Goal: Task Accomplishment & Management: Complete application form

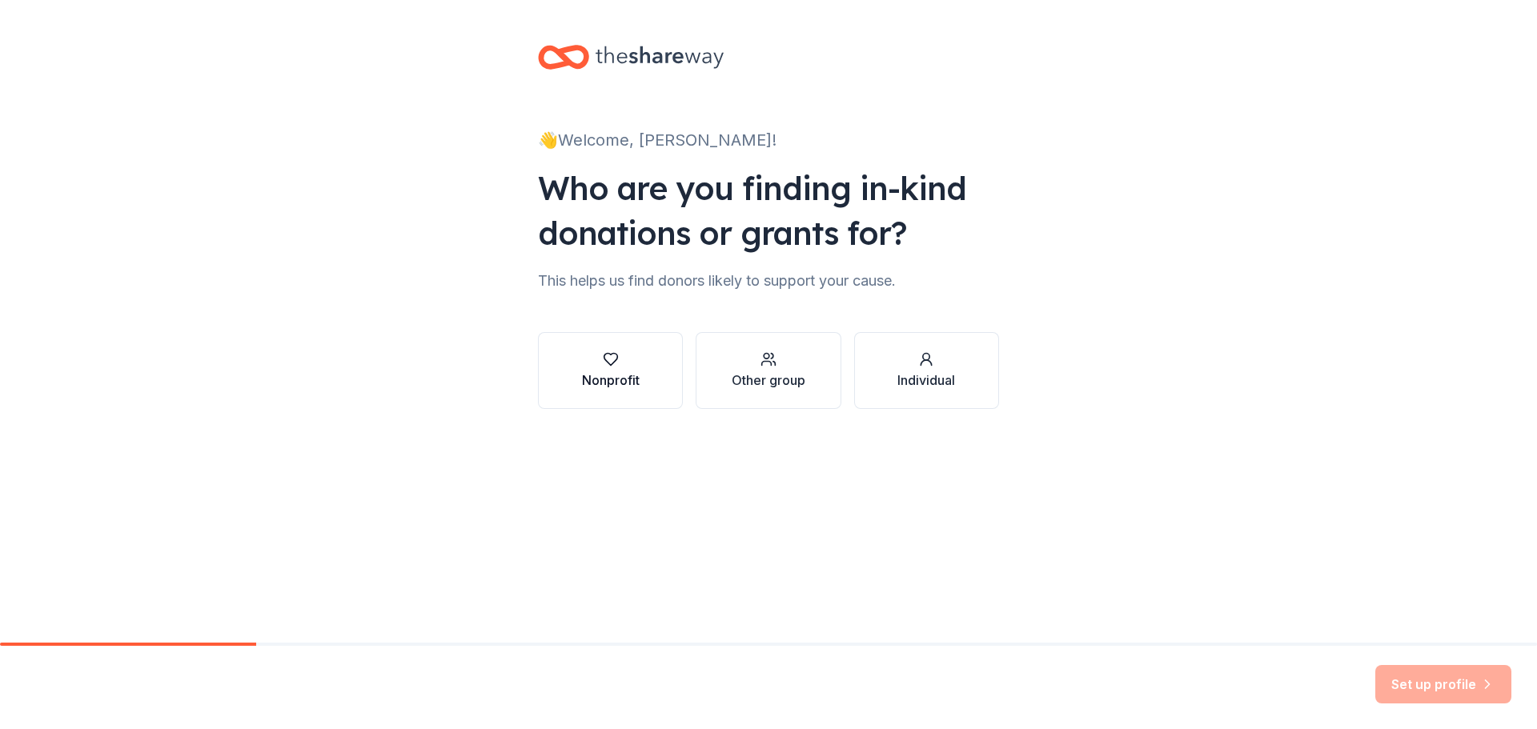
click at [631, 380] on div "Nonprofit" at bounding box center [611, 380] width 58 height 19
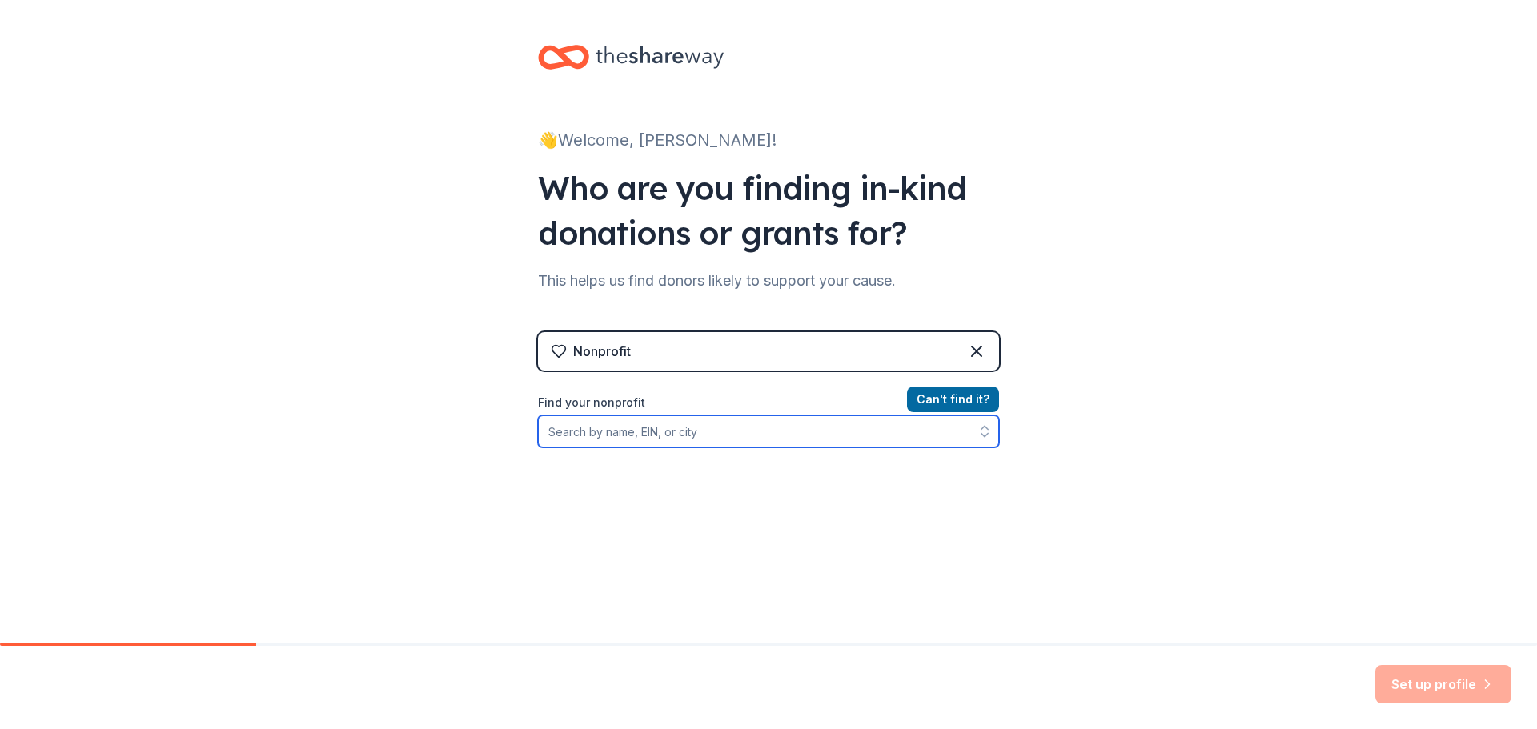
click at [731, 430] on input "Find your nonprofit" at bounding box center [768, 432] width 461 height 32
type input "[US_EMPLOYER_IDENTIFICATION_NUMBER]"
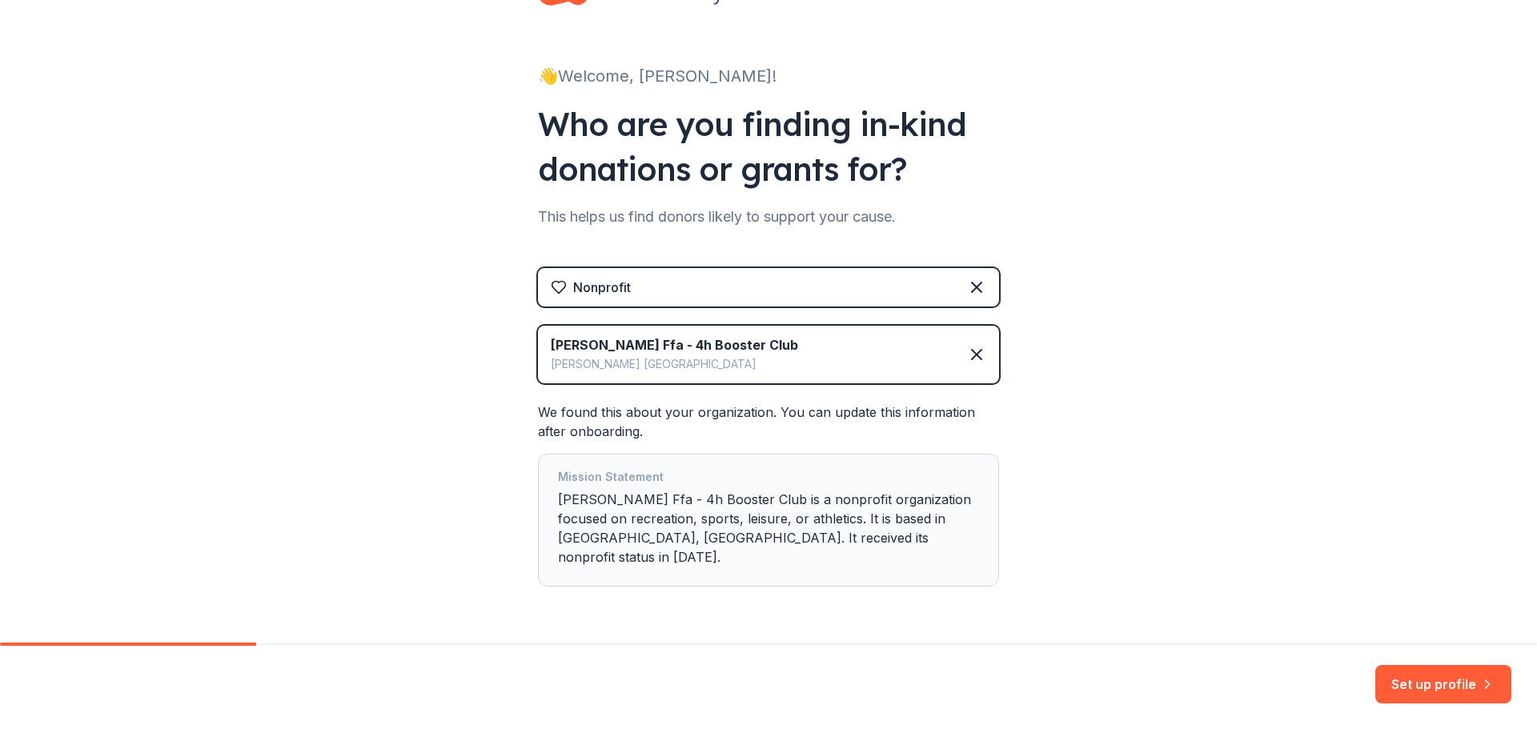
scroll to position [98, 0]
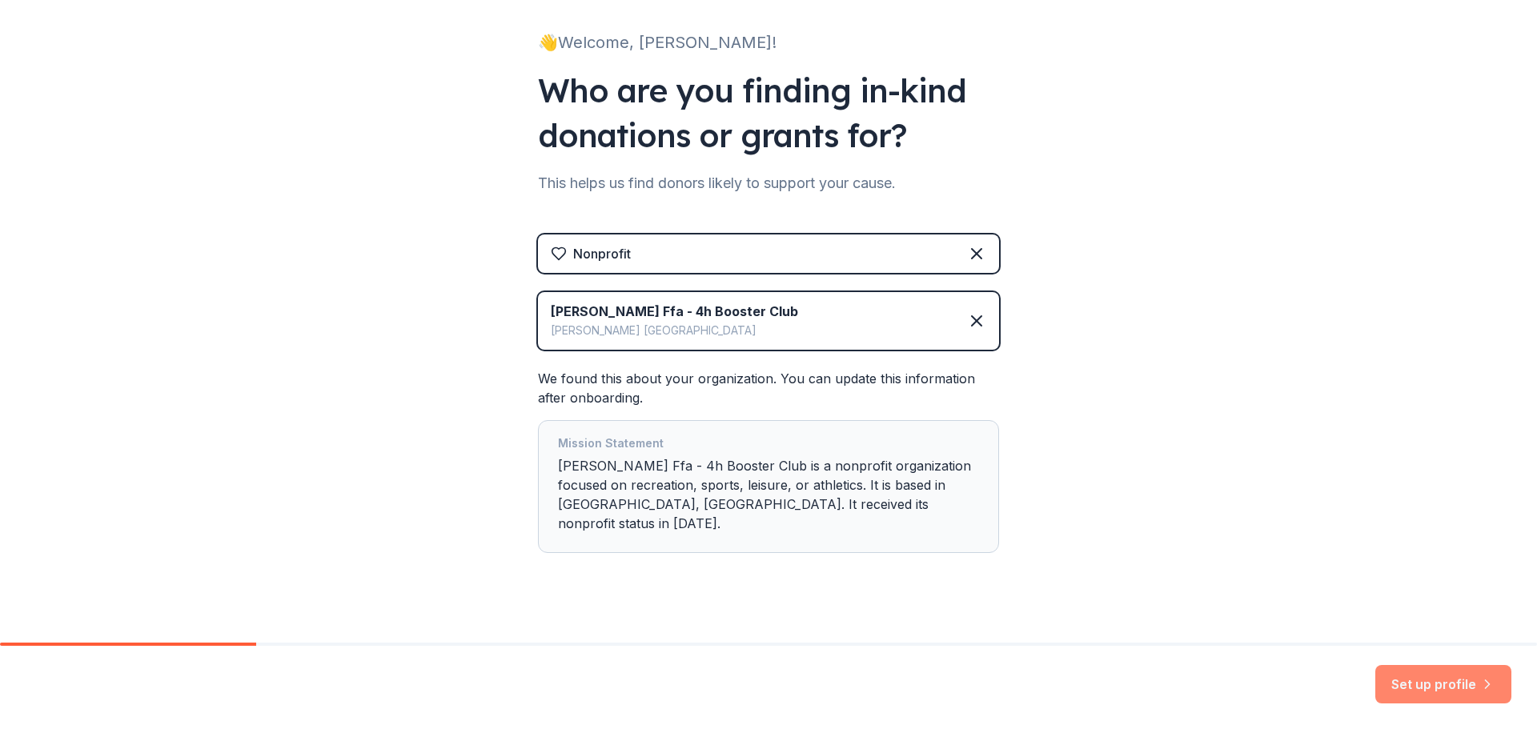
click at [1422, 684] on button "Set up profile" at bounding box center [1444, 684] width 136 height 38
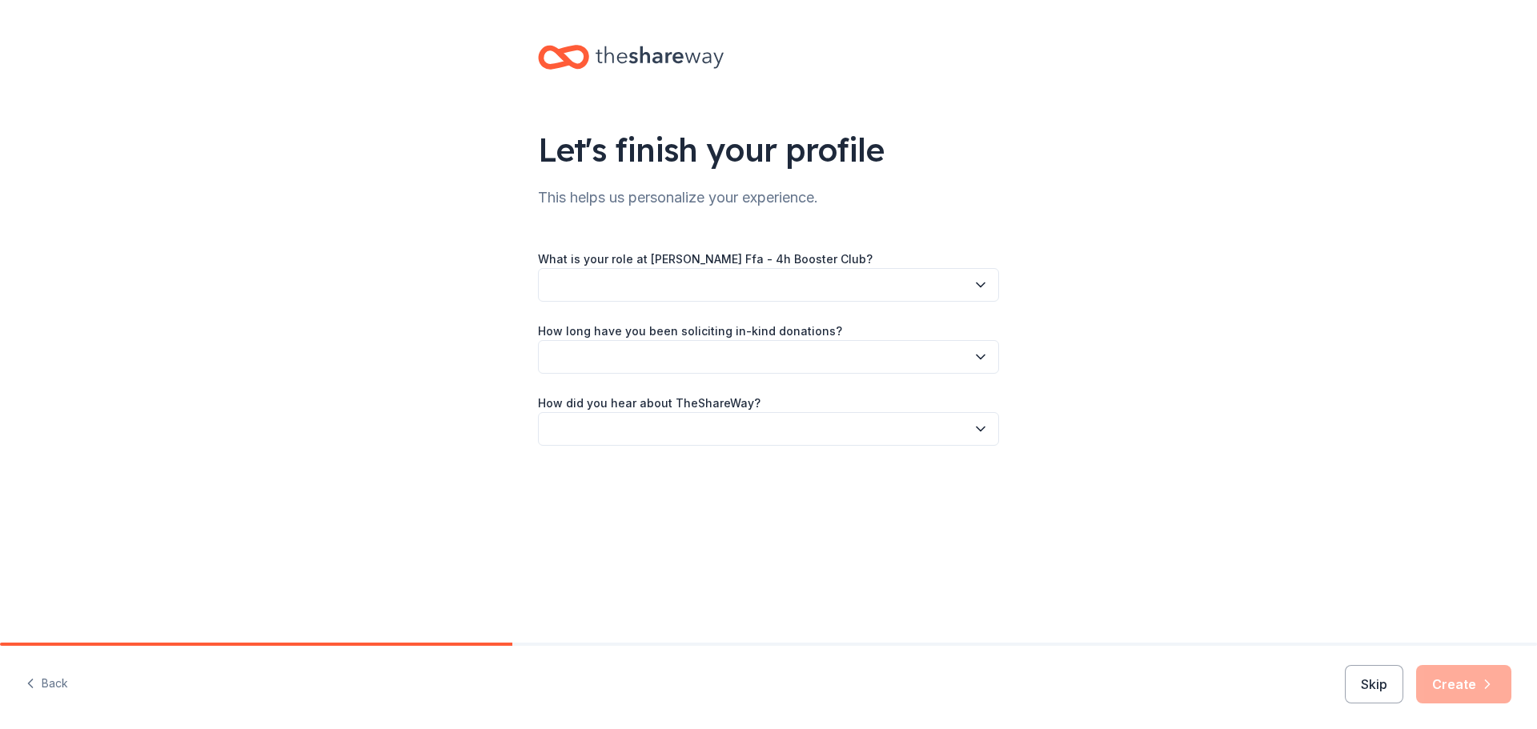
click at [988, 290] on icon "button" at bounding box center [981, 285] width 16 height 16
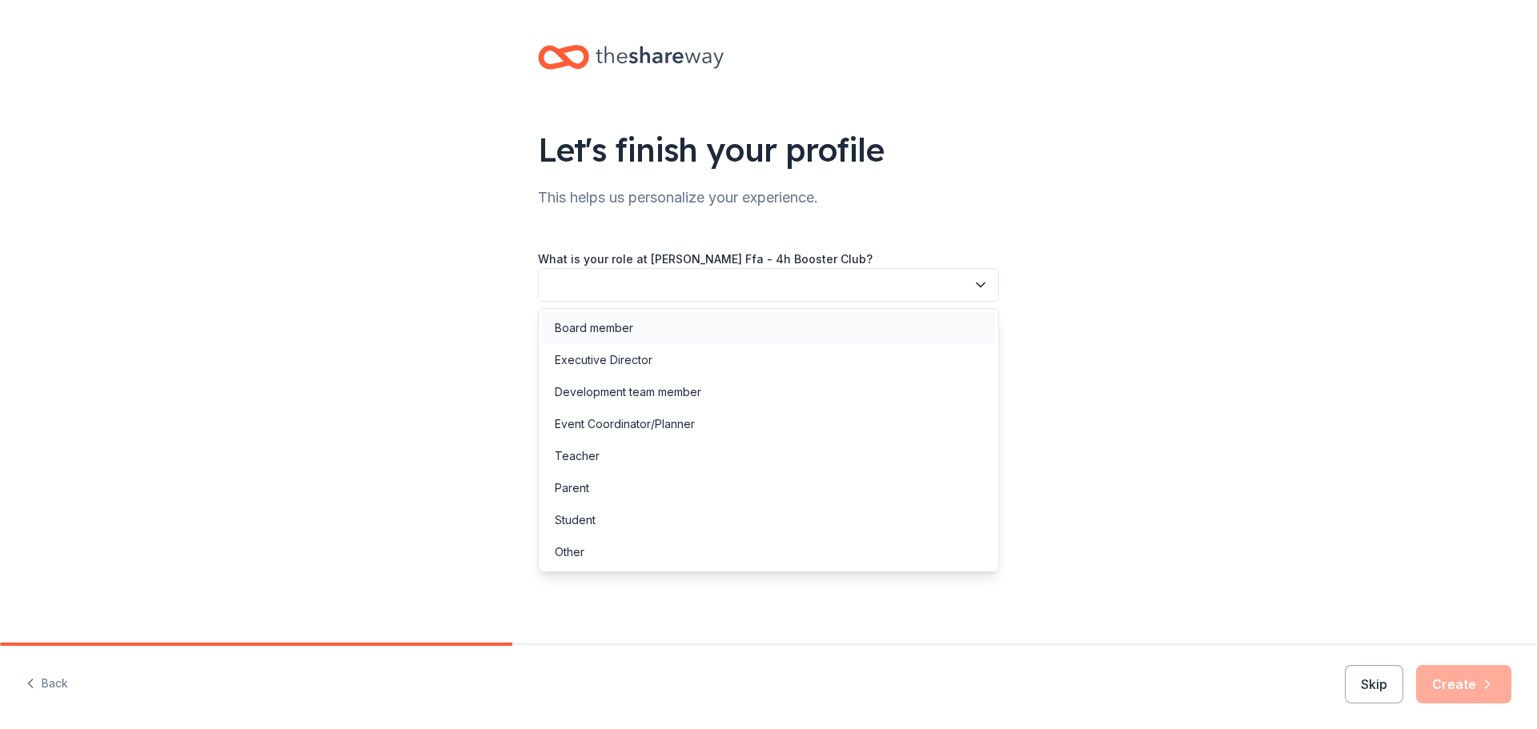
click at [859, 327] on div "Board member" at bounding box center [768, 328] width 453 height 32
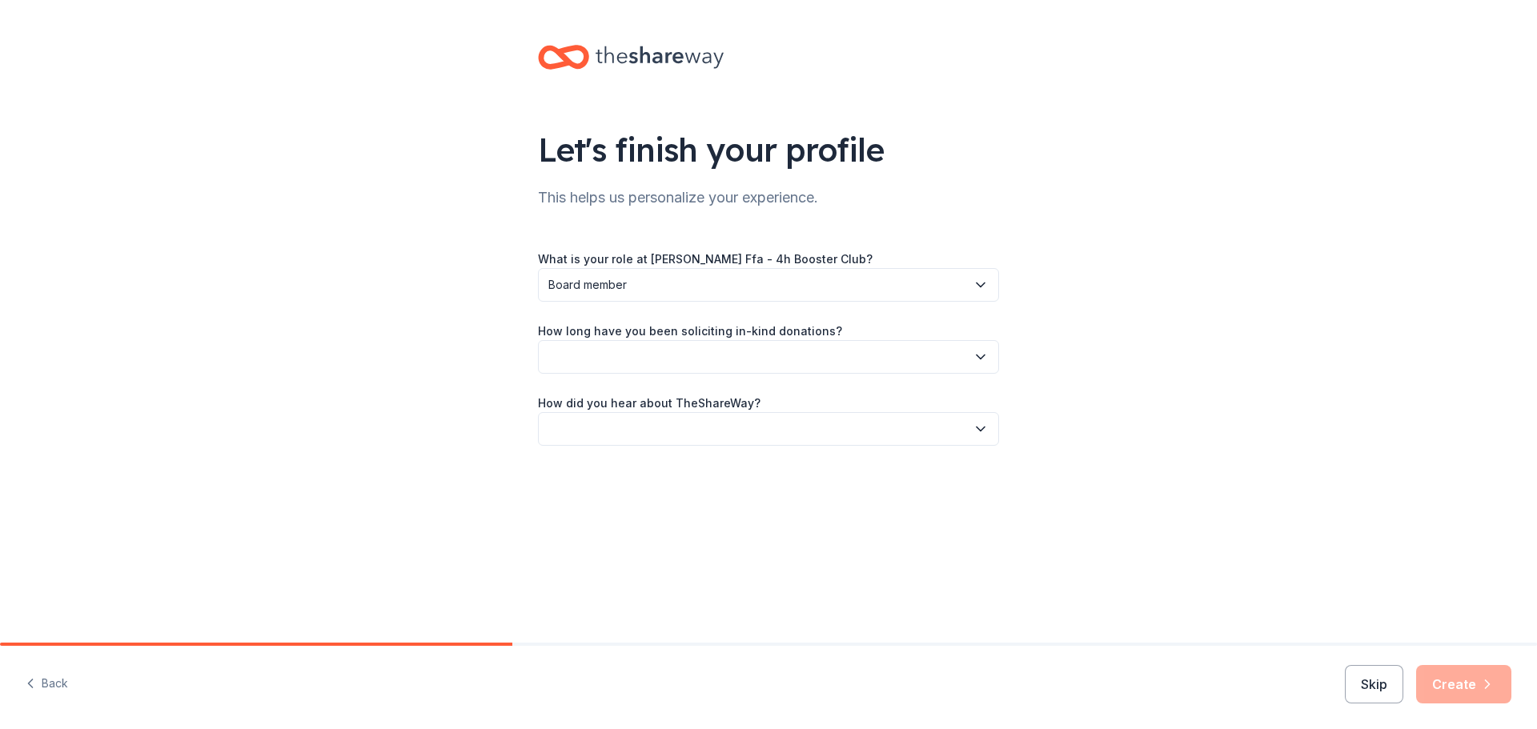
click at [819, 352] on button "button" at bounding box center [768, 357] width 461 height 34
click at [766, 433] on div "1 to 2 years" at bounding box center [768, 432] width 453 height 32
click at [772, 424] on button "button" at bounding box center [768, 429] width 461 height 34
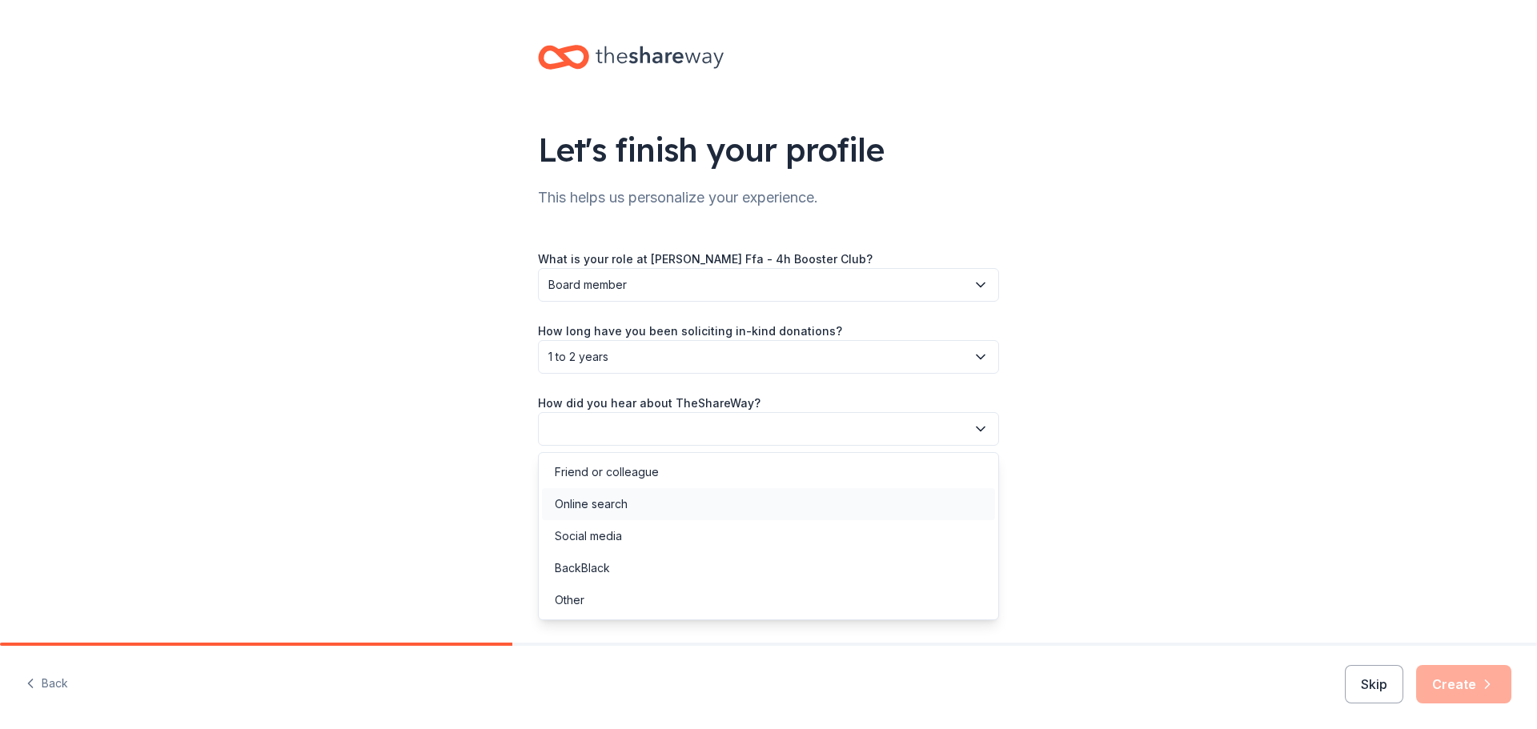
click at [741, 501] on div "Online search" at bounding box center [768, 504] width 453 height 32
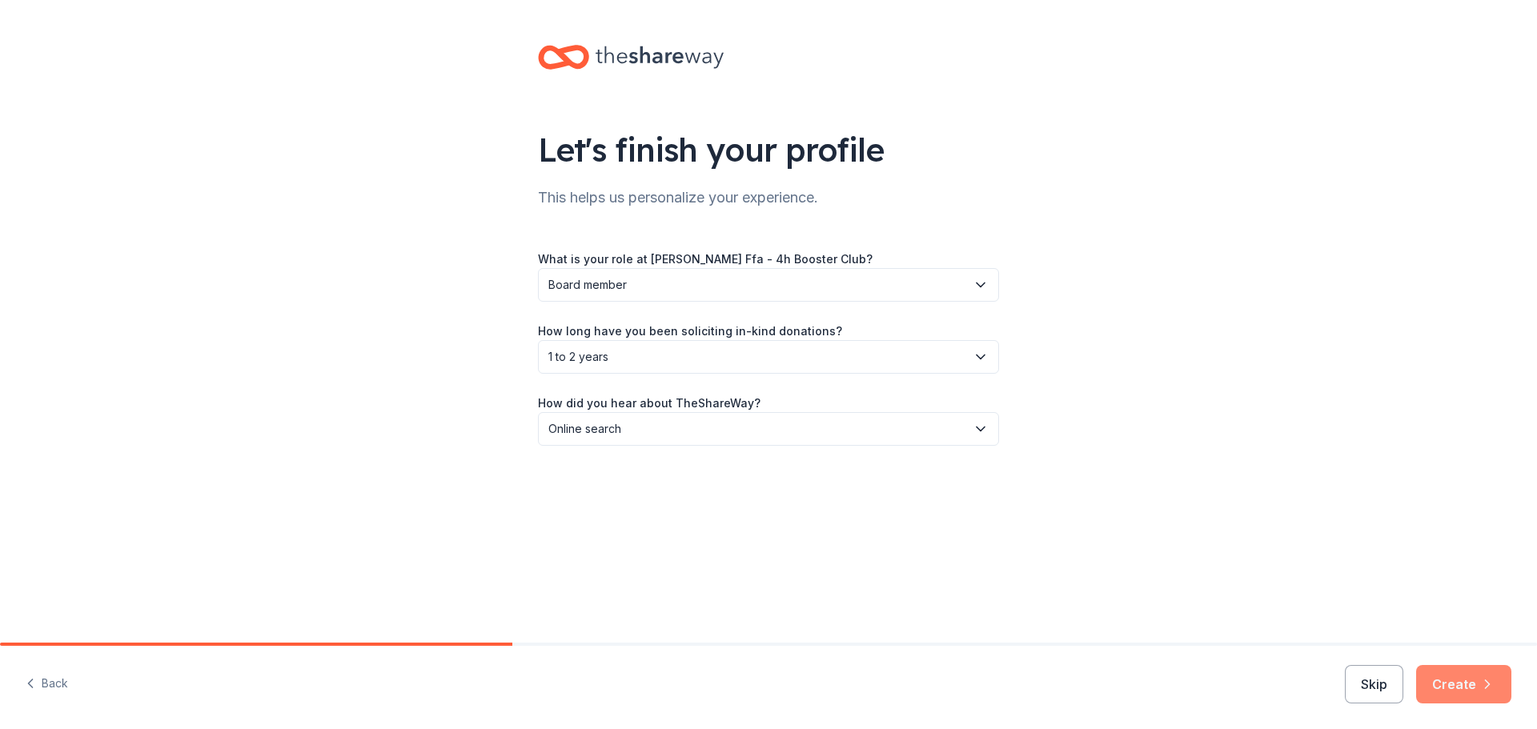
click at [1483, 681] on icon "button" at bounding box center [1488, 685] width 16 height 16
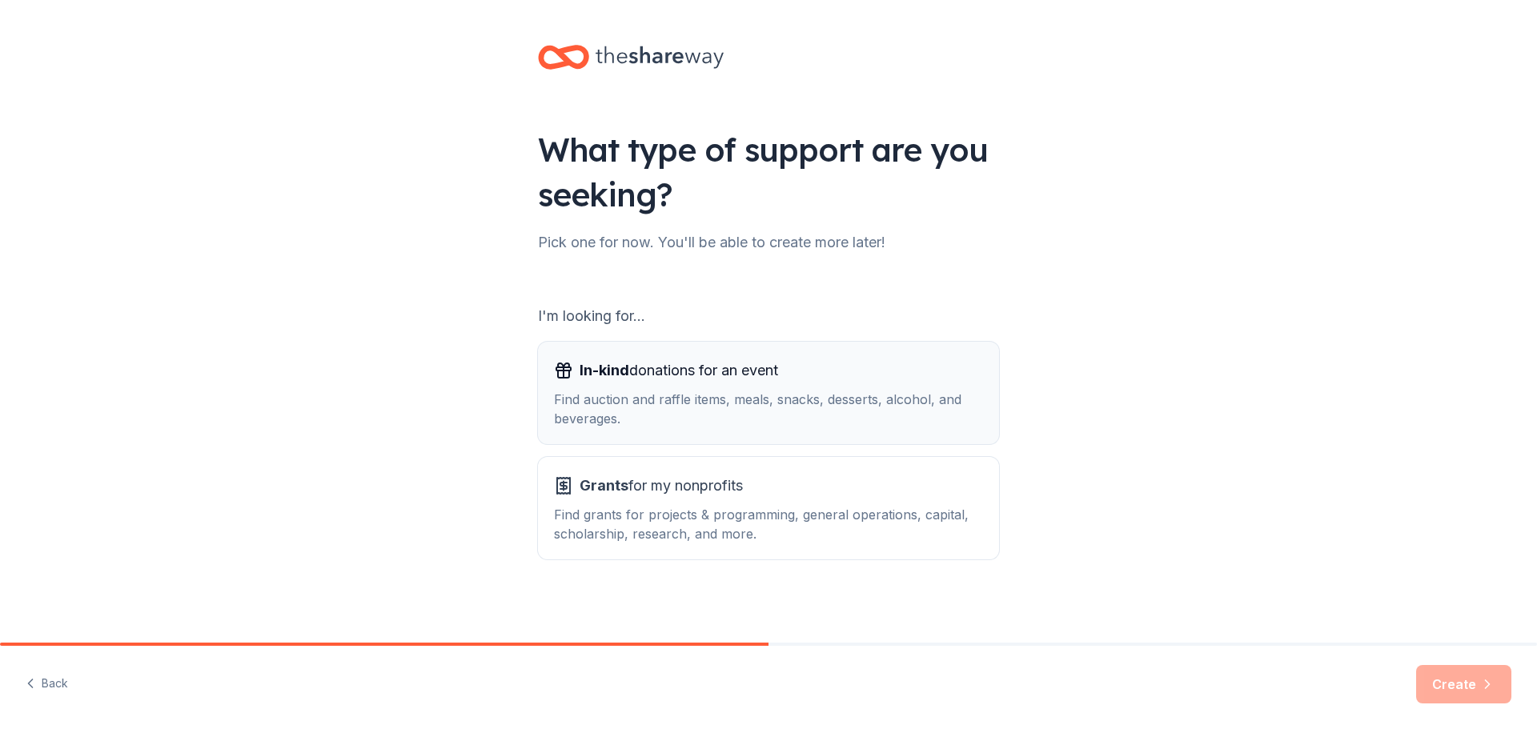
click at [798, 392] on div "Find auction and raffle items, meals, snacks, desserts, alcohol, and beverages." at bounding box center [768, 409] width 429 height 38
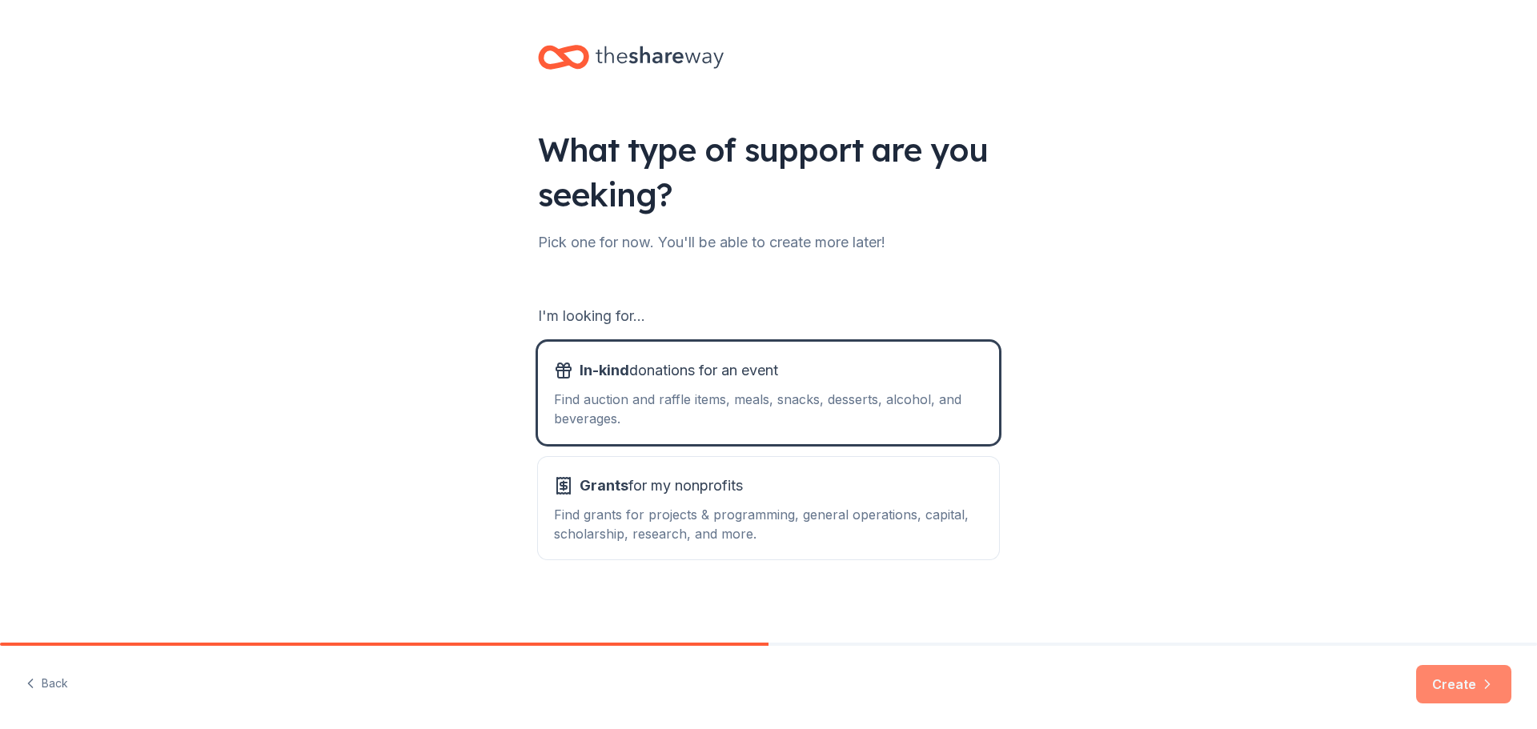
click at [1461, 684] on button "Create" at bounding box center [1463, 684] width 95 height 38
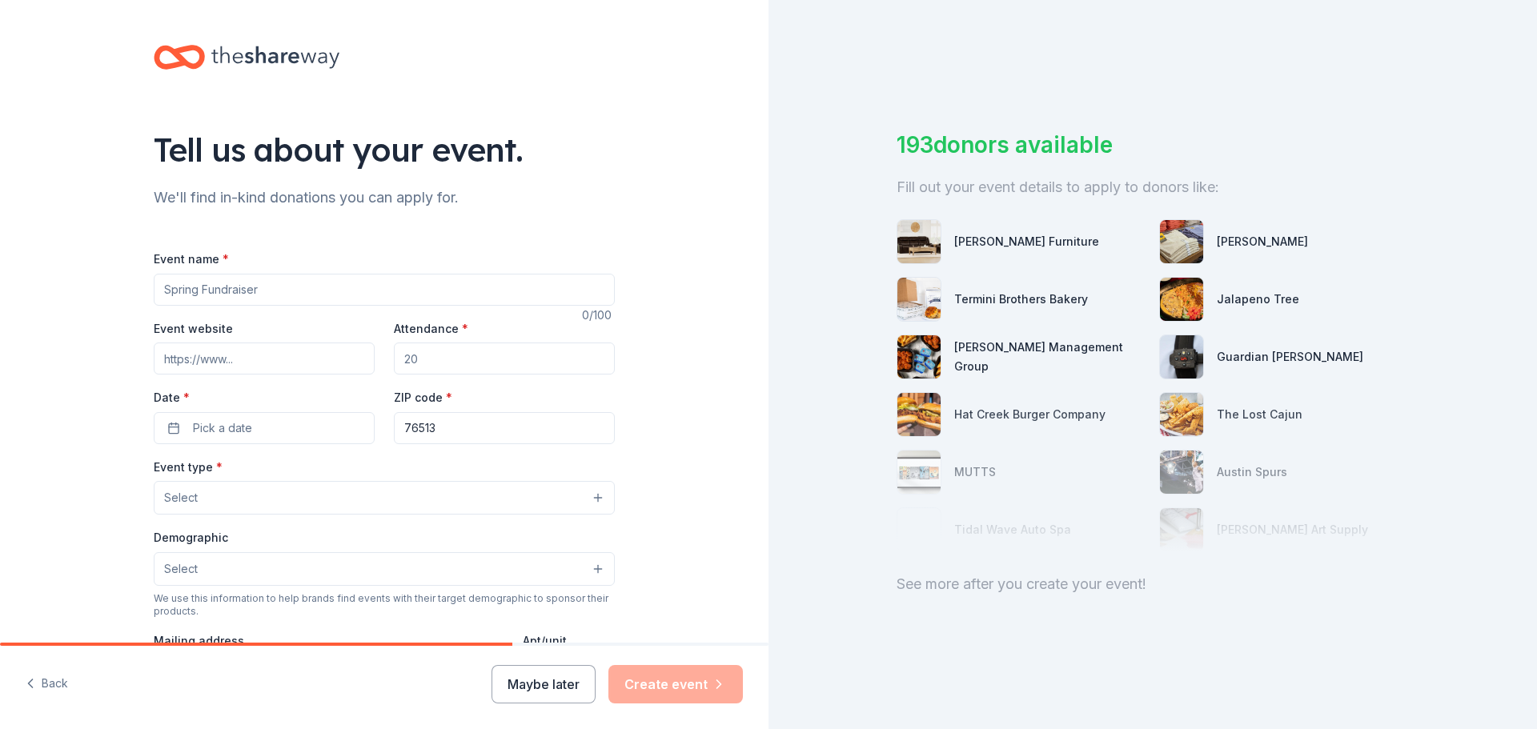
click at [399, 288] on input "Event name *" at bounding box center [384, 290] width 461 height 32
type input "2025 Reverse Draw Raffle"
paste input "https://www.facebook.com/search/top?q=belton%20ffa%20%26%204h%20booster%20club"
type input "https://www.facebook.com/search/top?q=belton%20ffa%20%26%204h%20booster%20club"
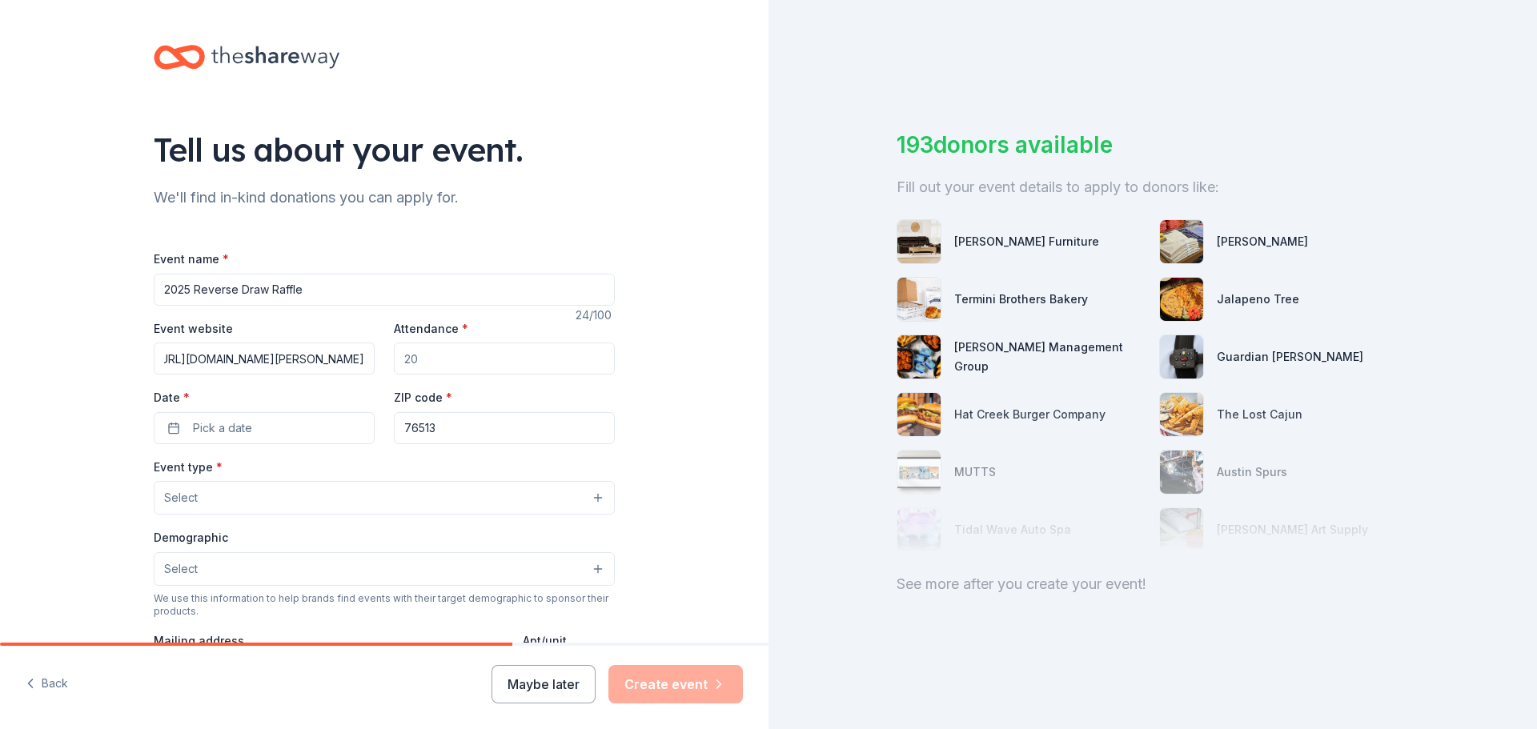
click at [515, 361] on input "Attendance *" at bounding box center [504, 359] width 221 height 32
type input "5"
type input "250"
click at [252, 432] on button "Pick a date" at bounding box center [264, 428] width 221 height 32
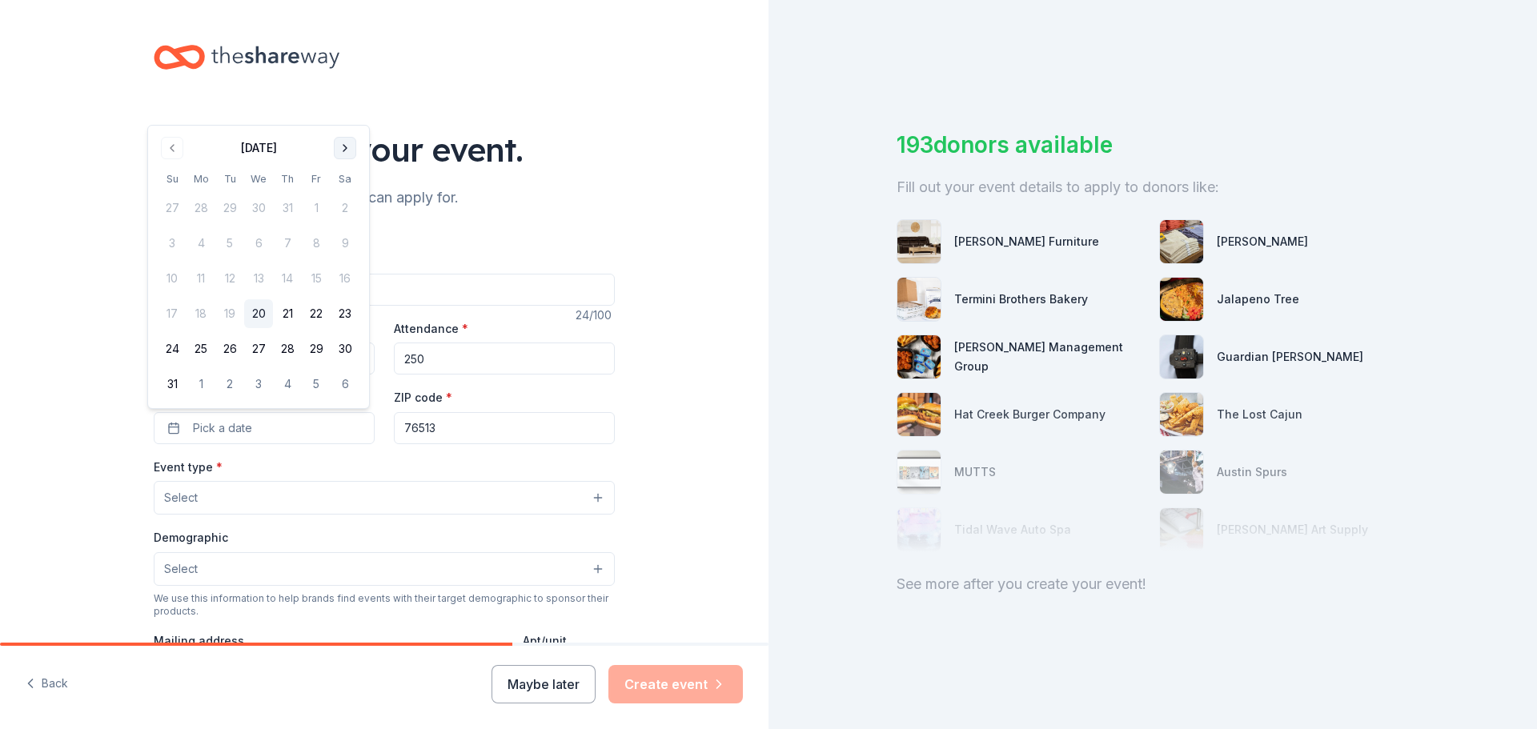
click at [340, 146] on button "Go to next month" at bounding box center [345, 148] width 22 height 22
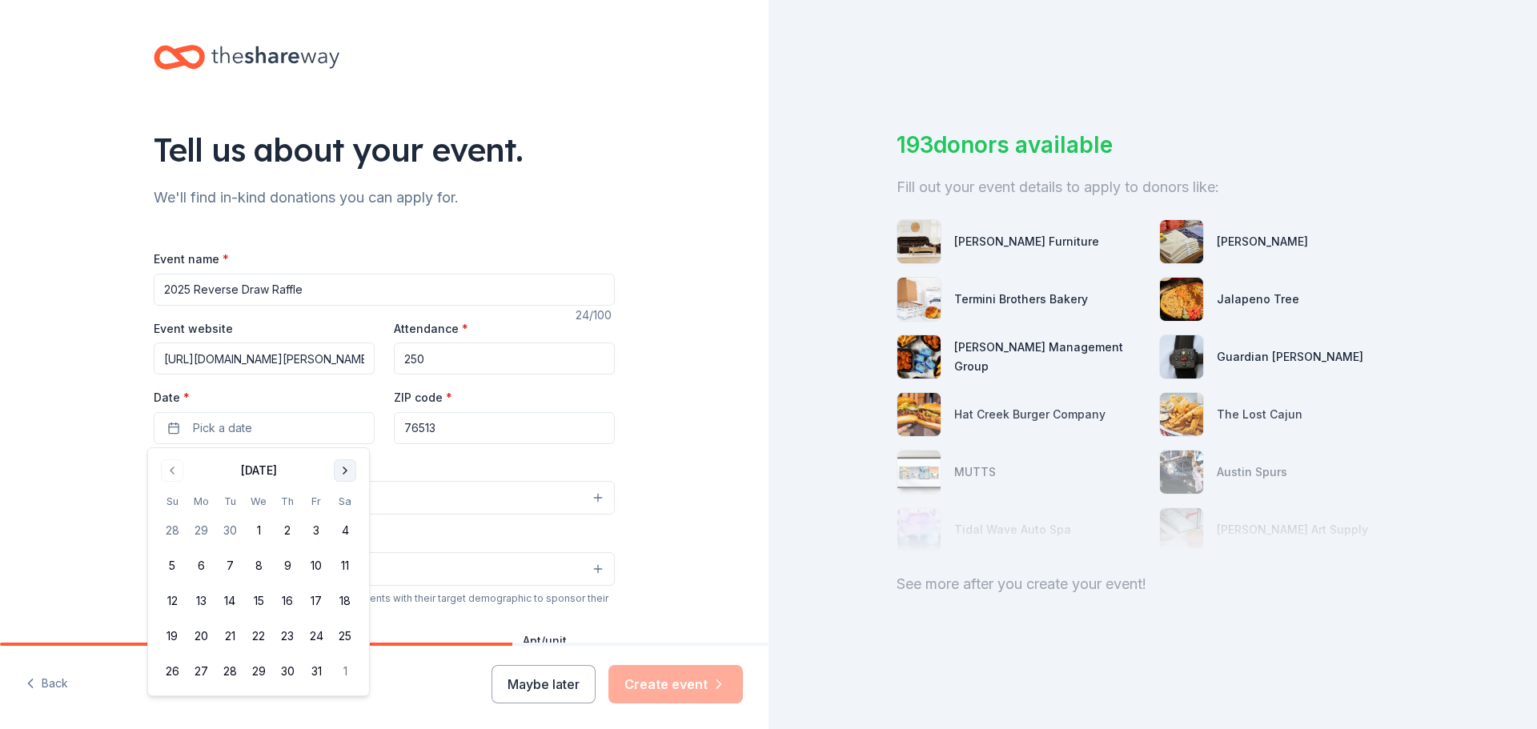
click at [340, 146] on div "Tell us about your event." at bounding box center [384, 149] width 461 height 45
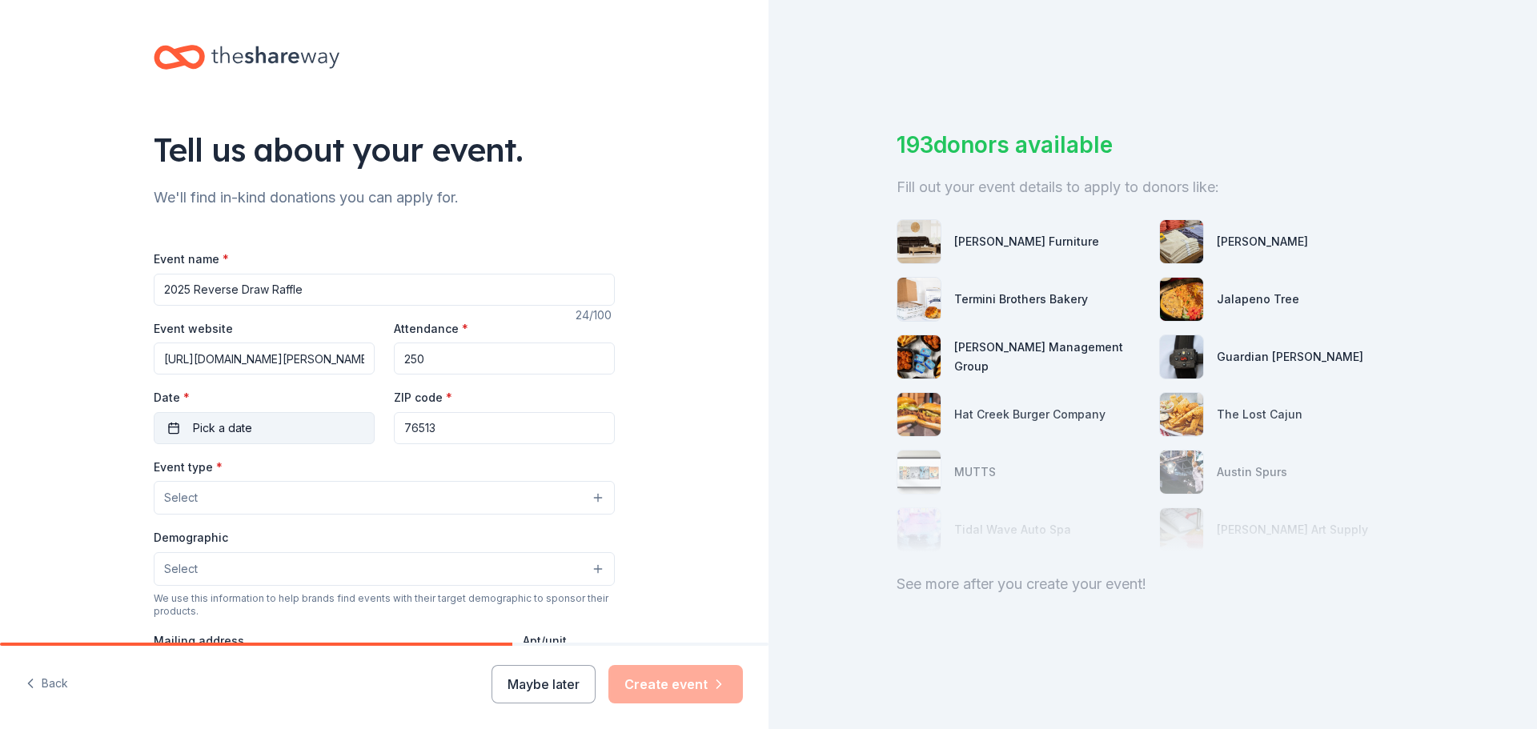
click at [329, 427] on button "Pick a date" at bounding box center [264, 428] width 221 height 32
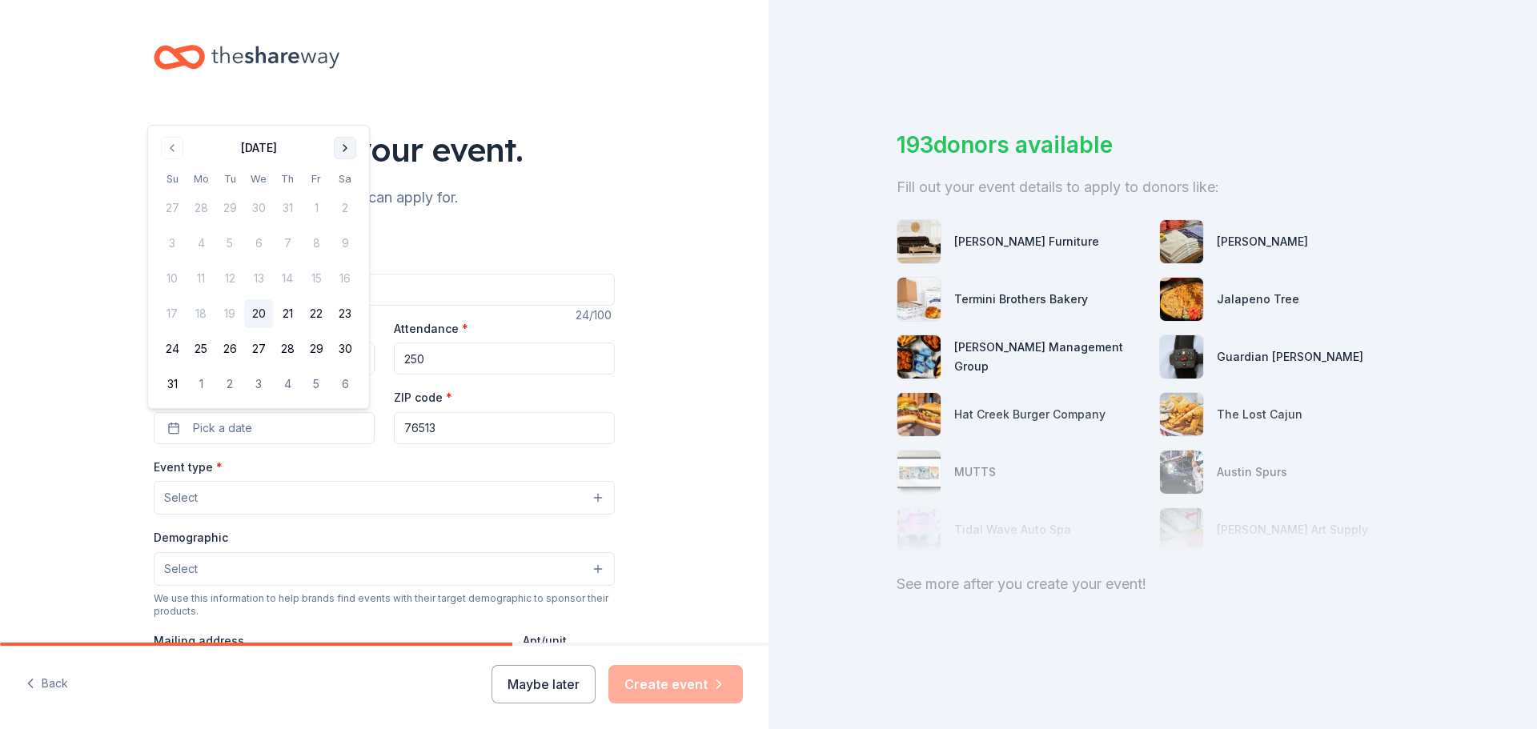
click at [342, 153] on button "Go to next month" at bounding box center [345, 148] width 22 height 22
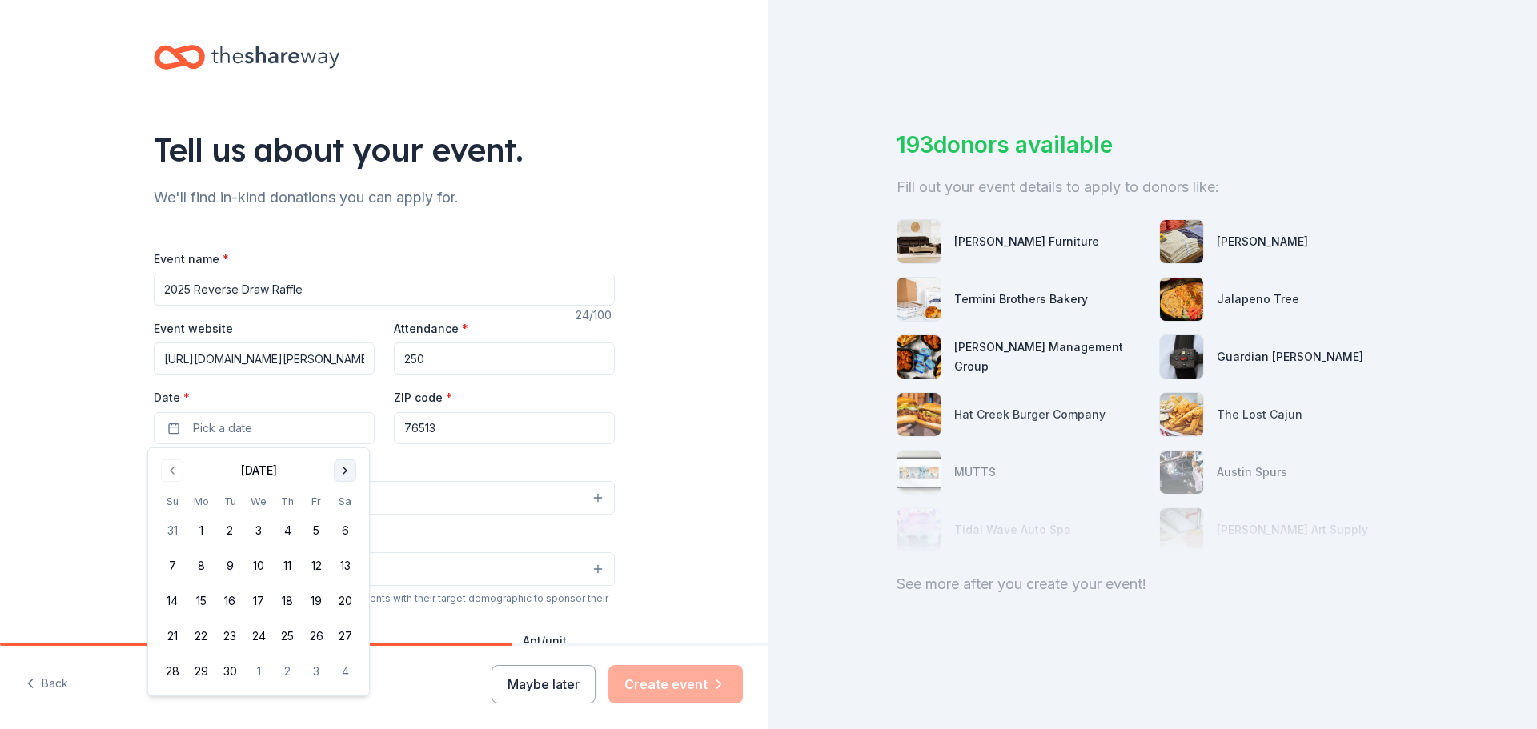
click at [344, 469] on button "Go to next month" at bounding box center [345, 471] width 22 height 22
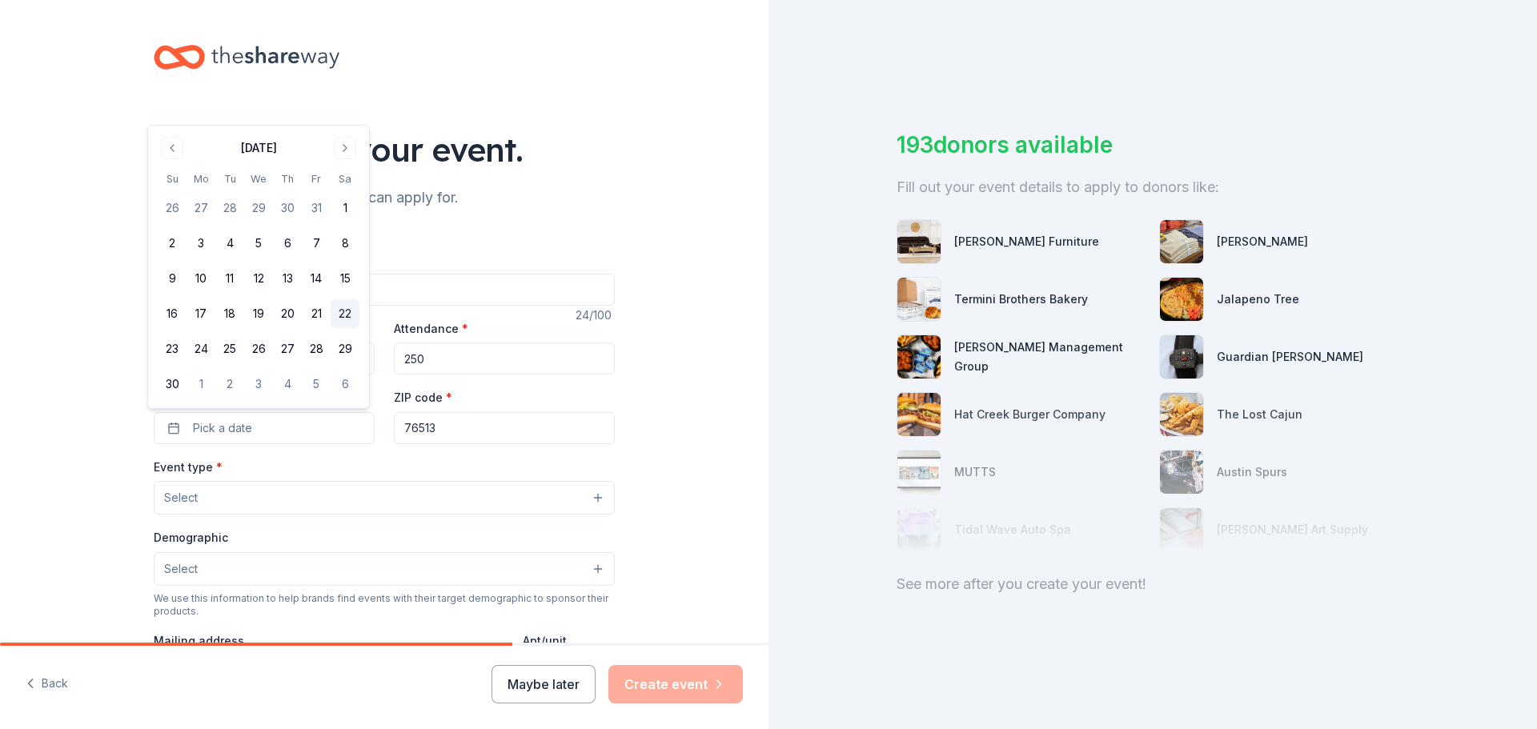
click at [349, 212] on button "1" at bounding box center [345, 208] width 29 height 29
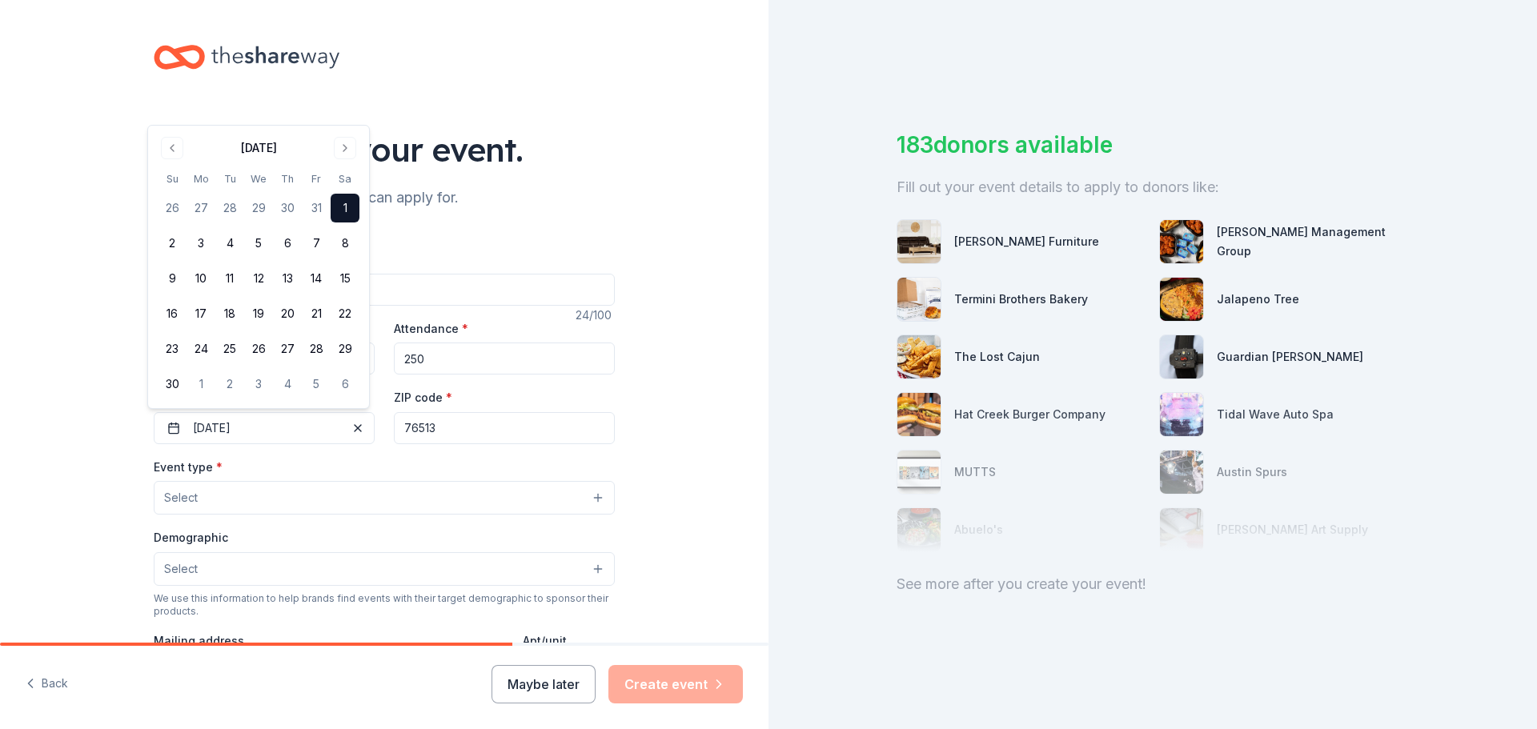
click at [326, 510] on button "Select" at bounding box center [384, 498] width 461 height 34
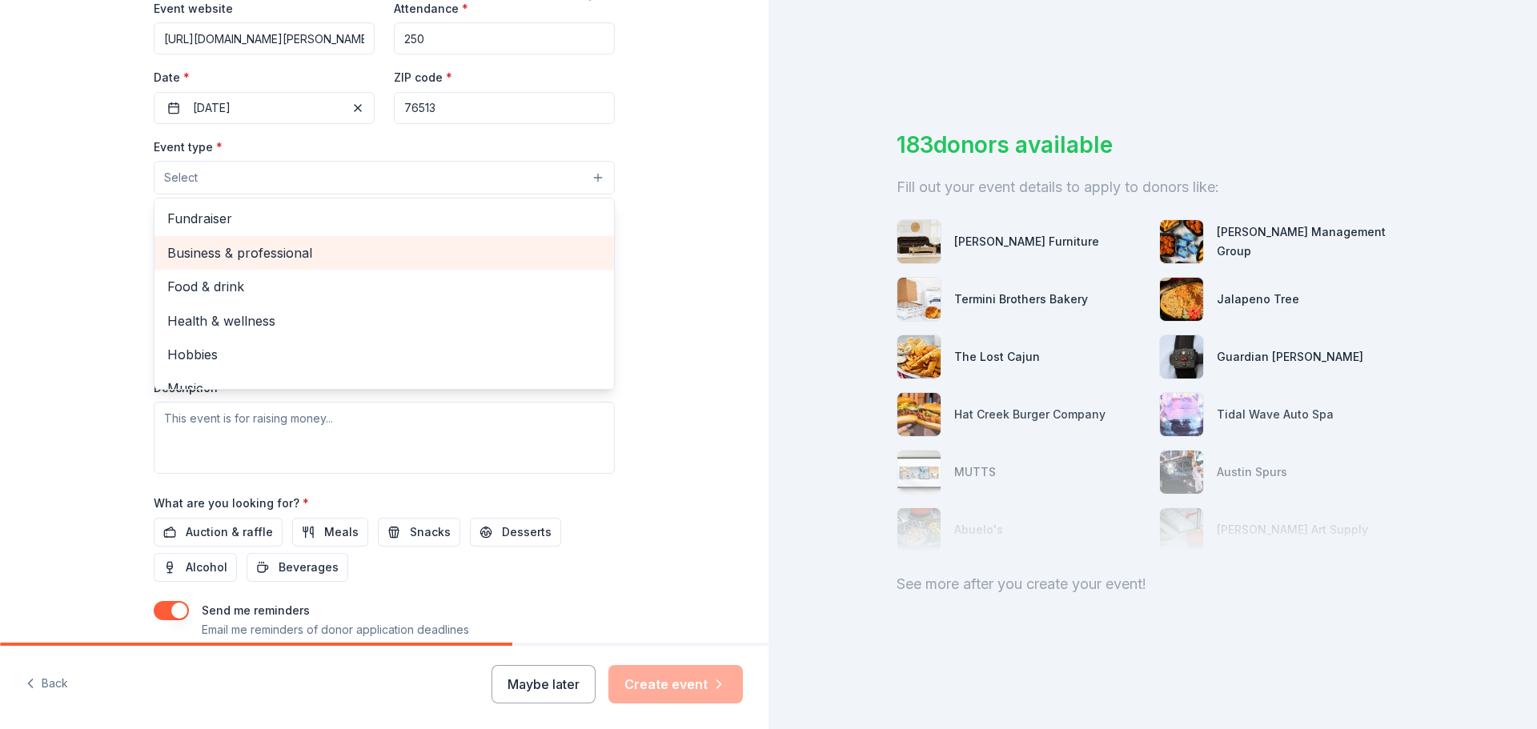
click at [239, 220] on span "Fundraiser" at bounding box center [384, 218] width 434 height 21
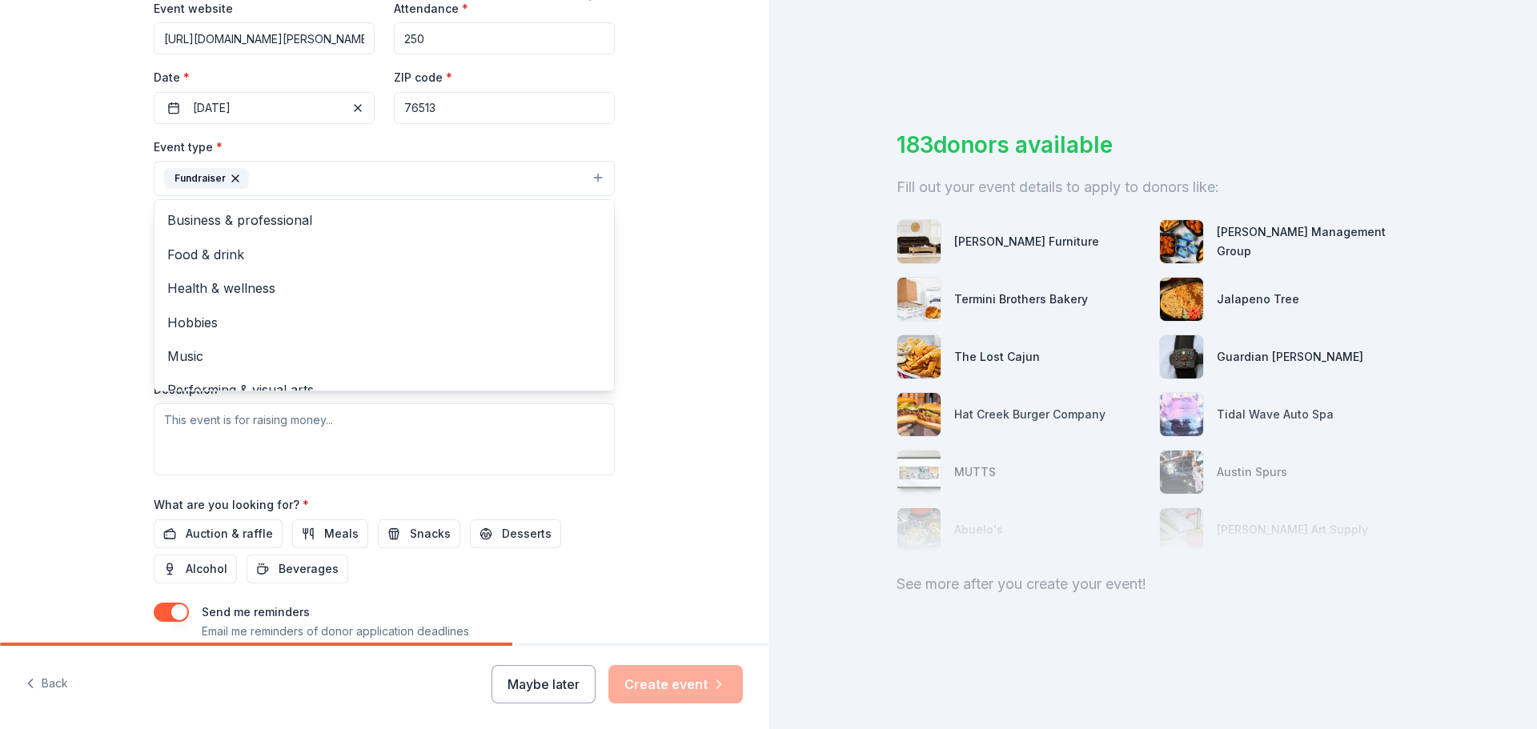
click at [697, 242] on div "Tell us about your event. We'll find in-kind donations you can apply for. Event…" at bounding box center [384, 213] width 769 height 1067
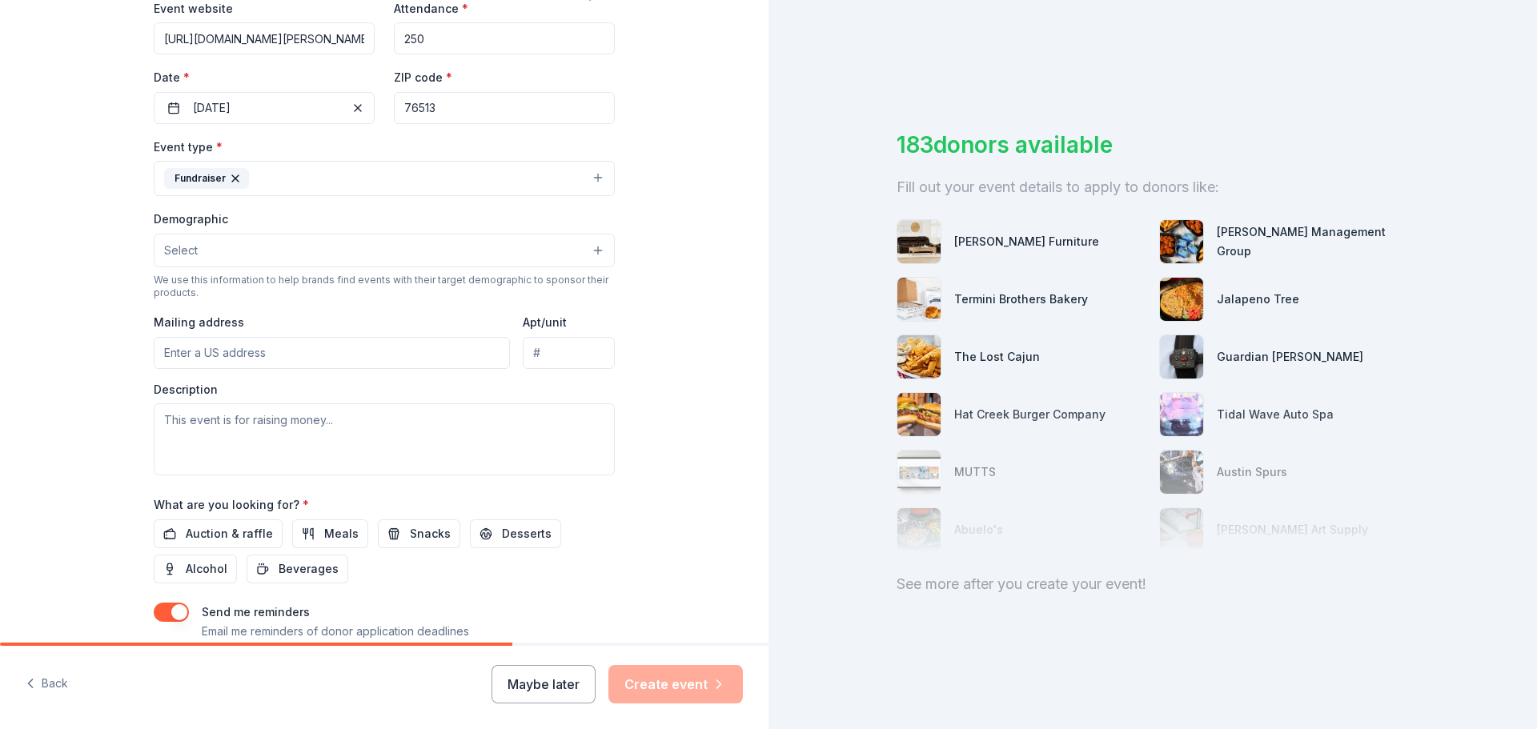
click at [291, 252] on button "Select" at bounding box center [384, 251] width 461 height 34
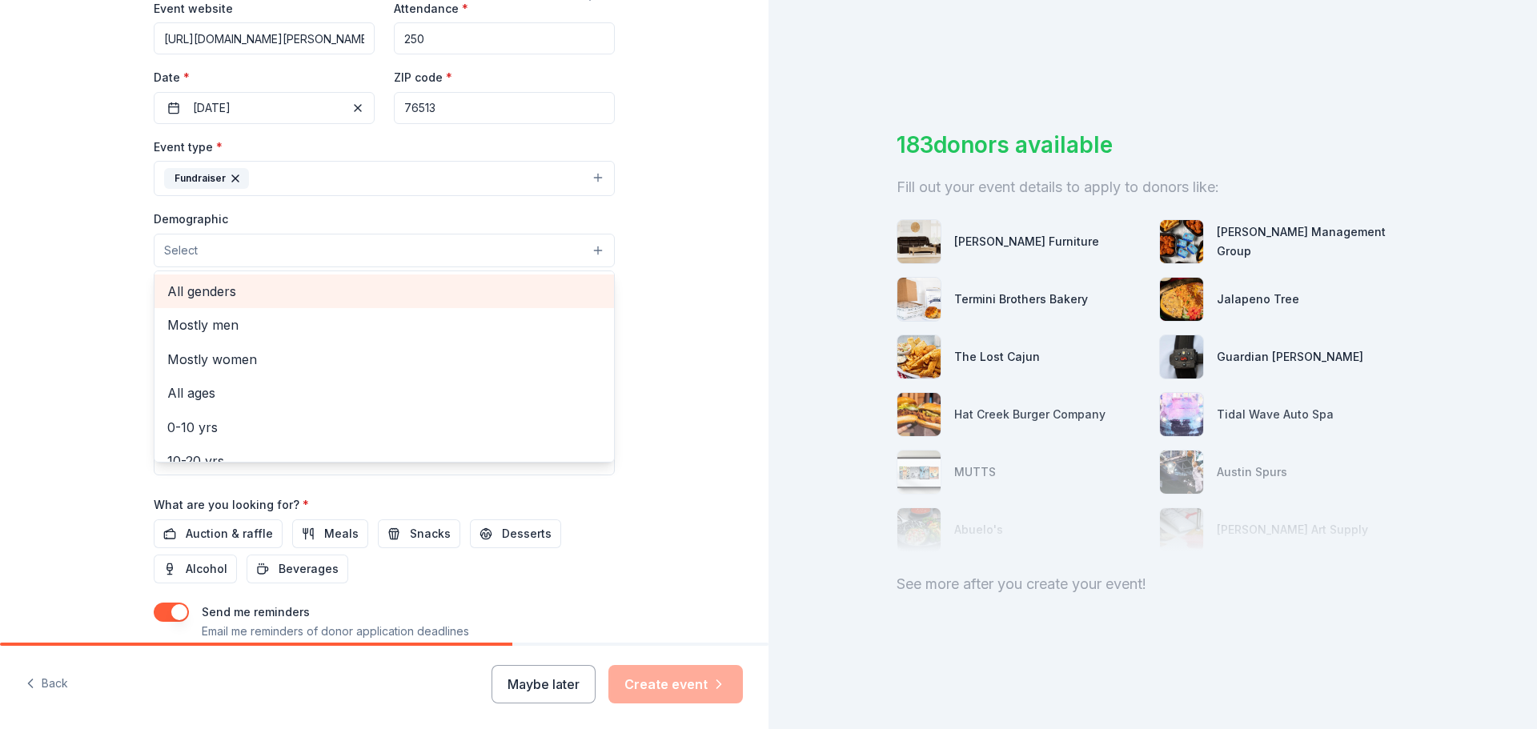
click at [297, 293] on span "All genders" at bounding box center [384, 291] width 434 height 21
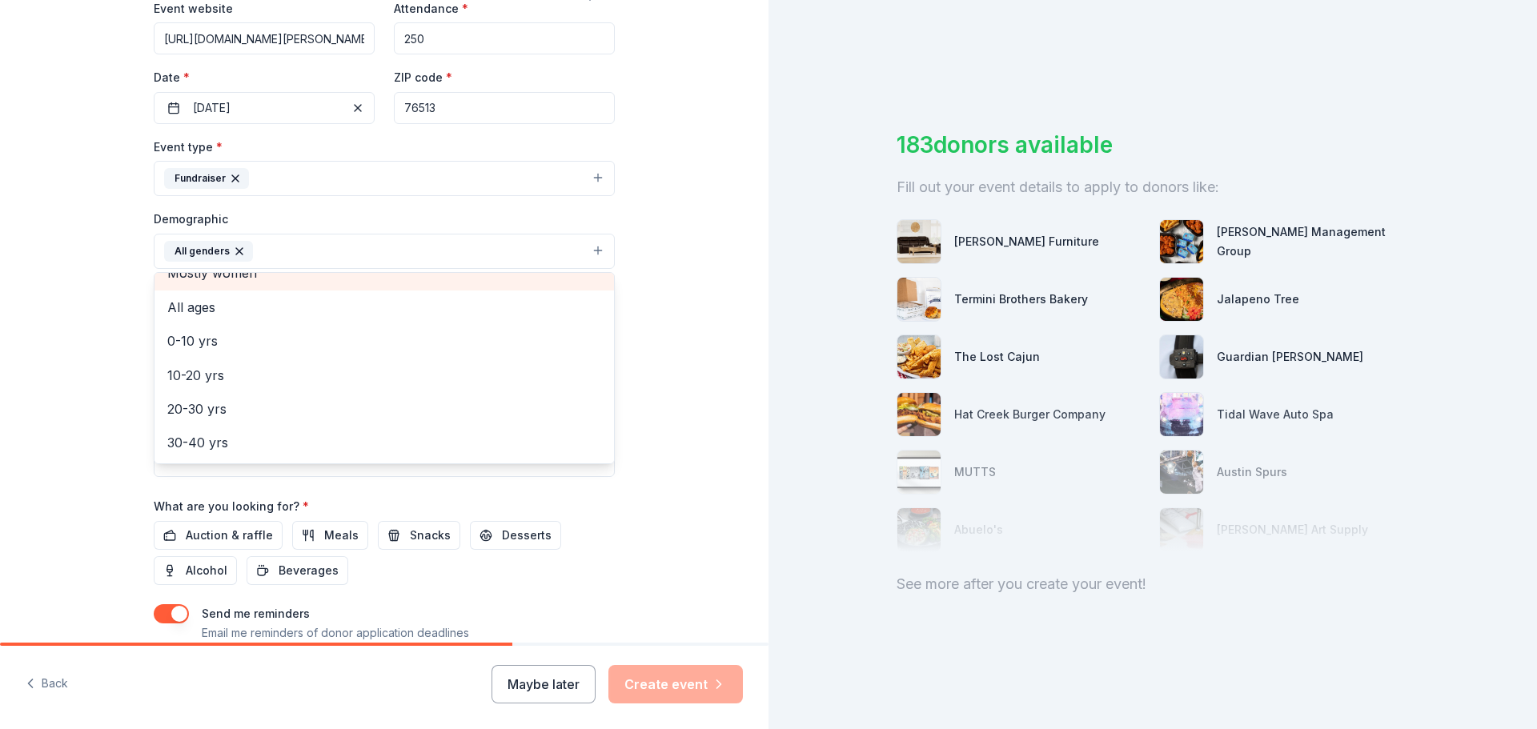
scroll to position [80, 0]
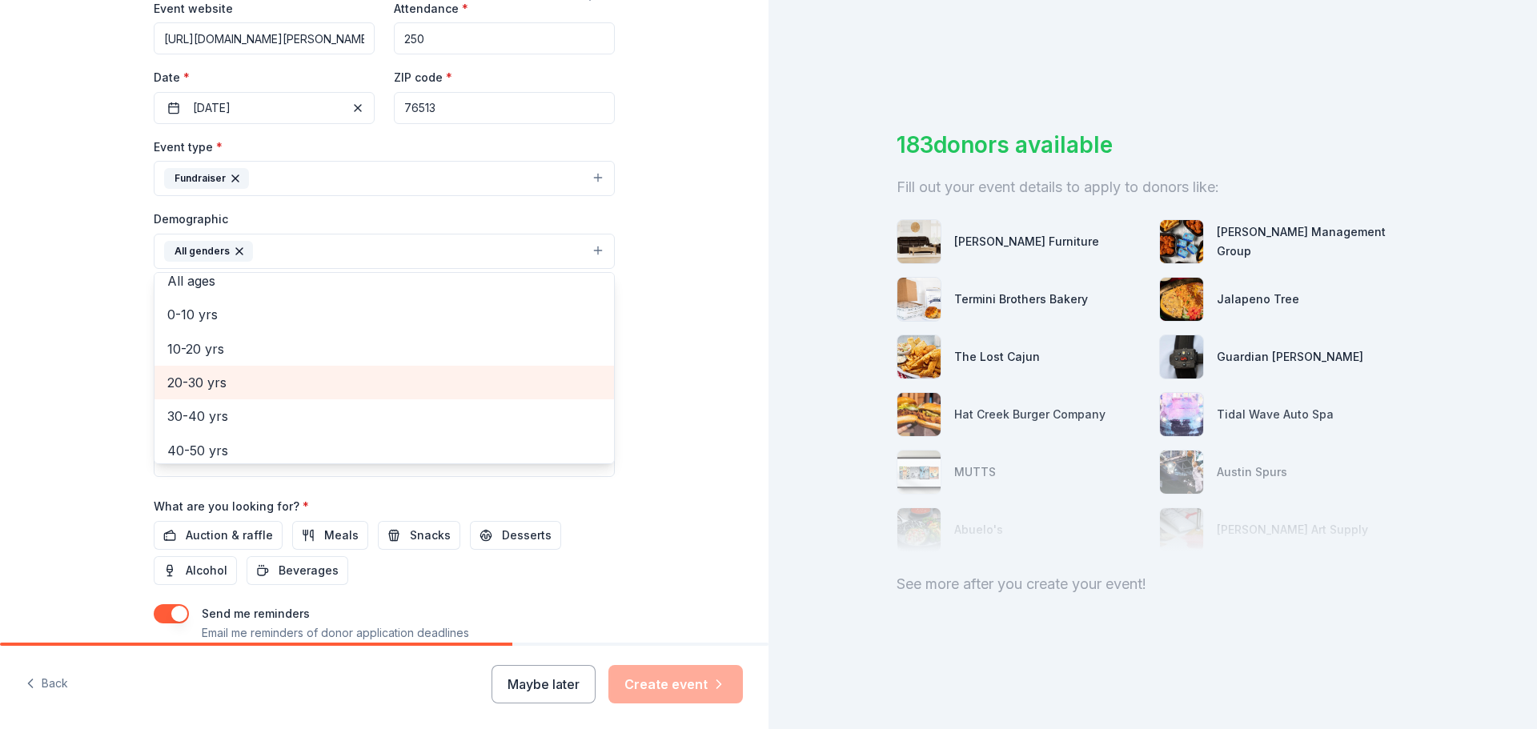
click at [271, 382] on span "20-30 yrs" at bounding box center [384, 382] width 434 height 21
click at [267, 376] on span "30-40 yrs" at bounding box center [384, 382] width 434 height 21
click at [267, 390] on span "40-50 yrs" at bounding box center [384, 382] width 434 height 21
click at [267, 390] on span "50-60 yrs" at bounding box center [384, 382] width 434 height 21
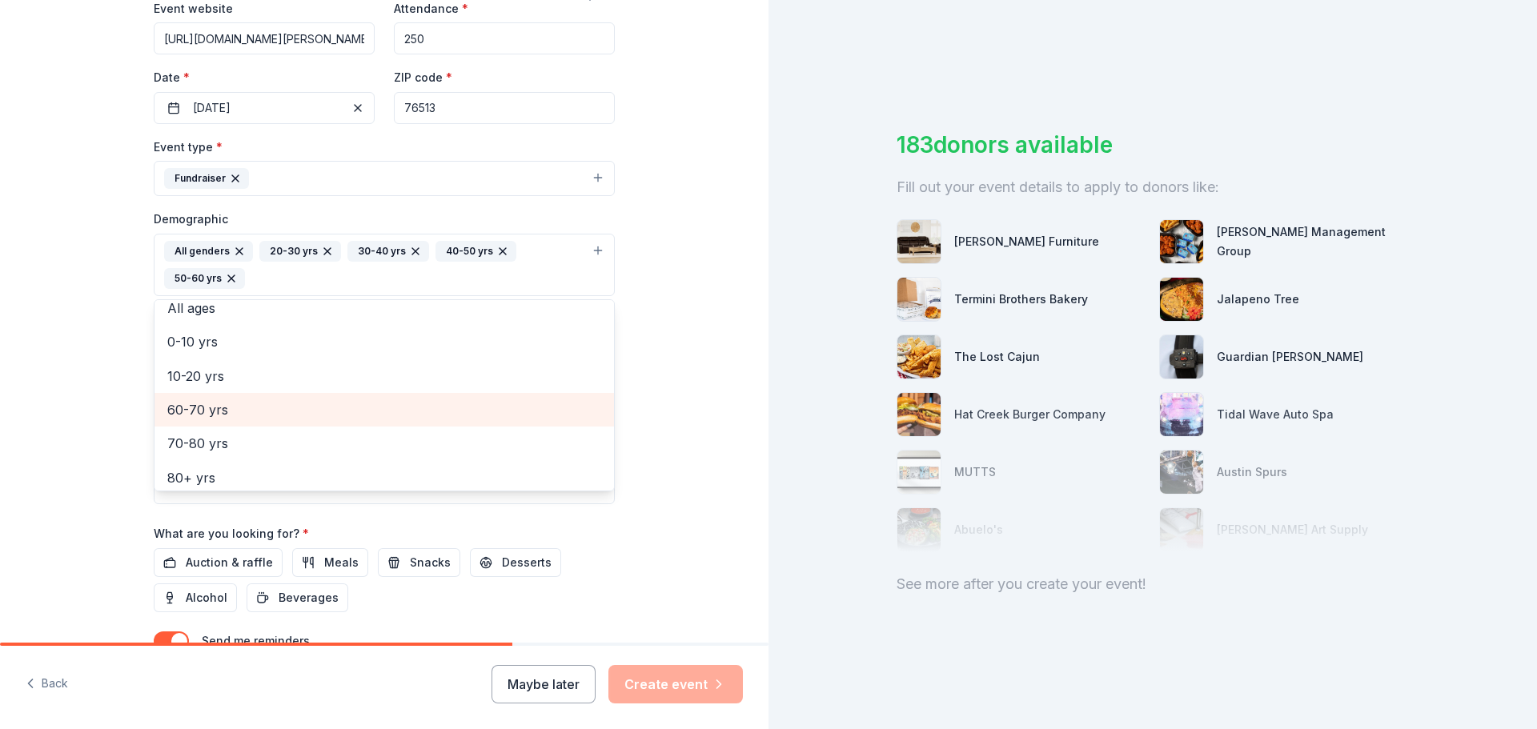
click at [271, 424] on div "60-70 yrs" at bounding box center [385, 410] width 460 height 34
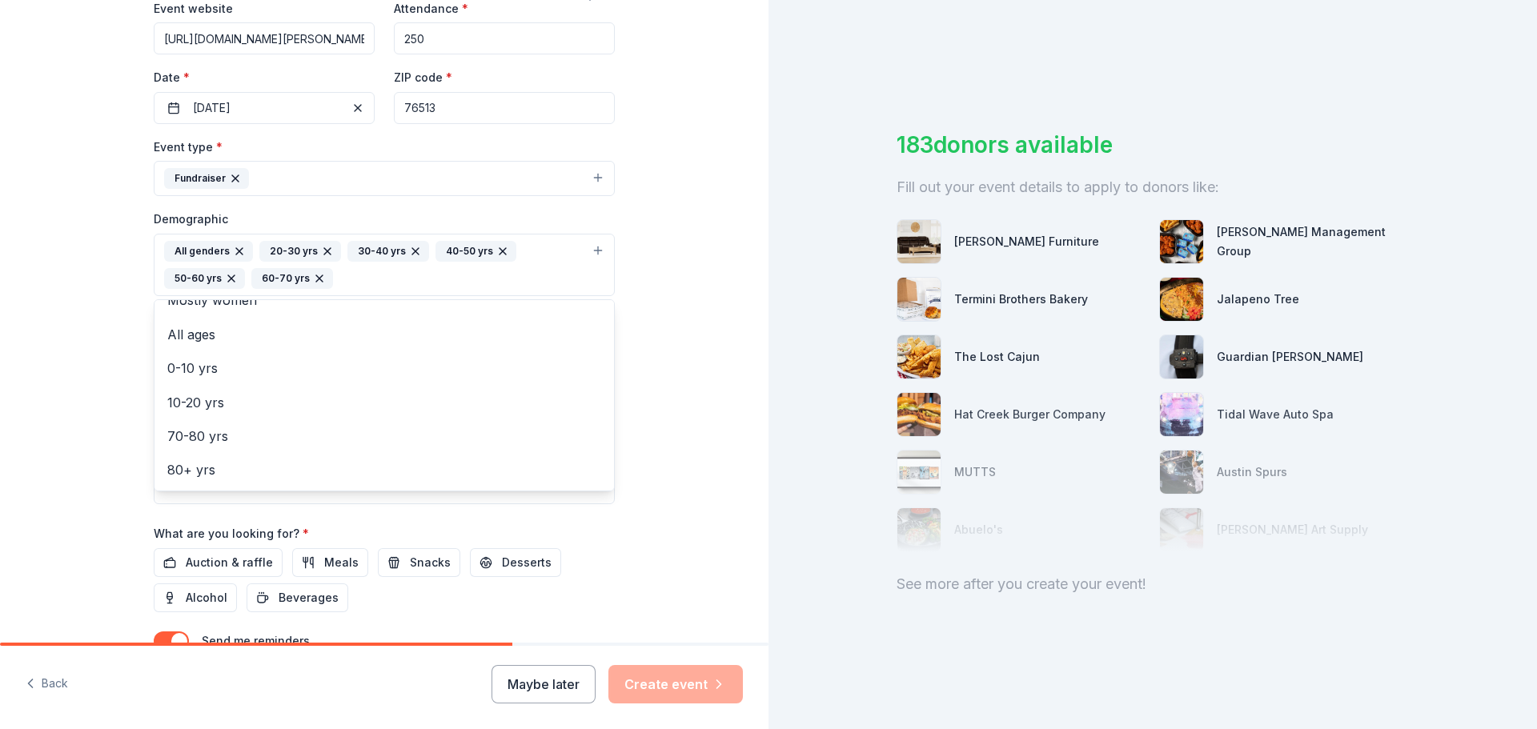
click at [662, 382] on div "Tell us about your event. We'll find in-kind donations you can apply for. Event…" at bounding box center [384, 228] width 769 height 1096
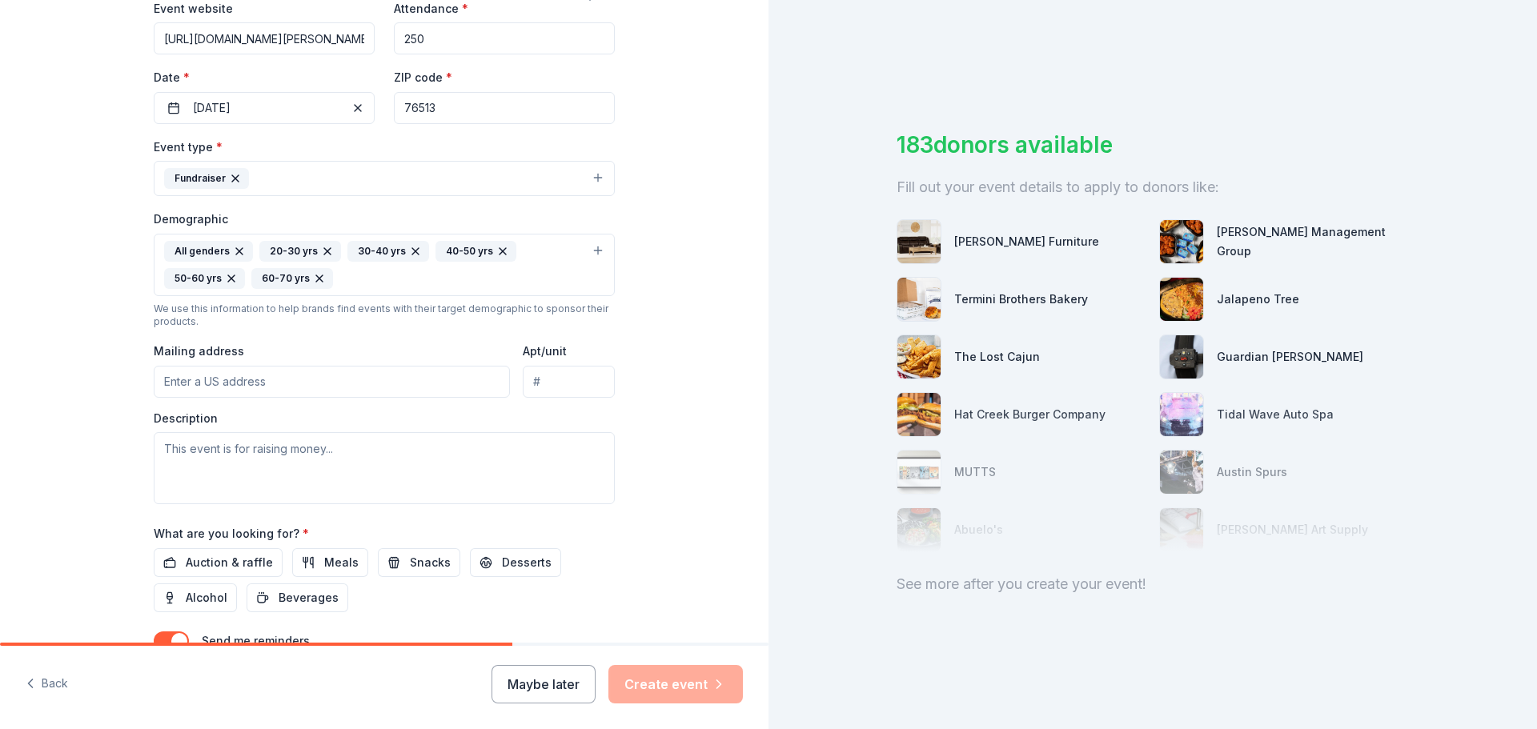
click at [353, 388] on input "Mailing address" at bounding box center [332, 382] width 356 height 32
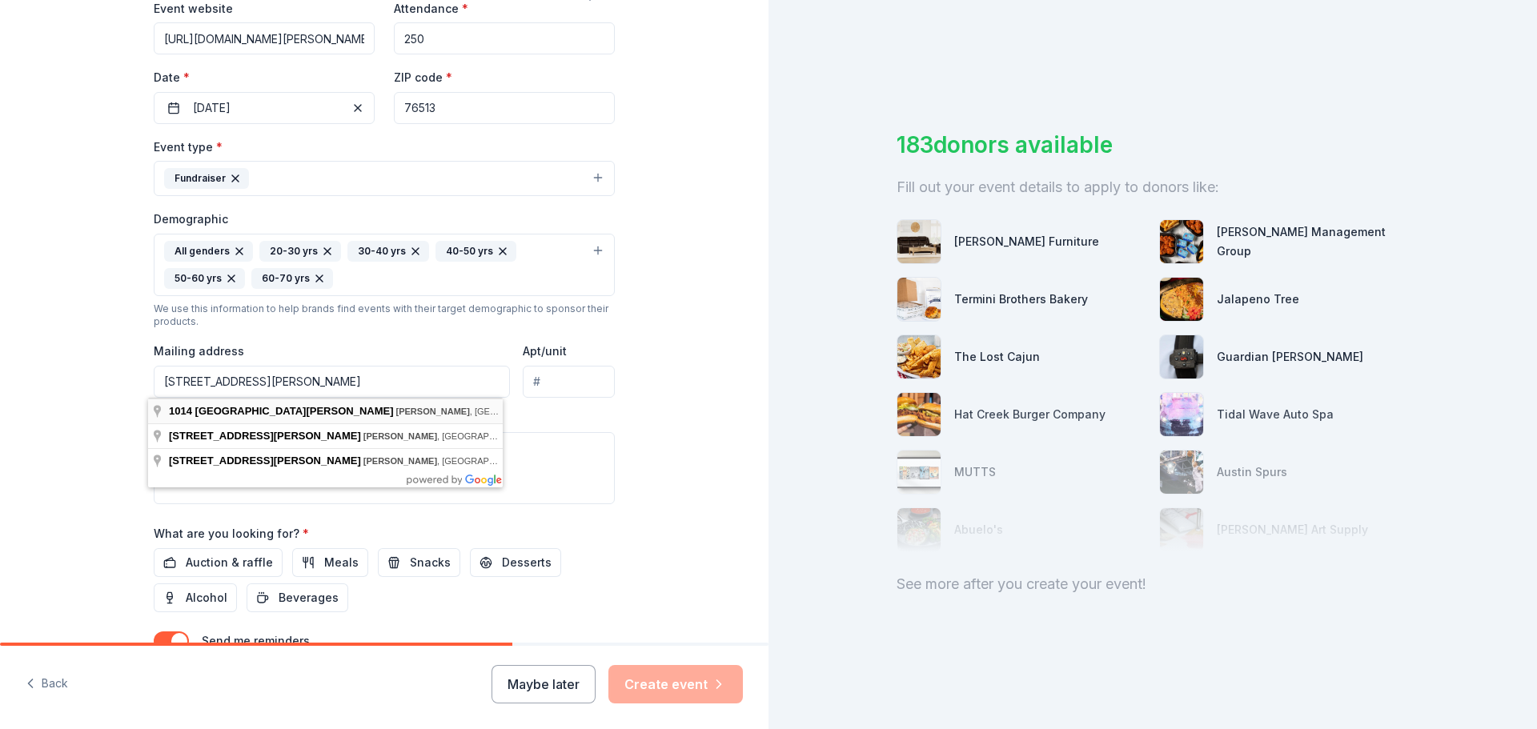
type input "1014 North Beal Street, Belton, TX, 76513"
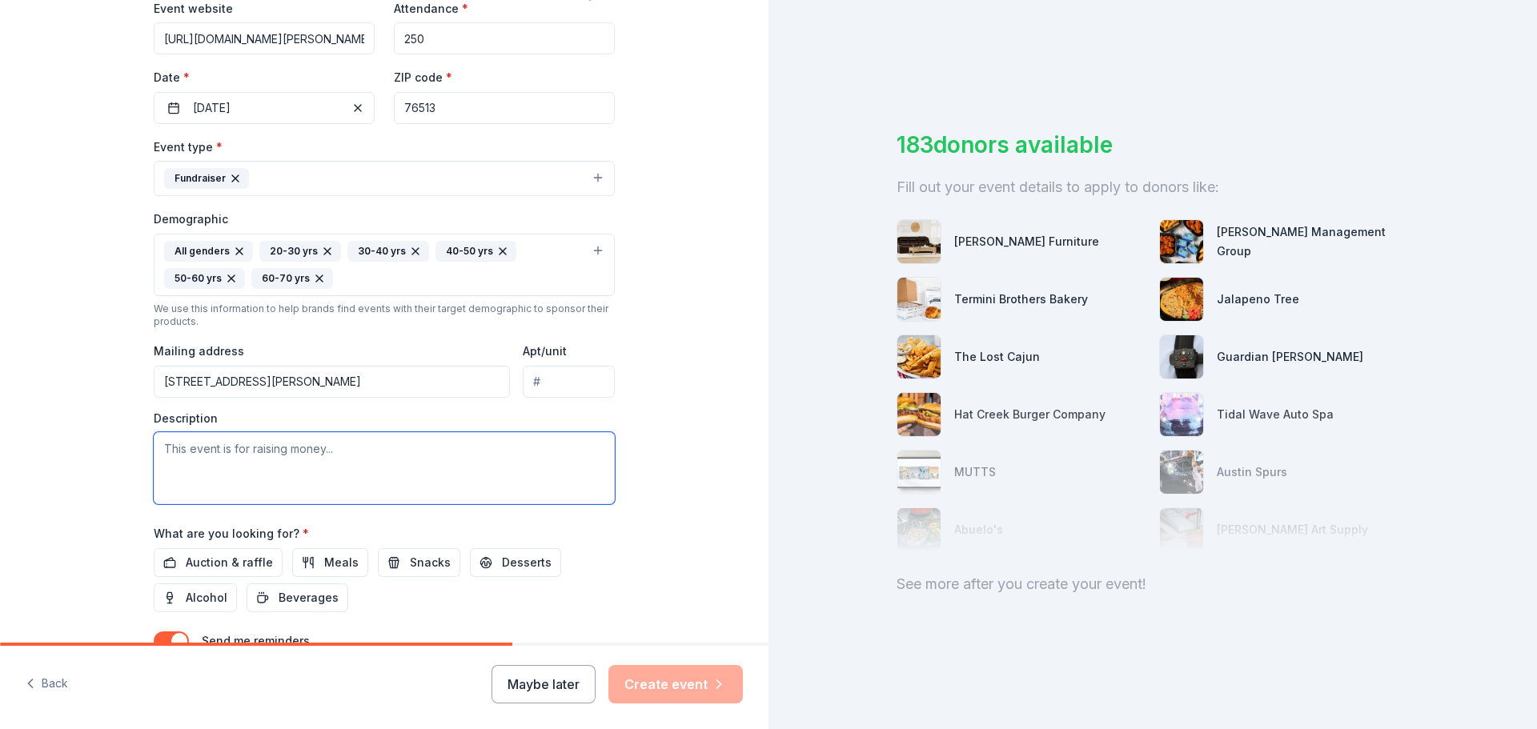
click at [349, 449] on textarea at bounding box center [384, 468] width 461 height 72
click at [371, 456] on textarea at bounding box center [384, 468] width 461 height 72
paste textarea "Reverse draw raffle with live and silent auctions benefitting 4H and FFA member…"
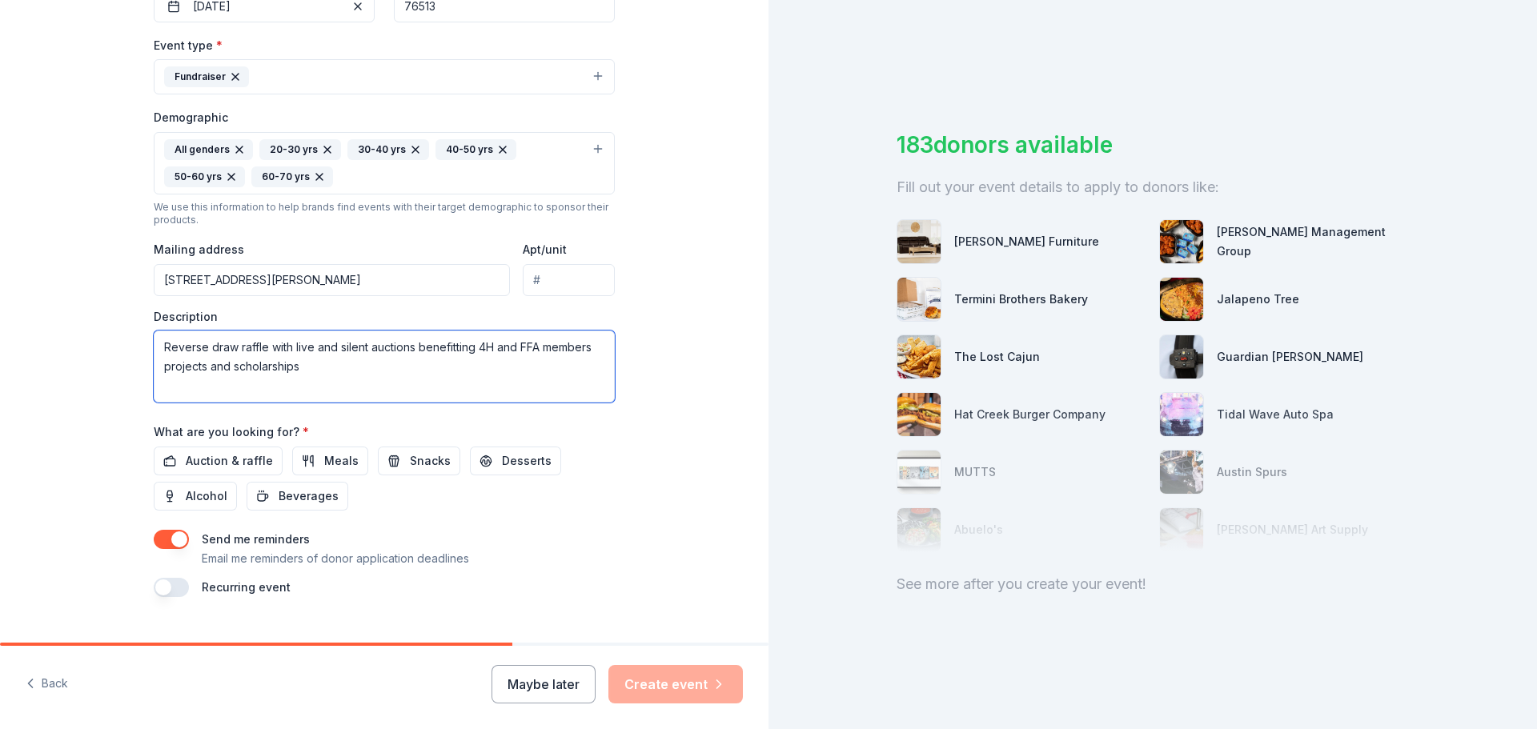
scroll to position [453, 0]
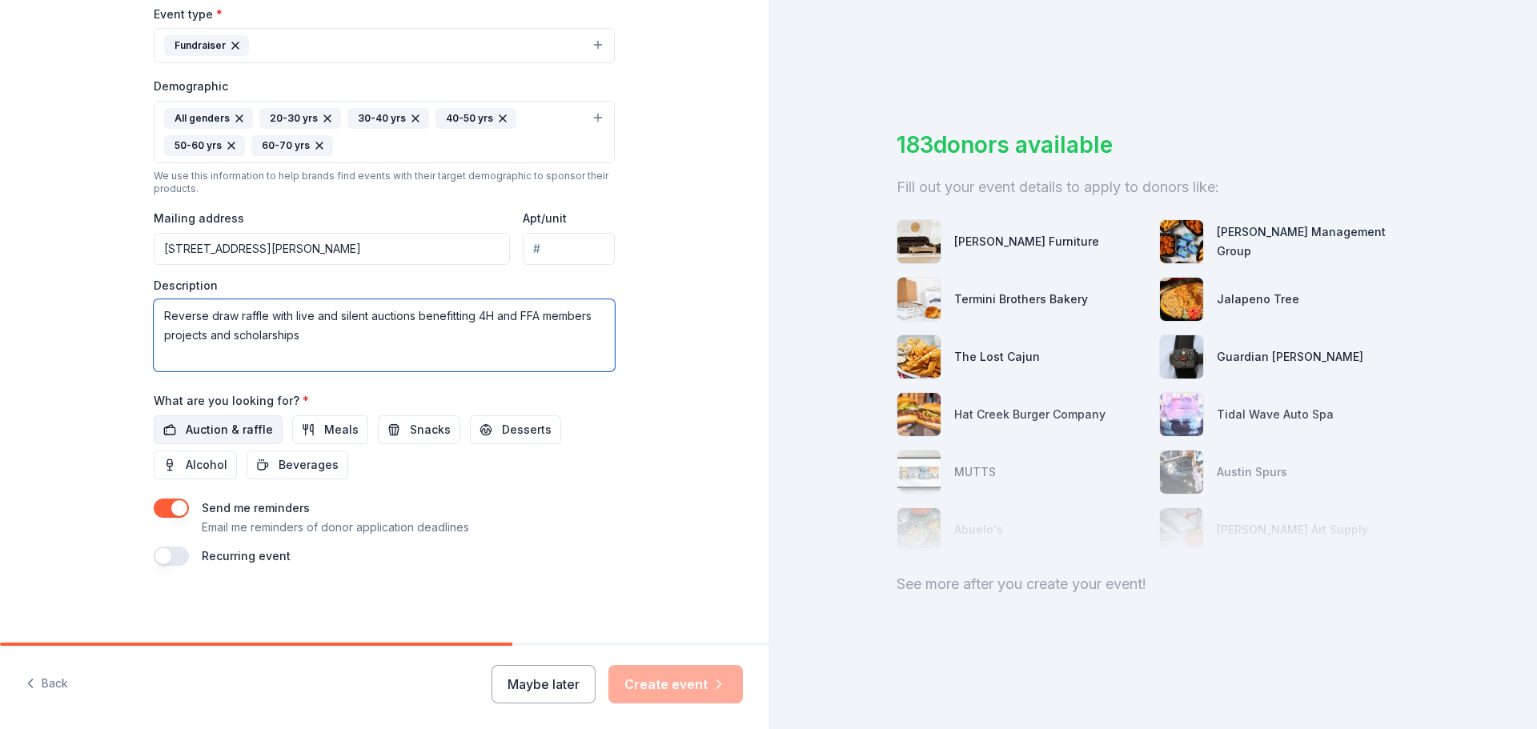
type textarea "Reverse draw raffle with live and silent auctions benefitting 4H and FFA member…"
click at [233, 429] on span "Auction & raffle" at bounding box center [229, 429] width 87 height 19
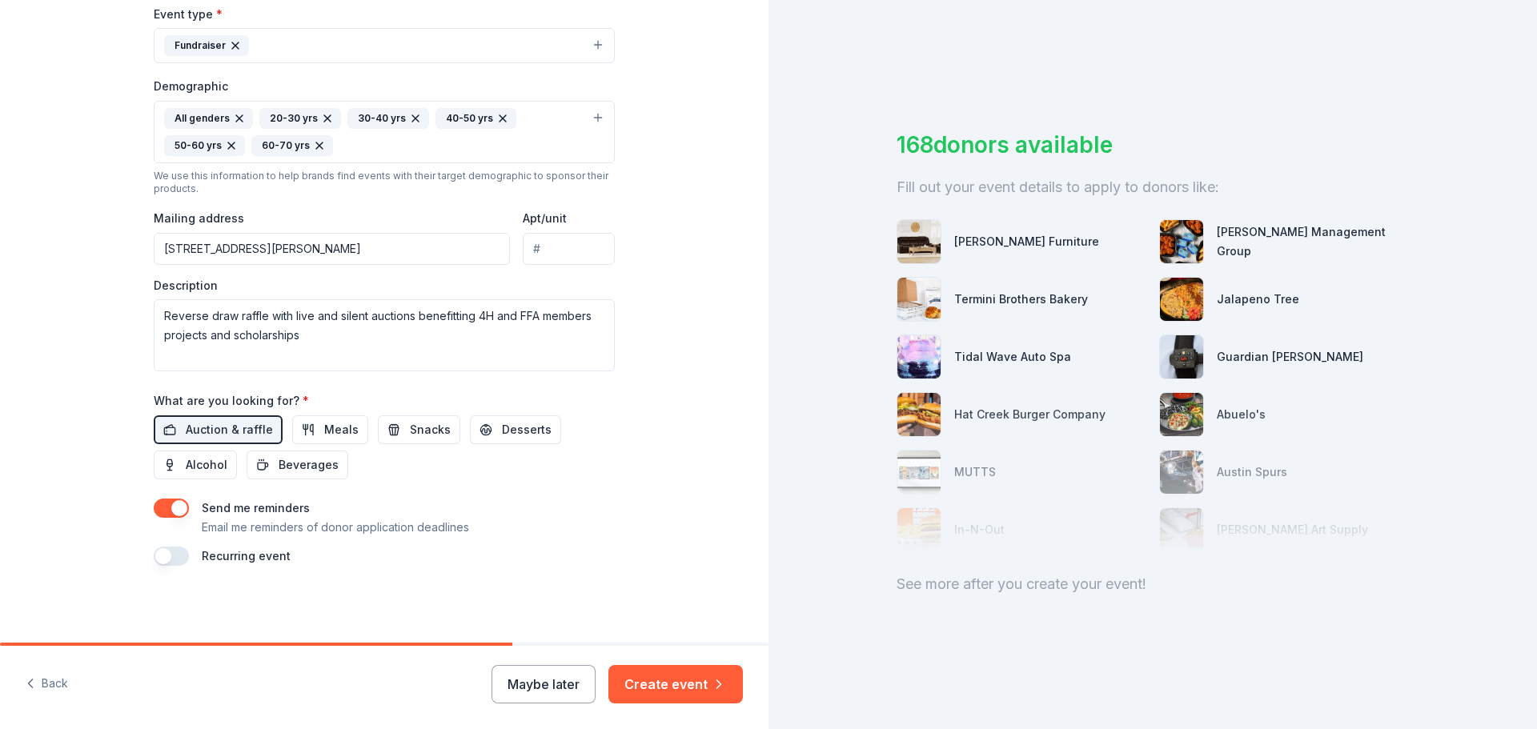
click at [169, 508] on button "button" at bounding box center [171, 508] width 35 height 19
click at [163, 560] on button "button" at bounding box center [171, 556] width 35 height 19
click at [284, 600] on button "November 2026" at bounding box center [243, 605] width 82 height 32
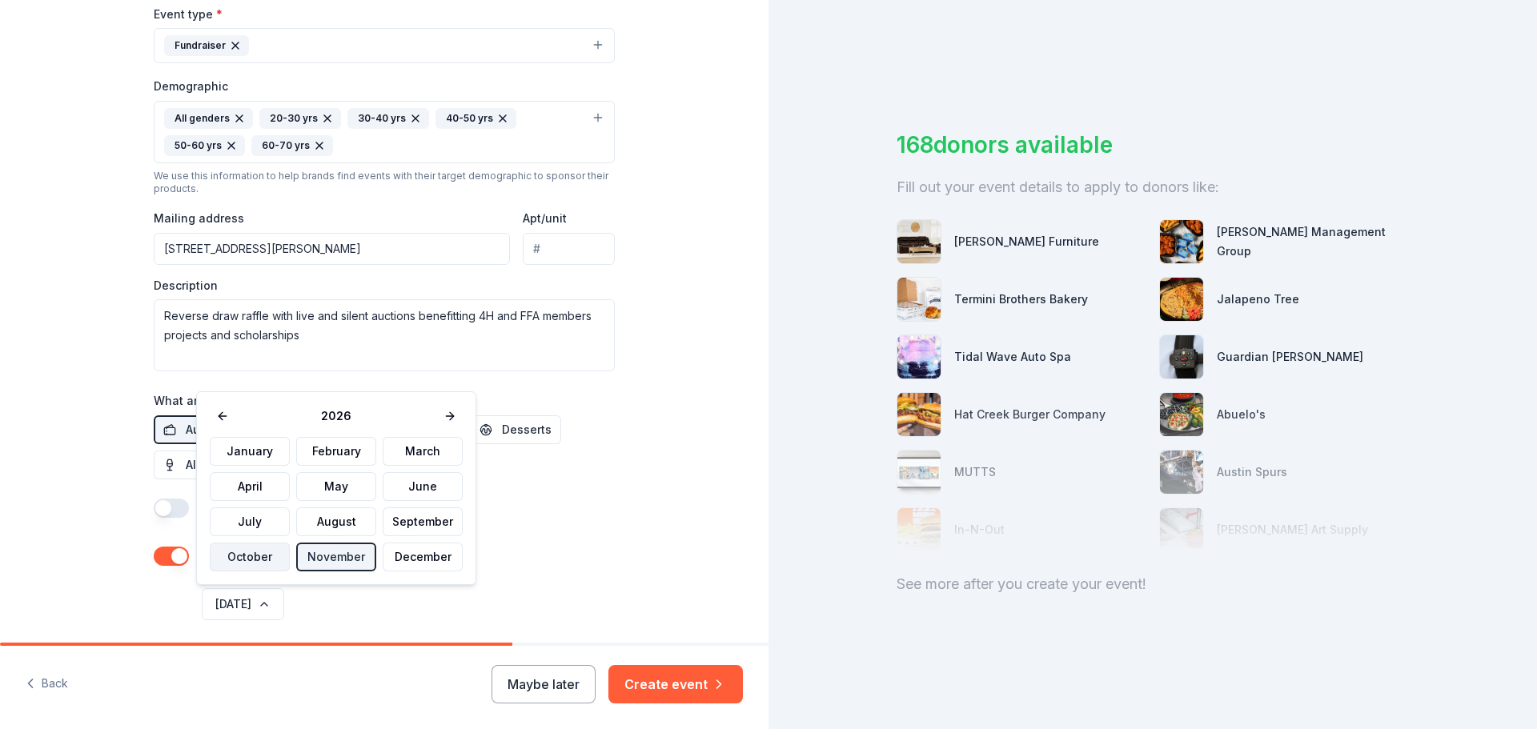
drag, startPoint x: 261, startPoint y: 560, endPoint x: 364, endPoint y: 625, distance: 121.3
click at [262, 560] on button "October" at bounding box center [250, 557] width 80 height 29
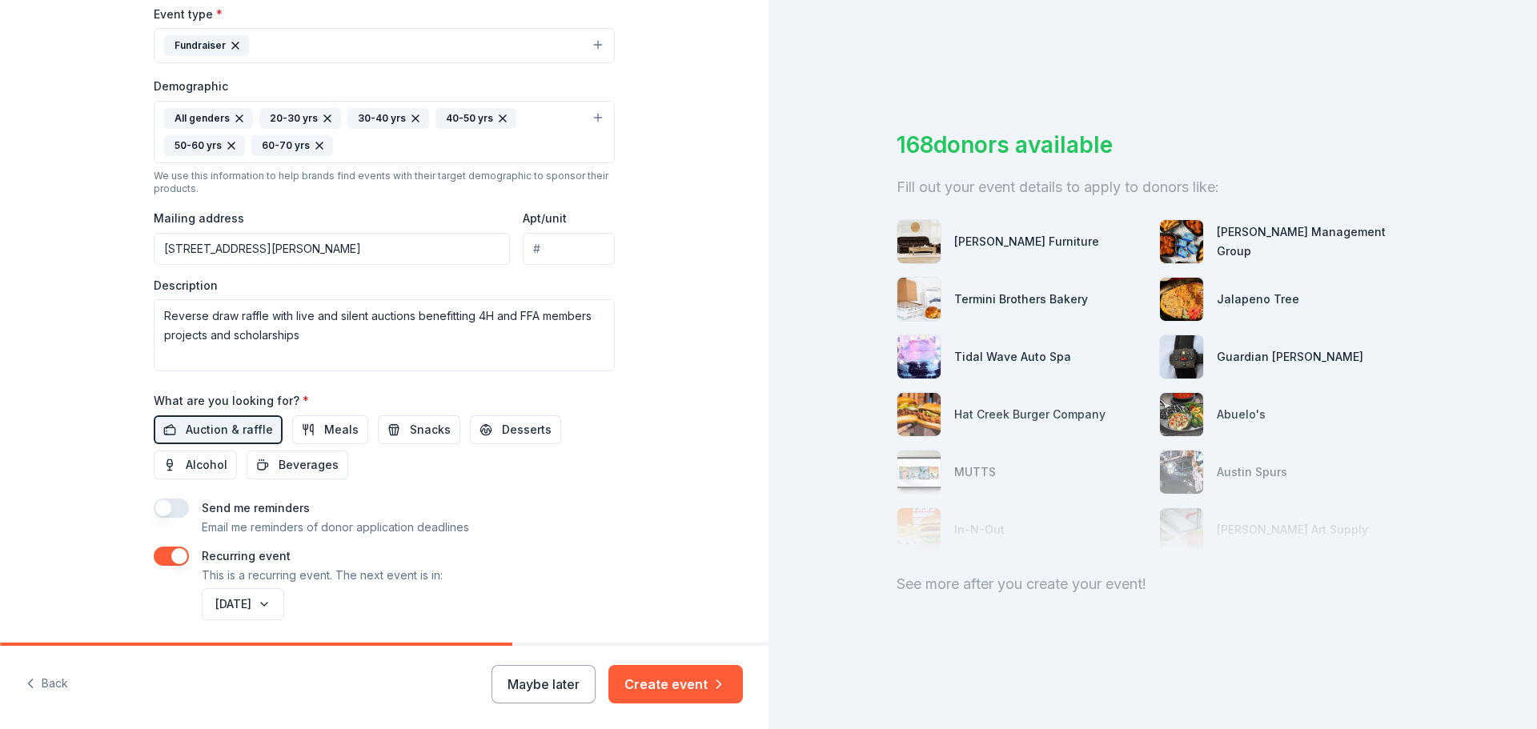
click at [377, 608] on div "October 2026" at bounding box center [407, 604] width 416 height 38
click at [674, 682] on button "Create event" at bounding box center [676, 684] width 135 height 38
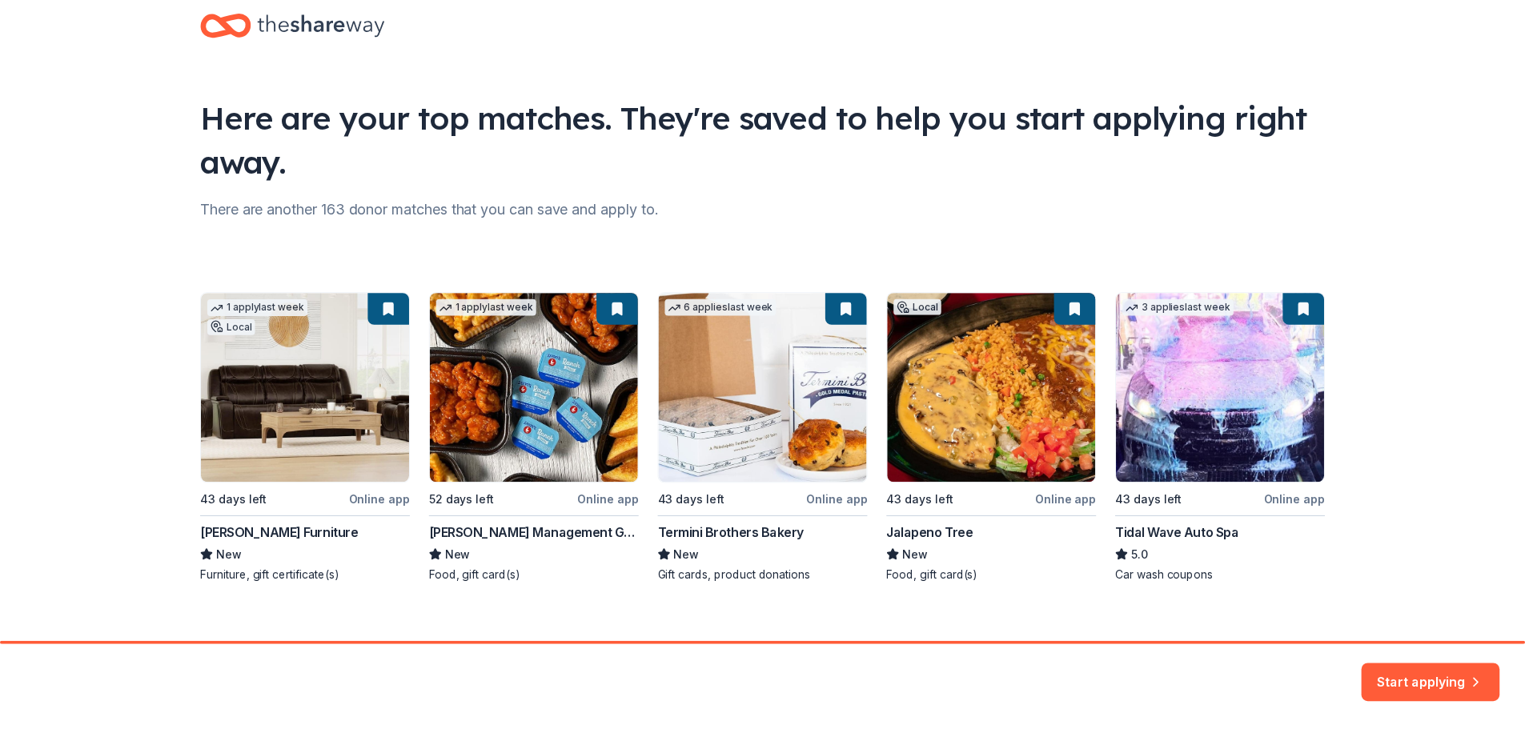
scroll to position [53, 0]
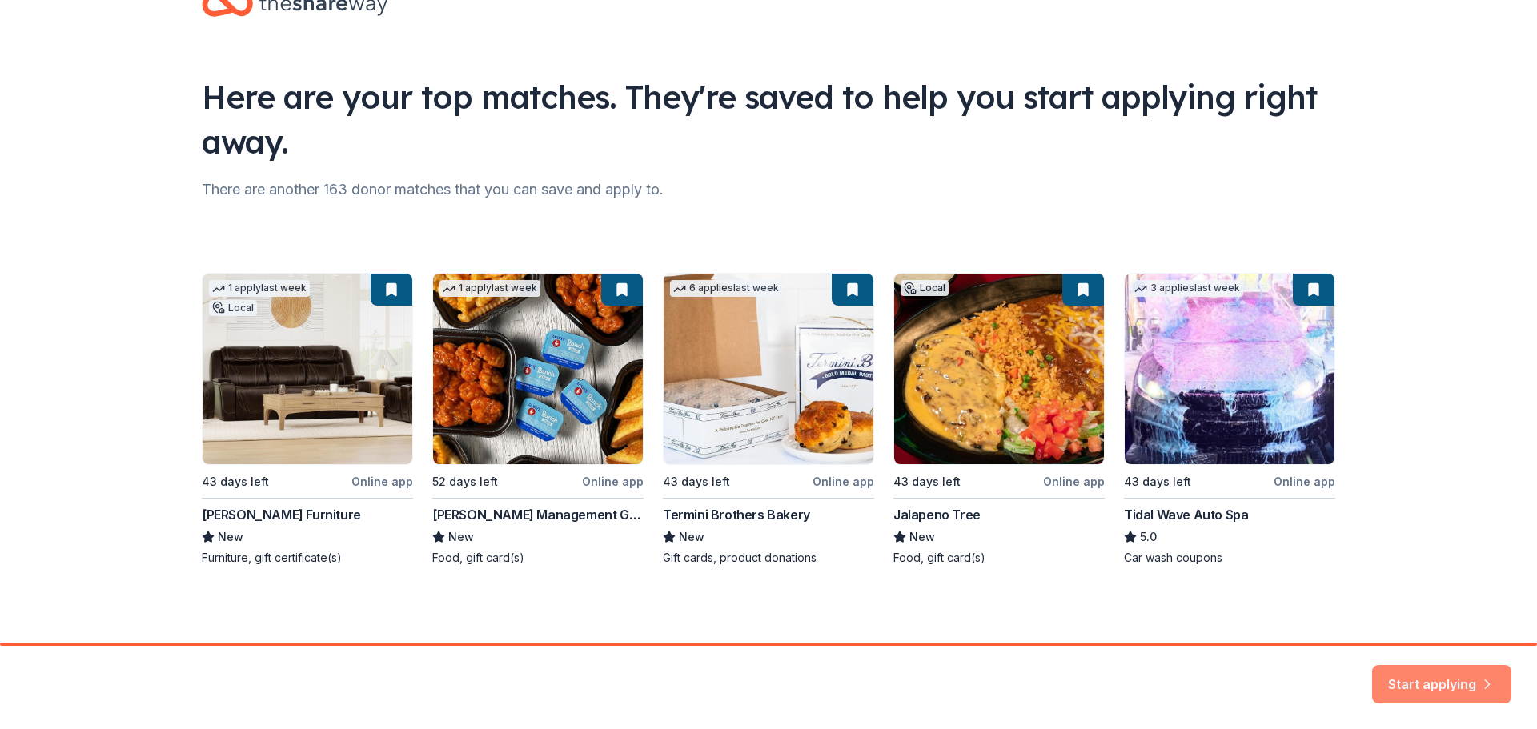
click at [1461, 677] on button "Start applying" at bounding box center [1441, 675] width 139 height 38
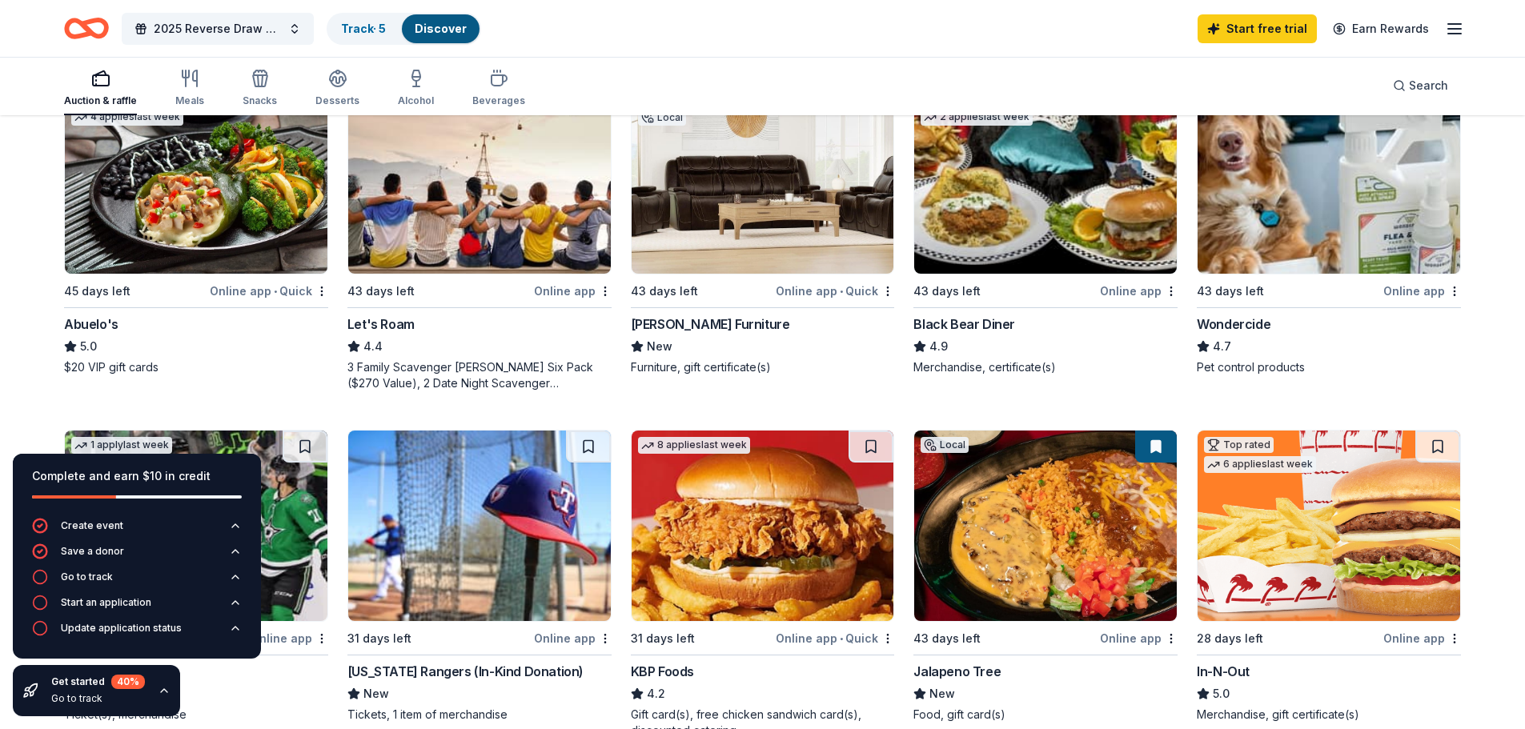
scroll to position [881, 0]
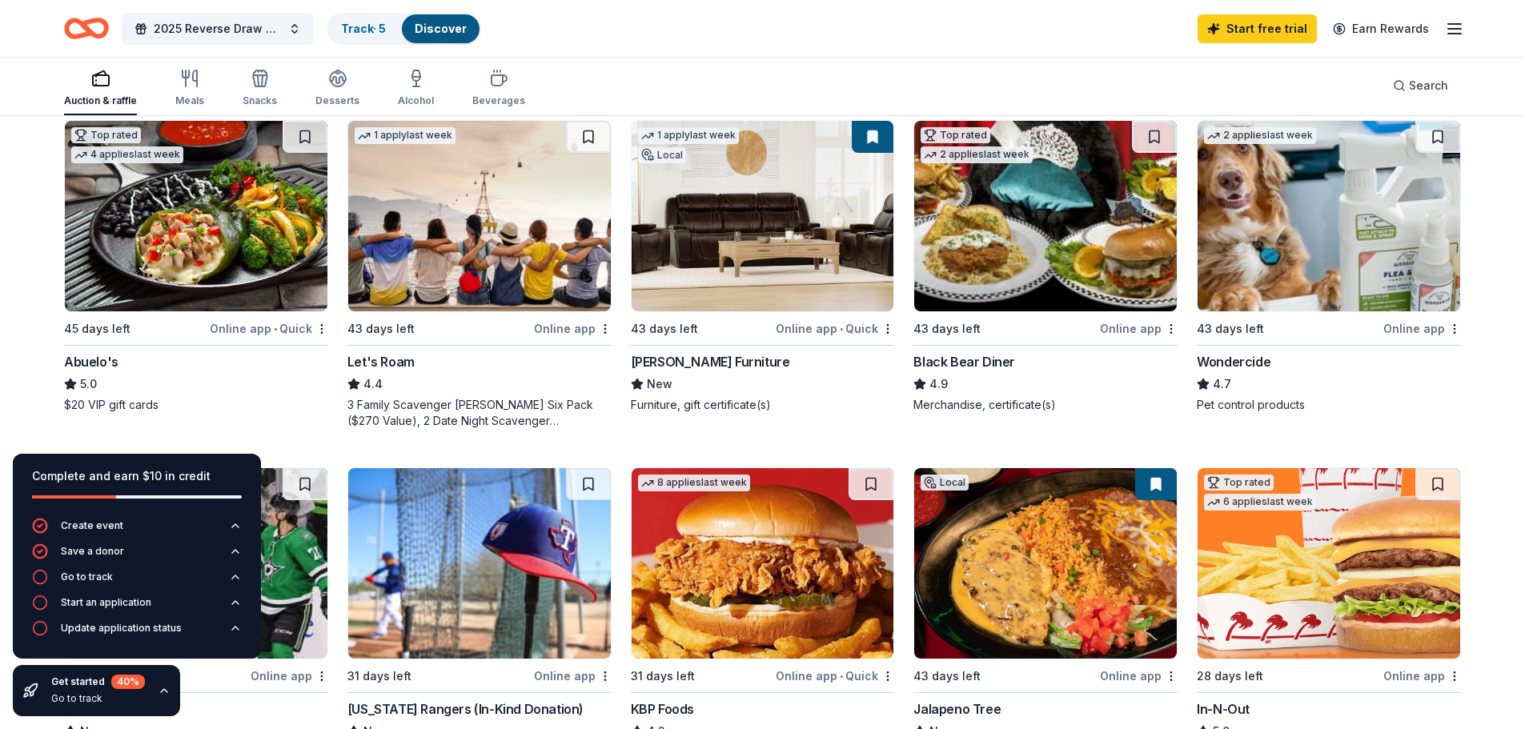
click at [801, 238] on img at bounding box center [763, 216] width 263 height 191
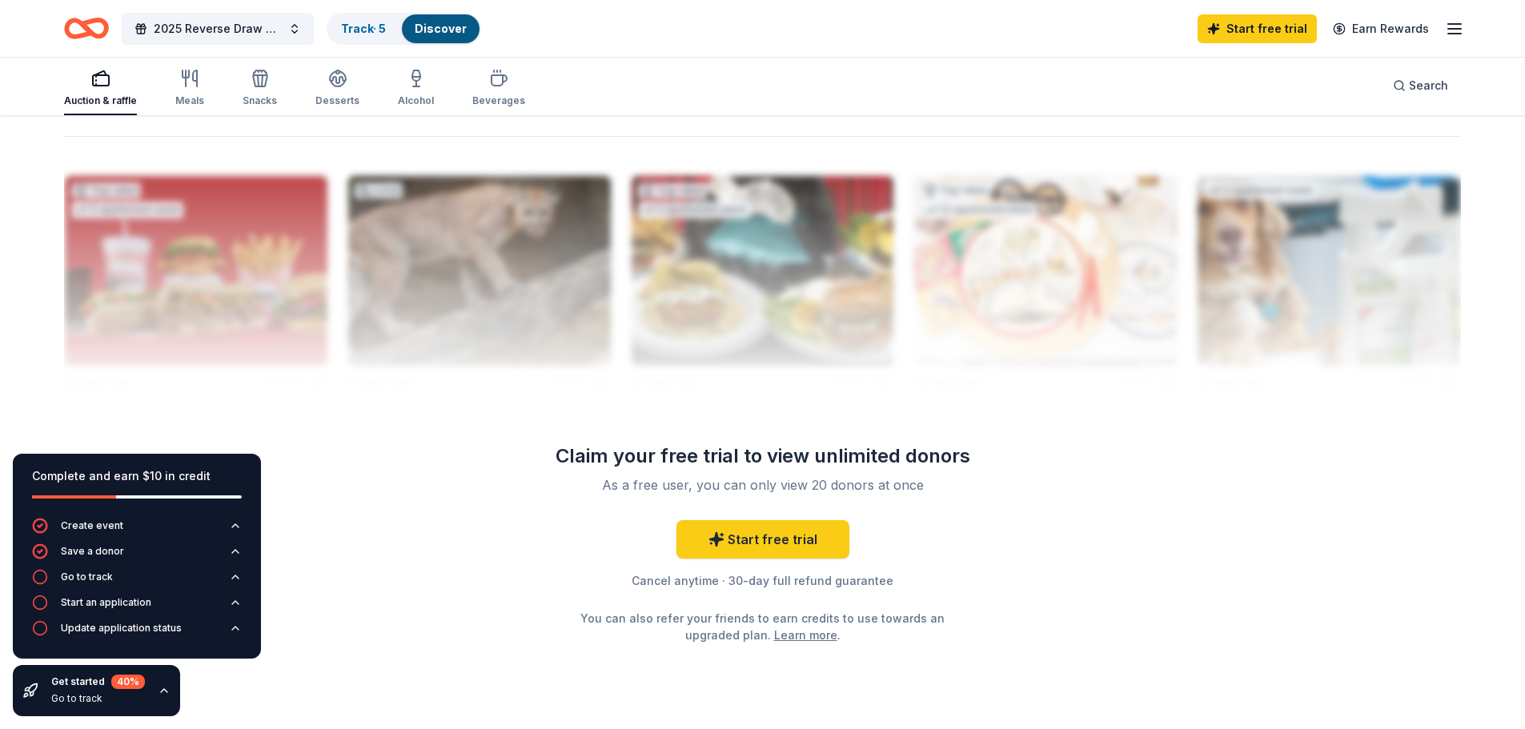
scroll to position [1597, 0]
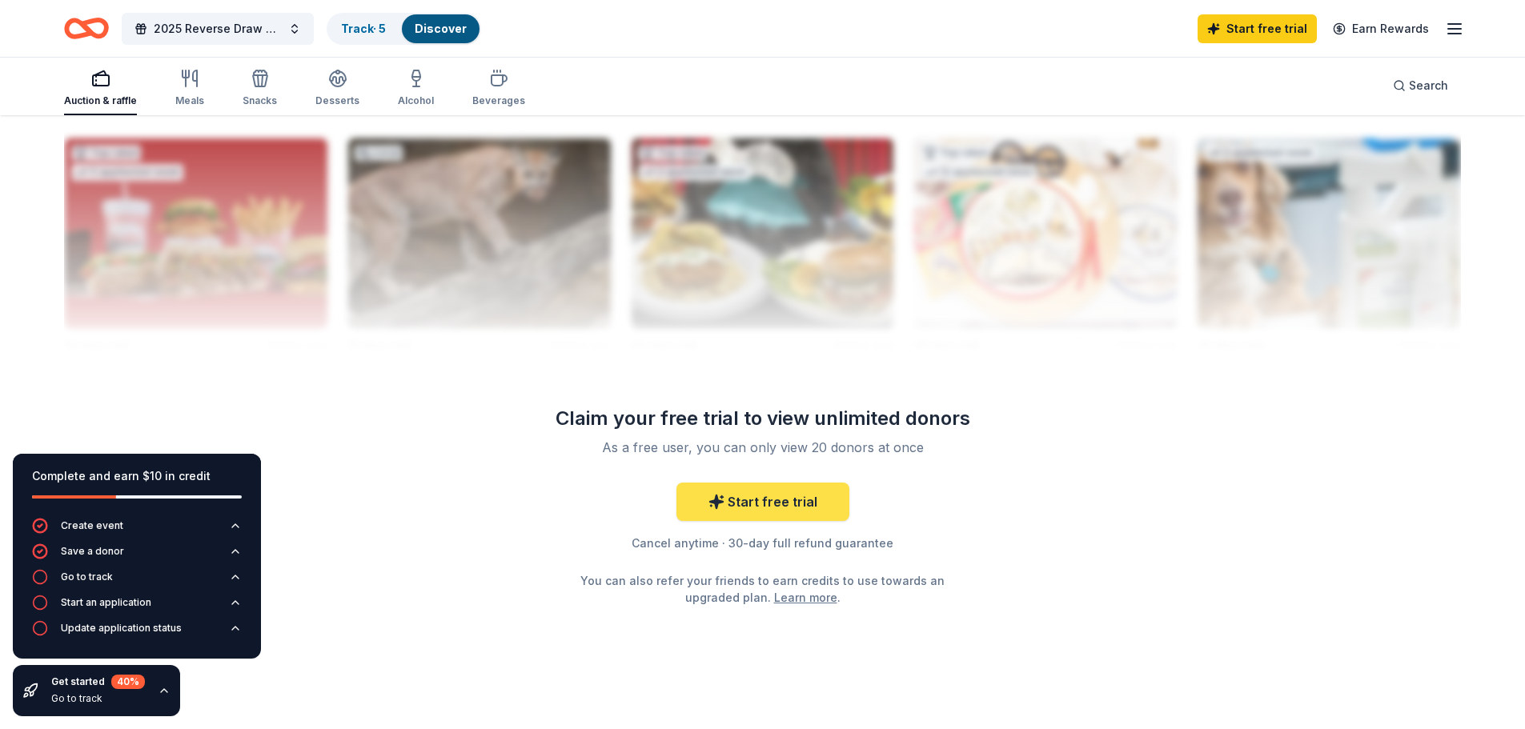
click at [798, 491] on link "Start free trial" at bounding box center [763, 502] width 173 height 38
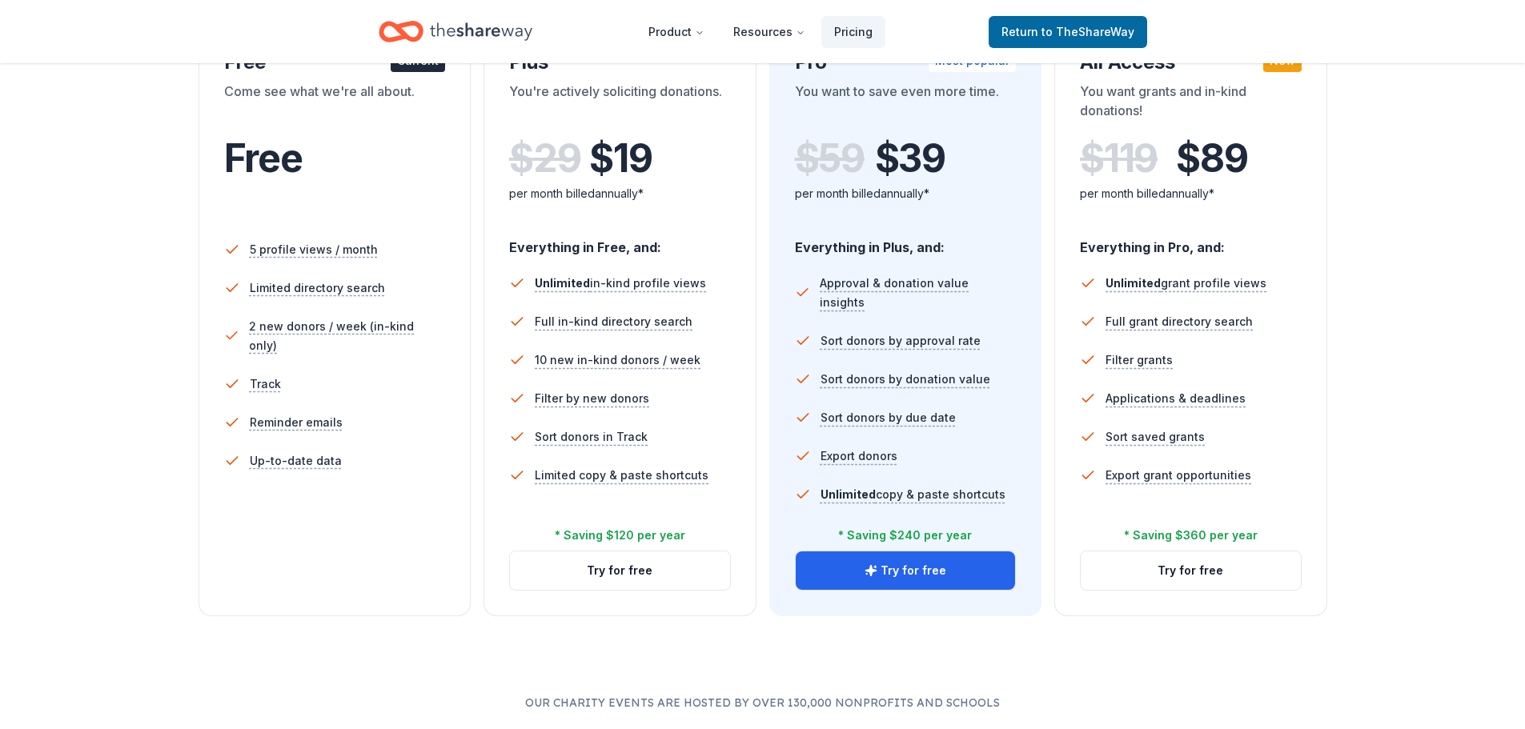
scroll to position [320, 0]
click at [328, 487] on div "5 profile views / month Limited directory search 2 new donors / week (in-kind o…" at bounding box center [335, 383] width 222 height 320
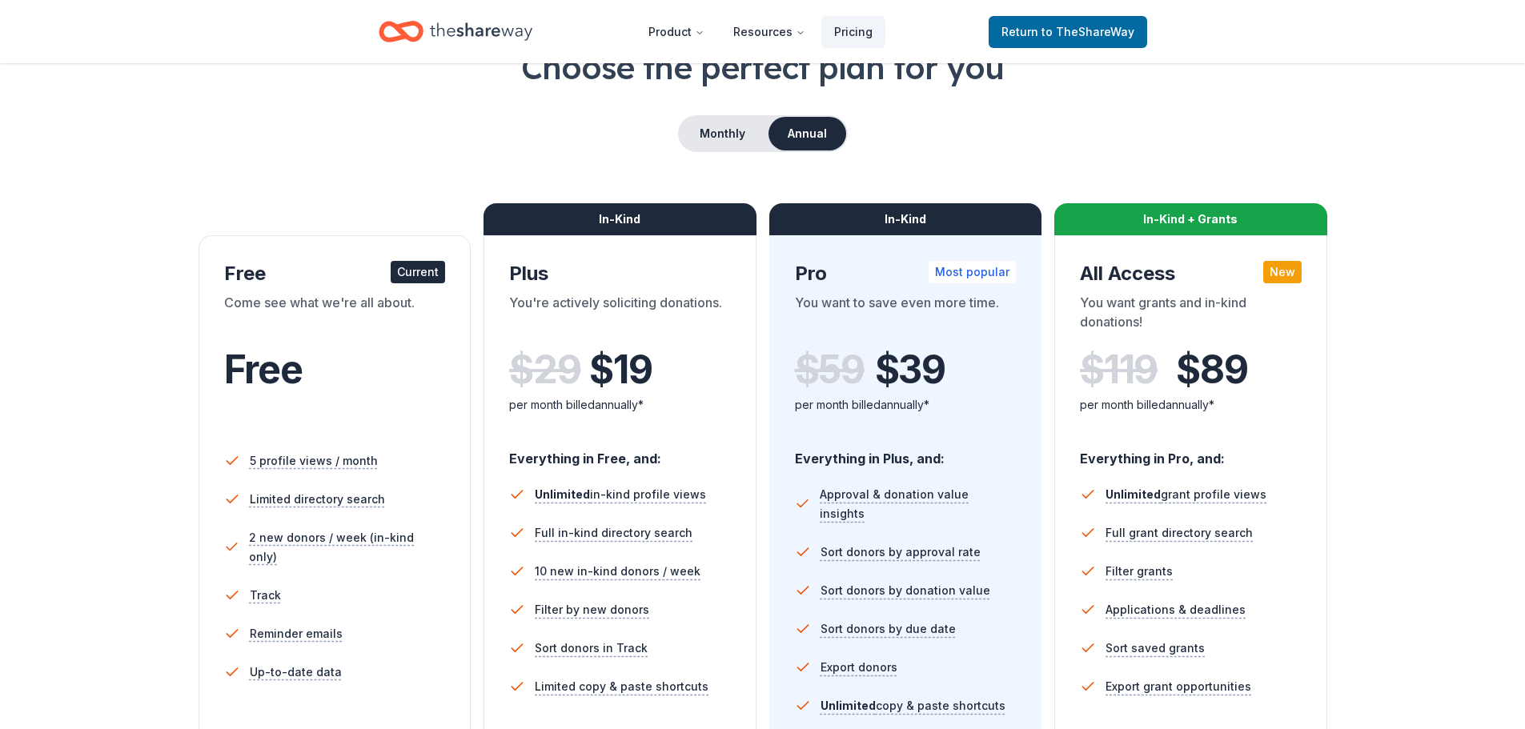
scroll to position [80, 0]
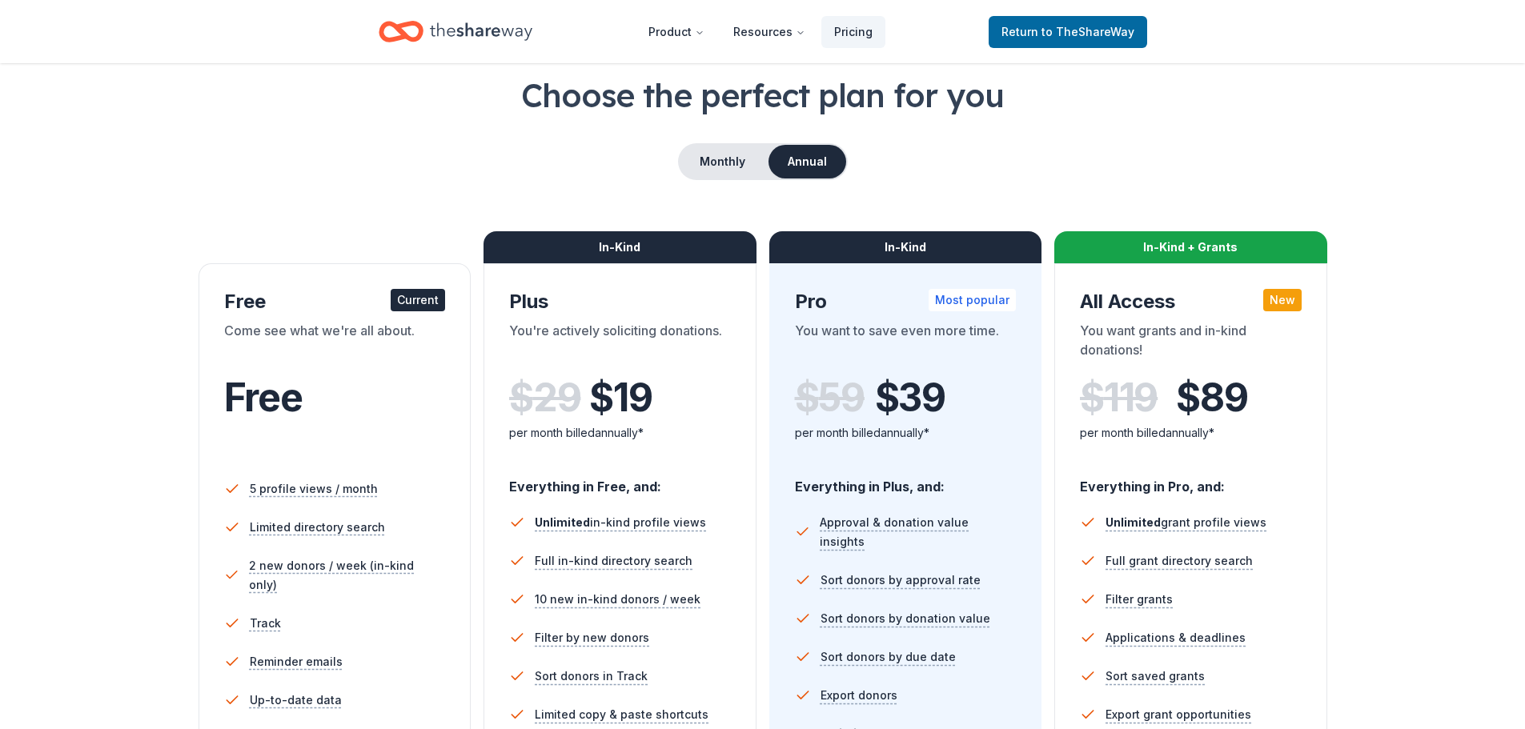
click at [245, 408] on span "Free" at bounding box center [263, 397] width 78 height 47
click at [243, 298] on div "Free Current" at bounding box center [335, 302] width 222 height 26
click at [1092, 40] on span "Return to TheShareWay" at bounding box center [1068, 31] width 133 height 19
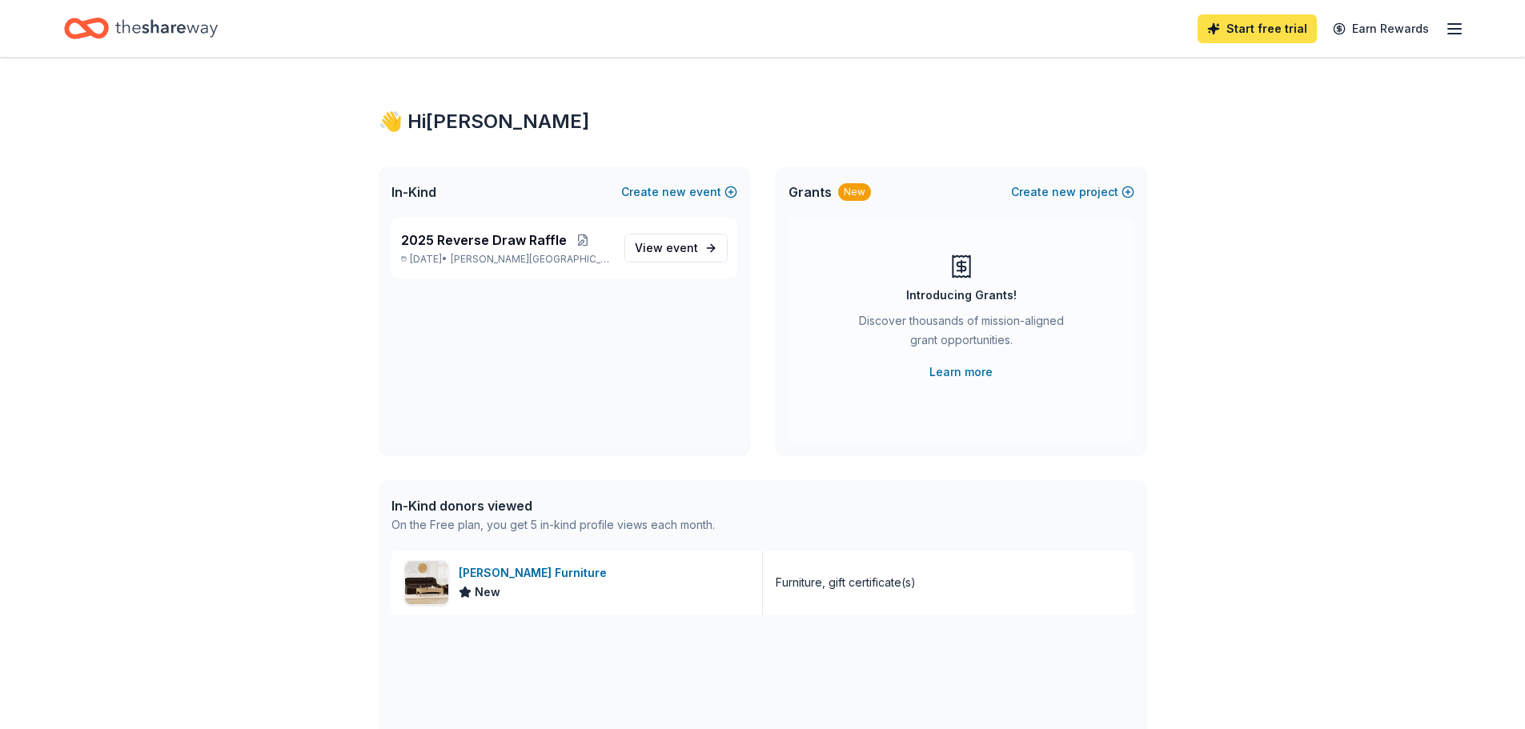
click at [1260, 26] on link "Start free trial" at bounding box center [1257, 28] width 119 height 29
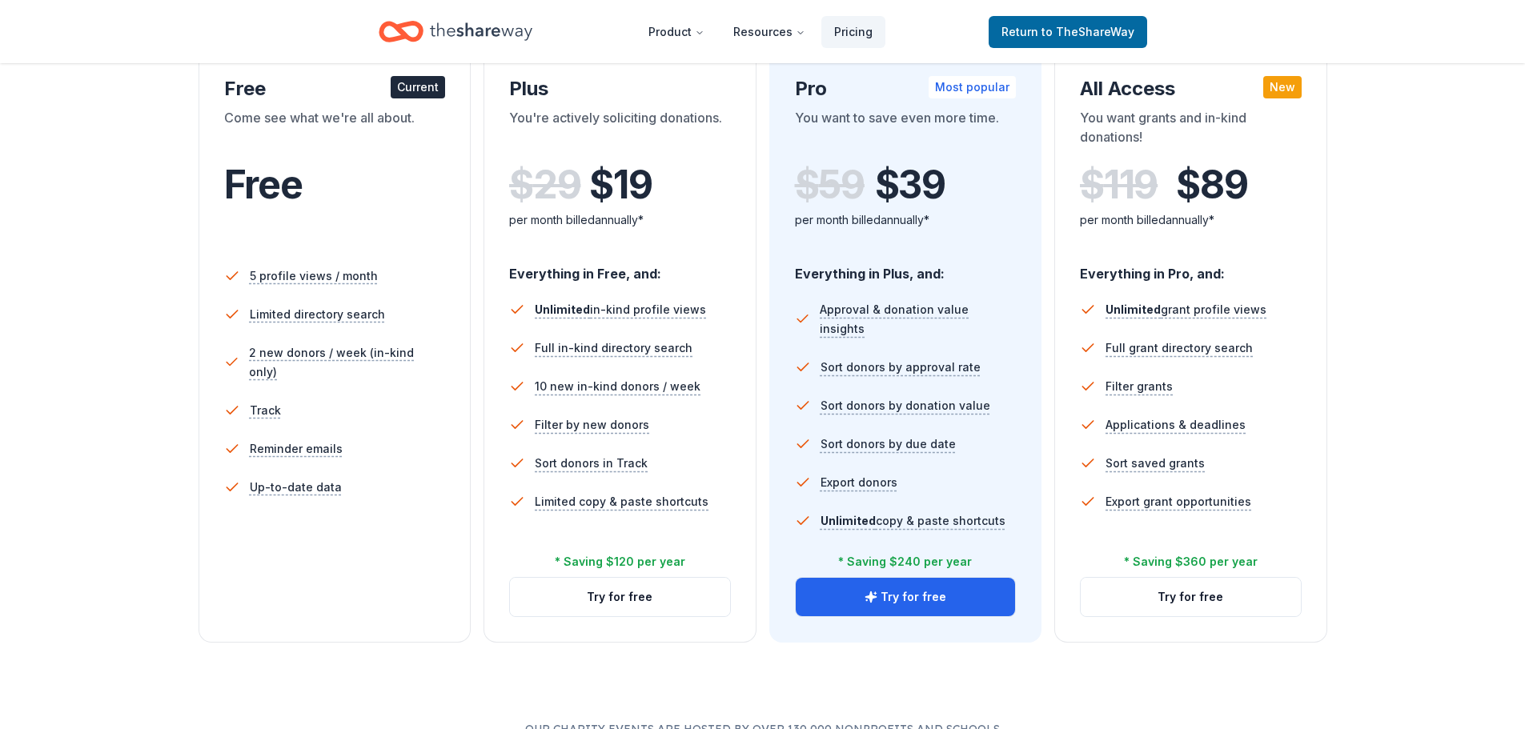
scroll to position [320, 0]
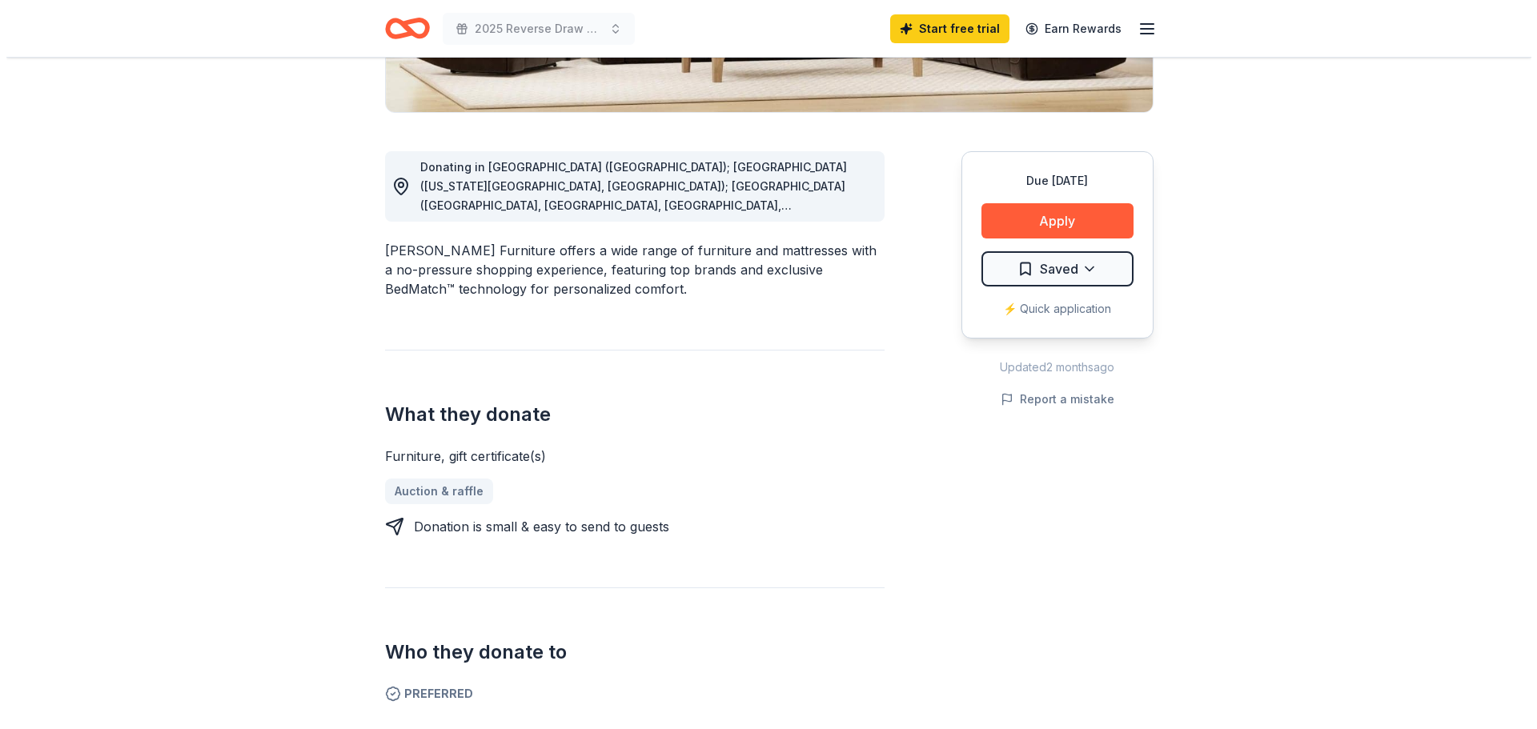
scroll to position [400, 0]
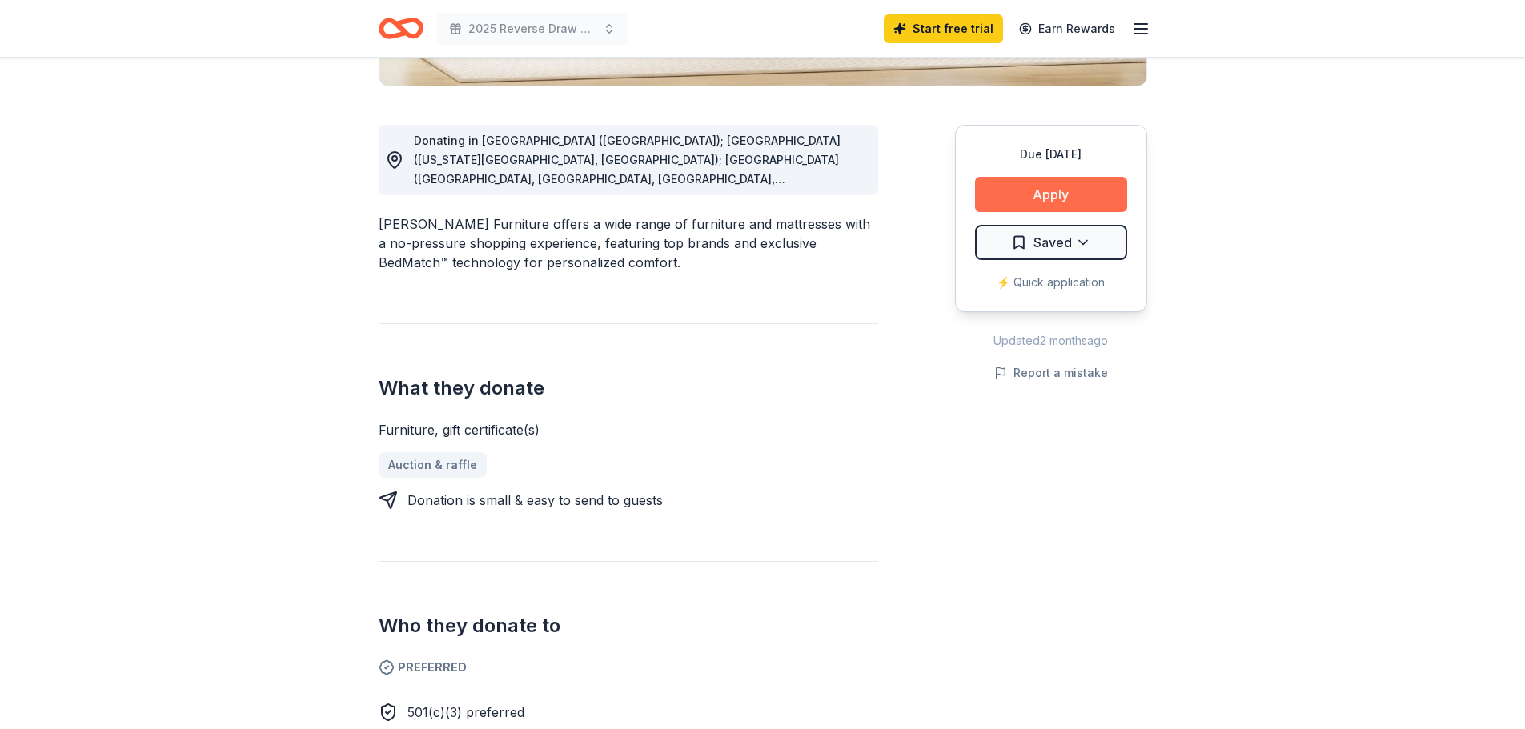
click at [1042, 198] on button "Apply" at bounding box center [1051, 194] width 152 height 35
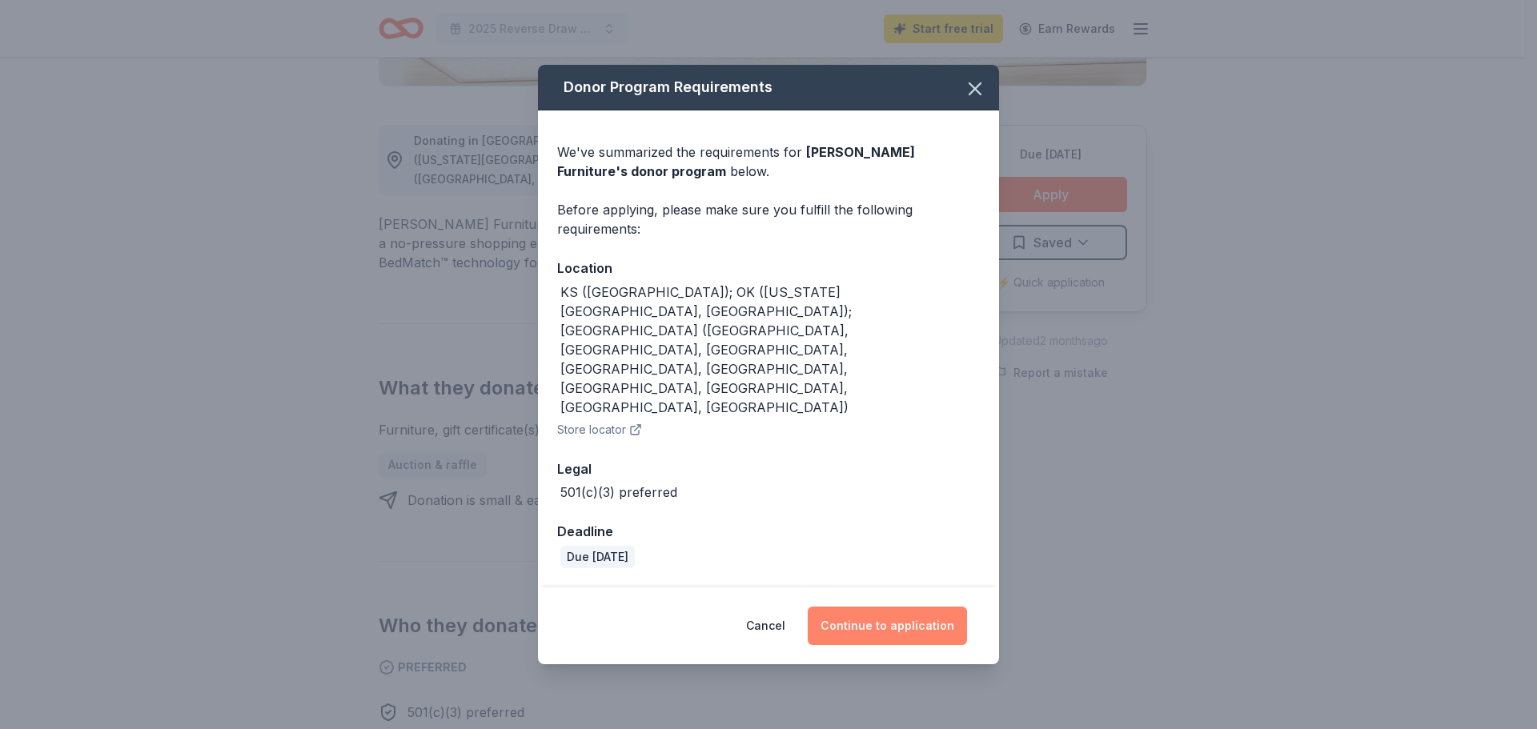
click at [879, 607] on button "Continue to application" at bounding box center [887, 626] width 159 height 38
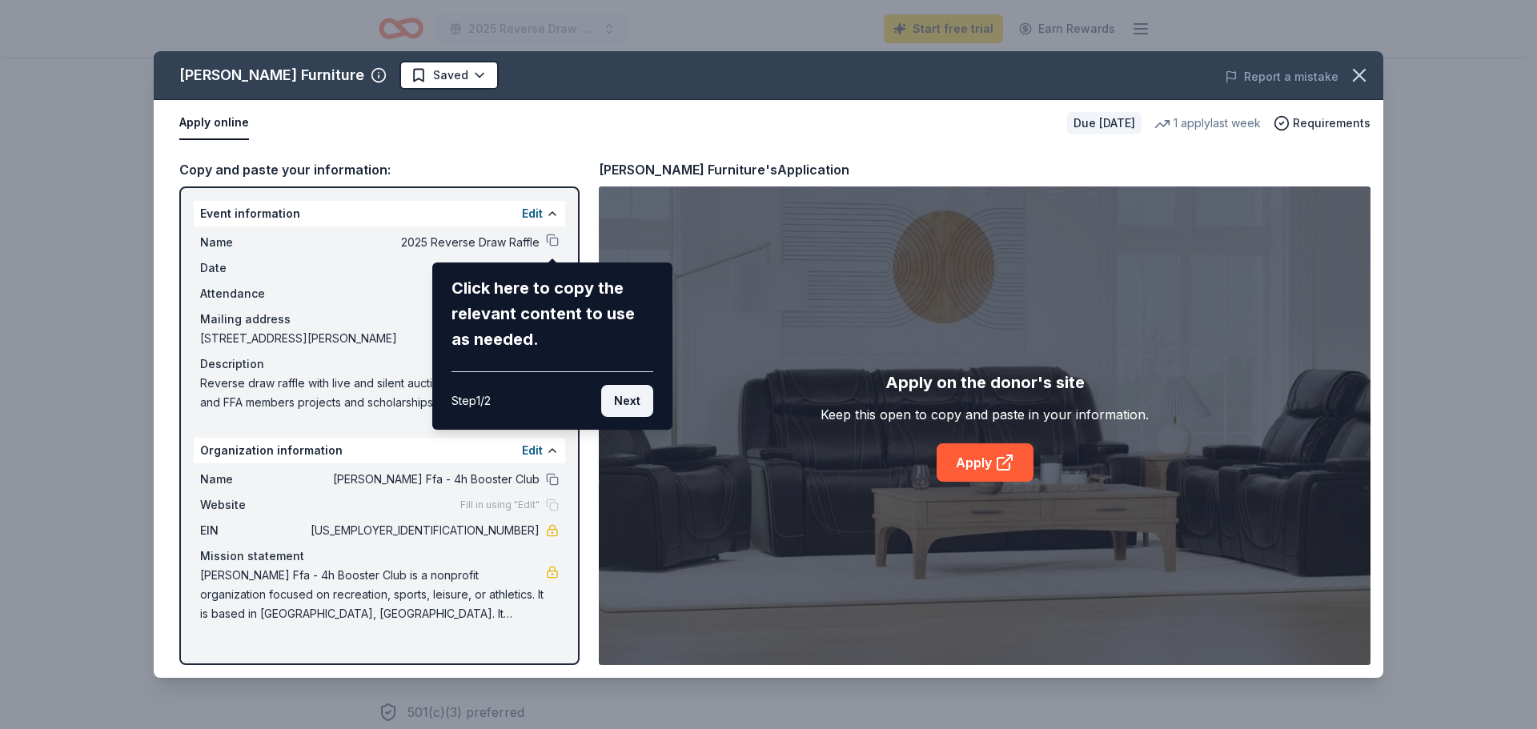
click at [621, 402] on button "Next" at bounding box center [627, 401] width 52 height 32
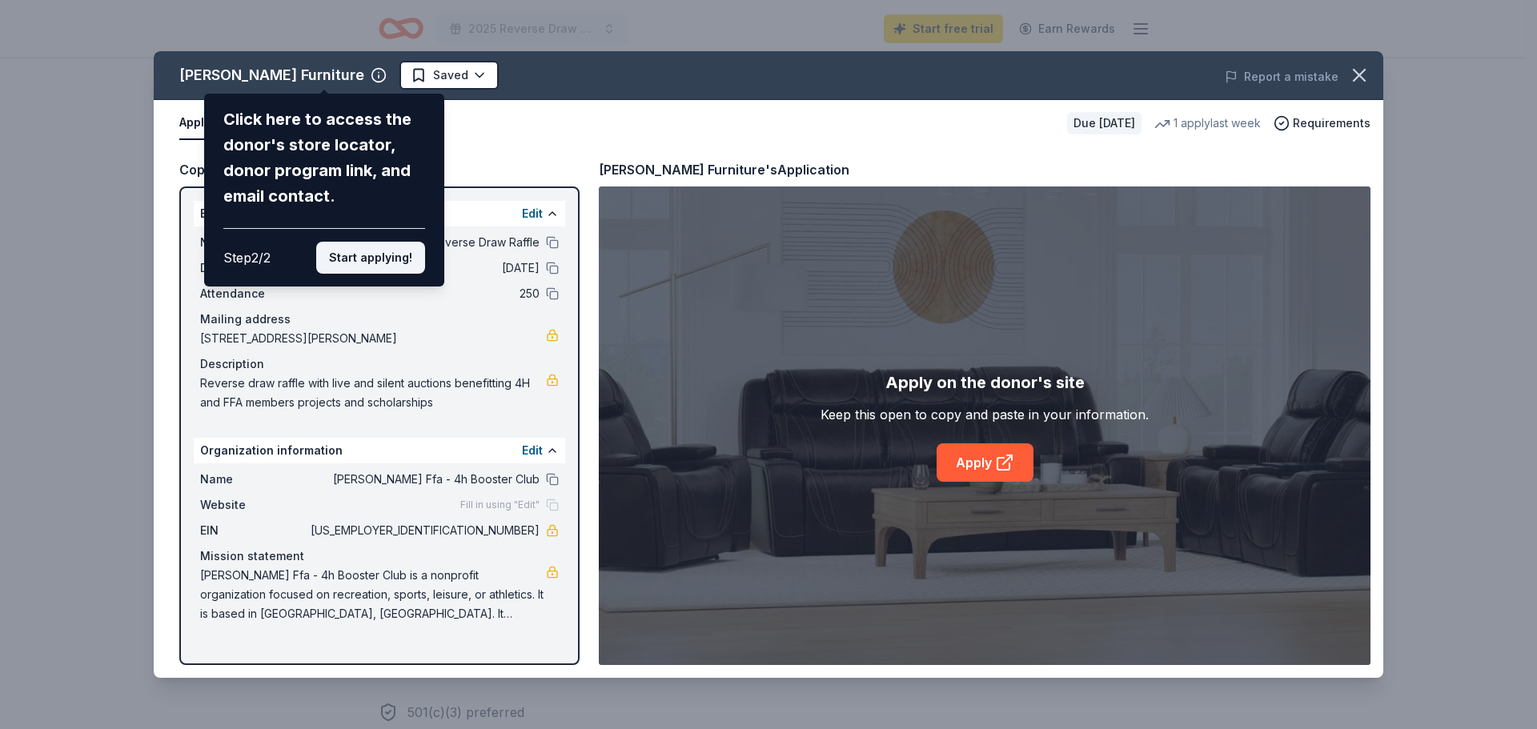
click at [379, 261] on button "Start applying!" at bounding box center [370, 258] width 109 height 32
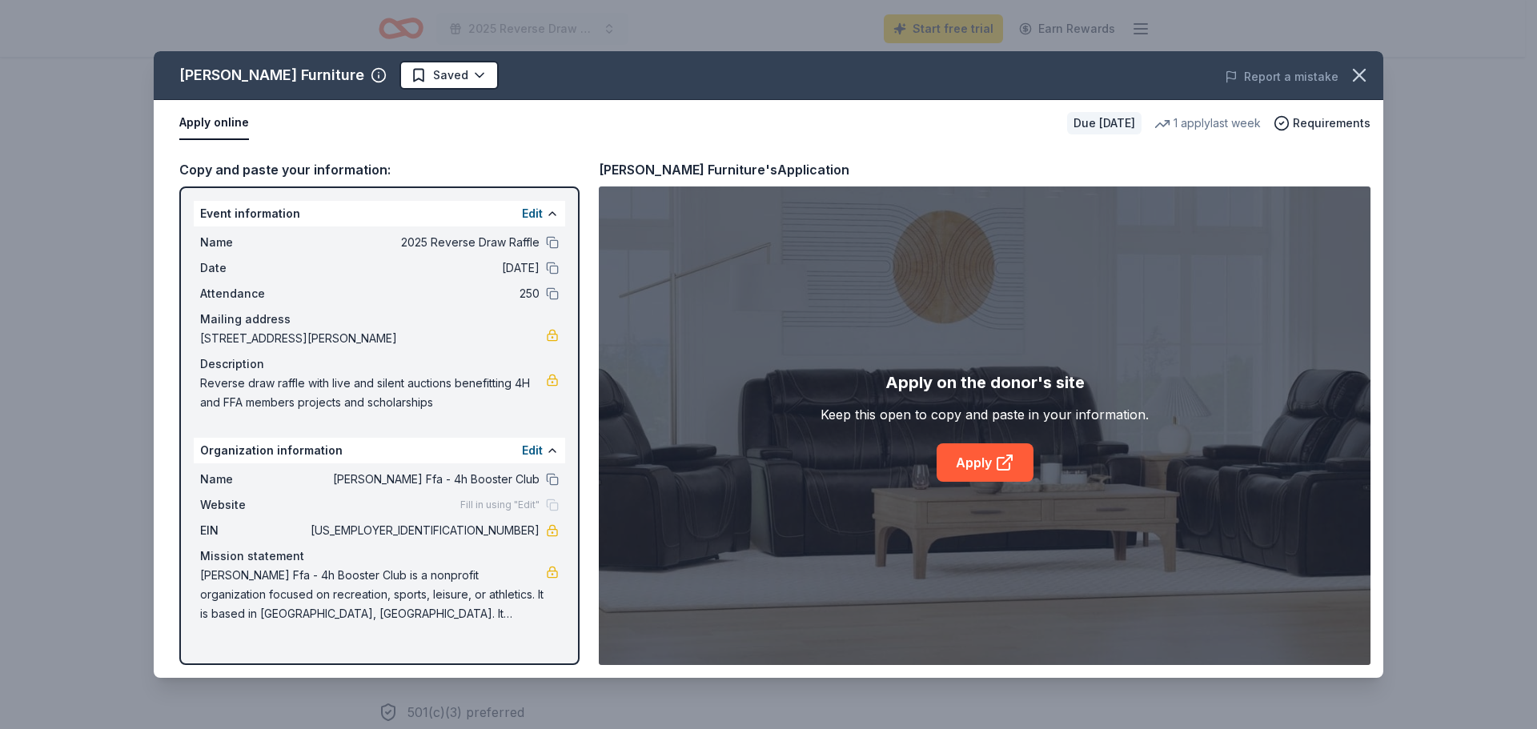
drag, startPoint x: 991, startPoint y: 462, endPoint x: 876, endPoint y: 492, distance: 119.1
click at [991, 462] on link "Apply" at bounding box center [985, 463] width 97 height 38
click at [982, 463] on link "Apply" at bounding box center [985, 463] width 97 height 38
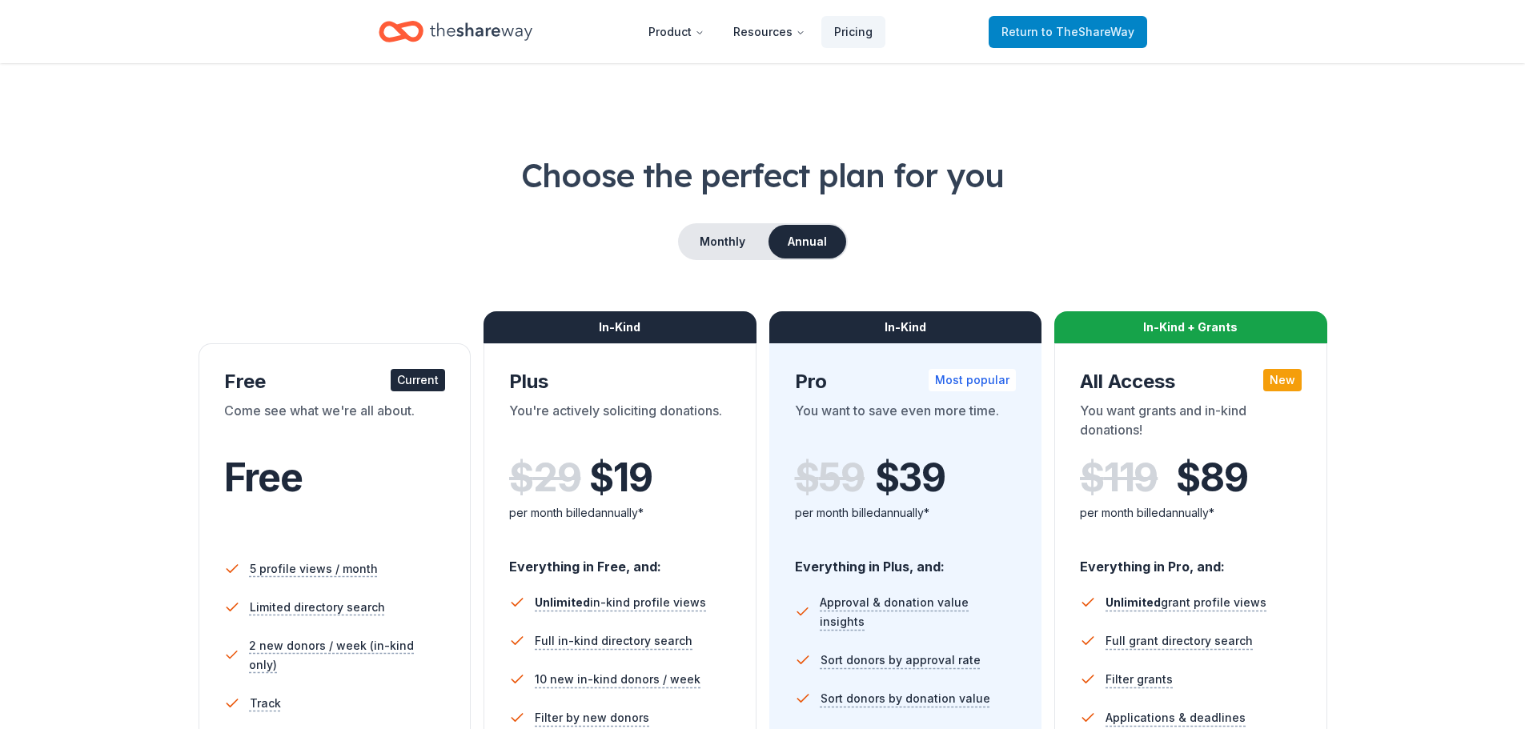
drag, startPoint x: 1067, startPoint y: 30, endPoint x: 1049, endPoint y: 47, distance: 24.9
click at [1067, 30] on span "to TheShareWay" at bounding box center [1088, 32] width 93 height 14
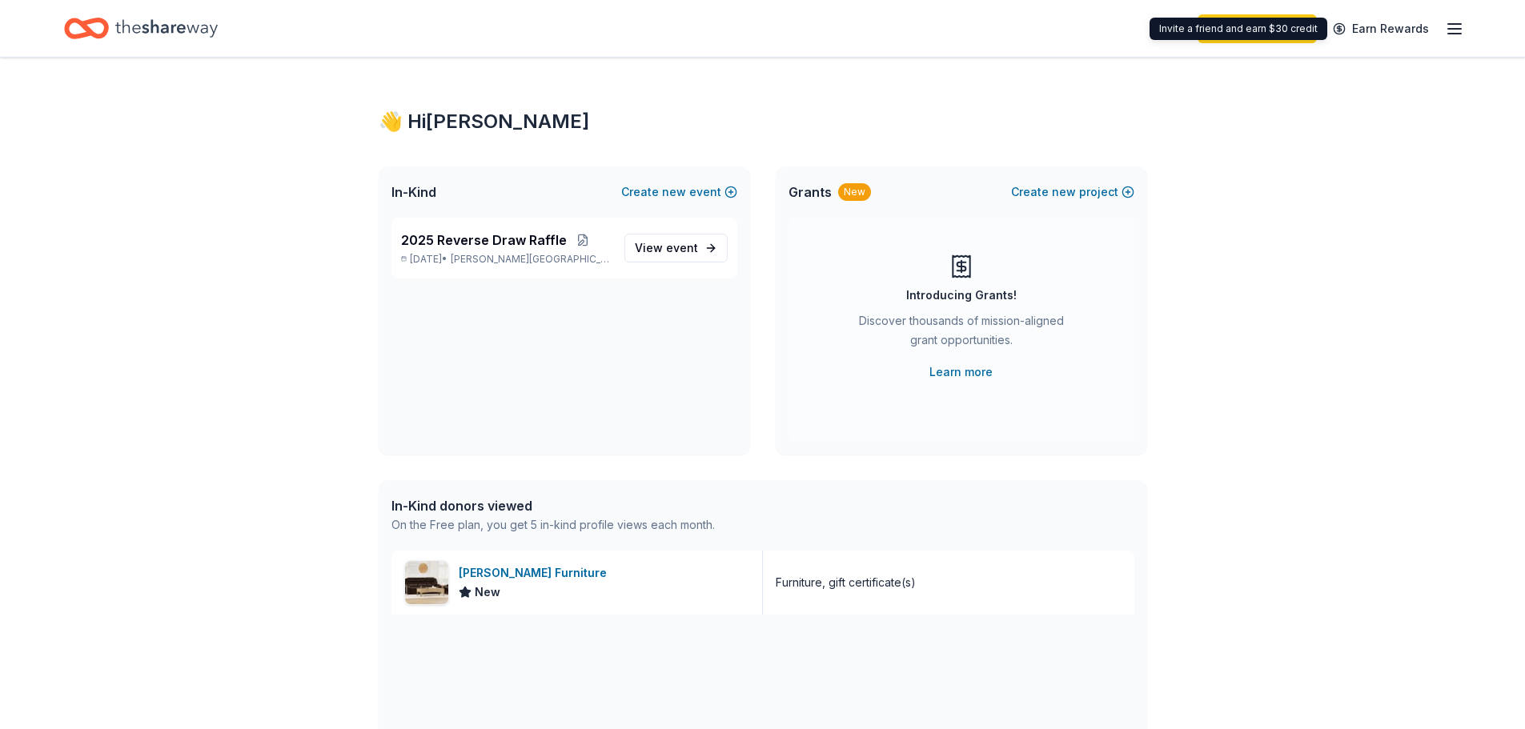
click at [1459, 27] on icon "button" at bounding box center [1454, 28] width 19 height 19
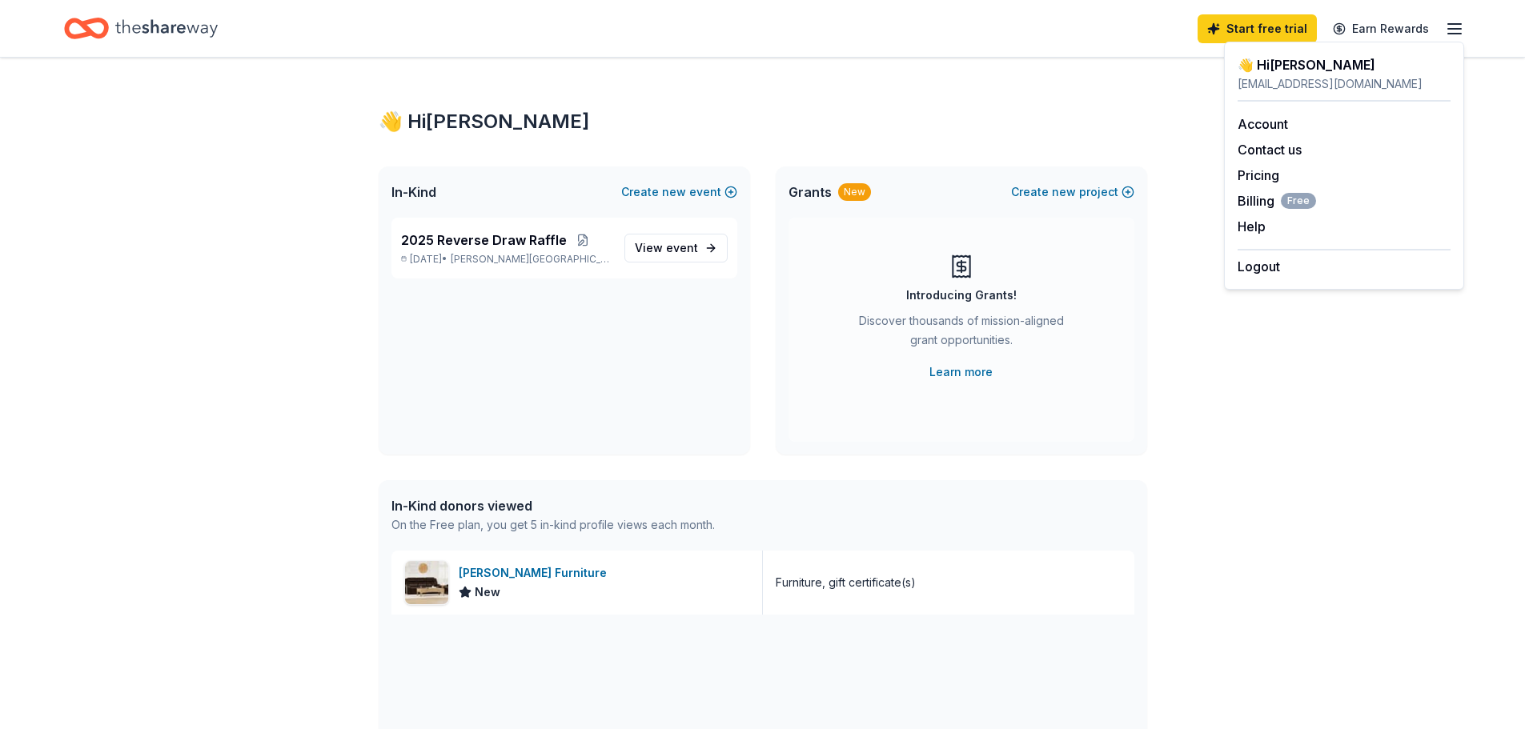
click at [1453, 29] on line "button" at bounding box center [1455, 29] width 13 height 0
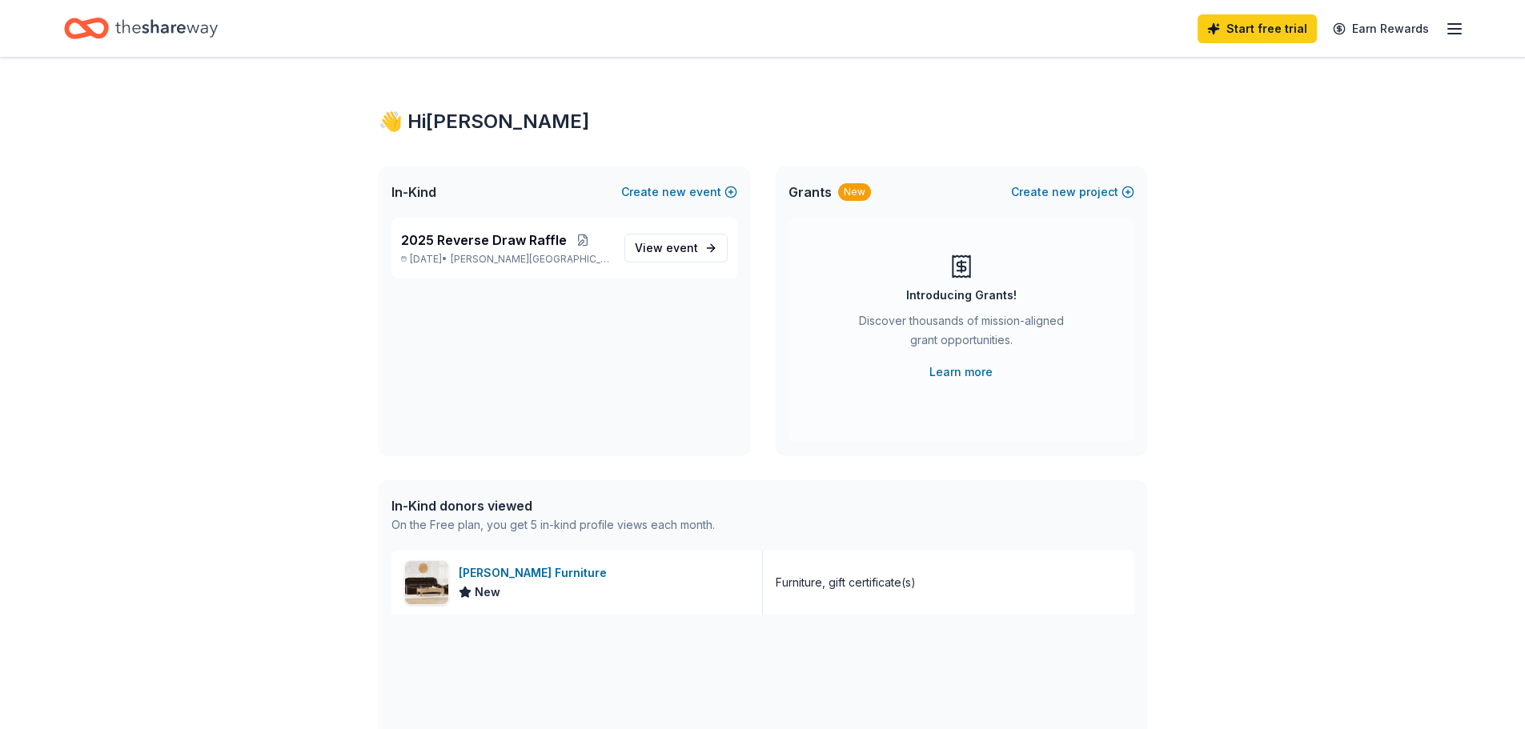
click at [186, 27] on icon "Home" at bounding box center [166, 28] width 102 height 33
click at [680, 254] on span "event" at bounding box center [682, 248] width 32 height 14
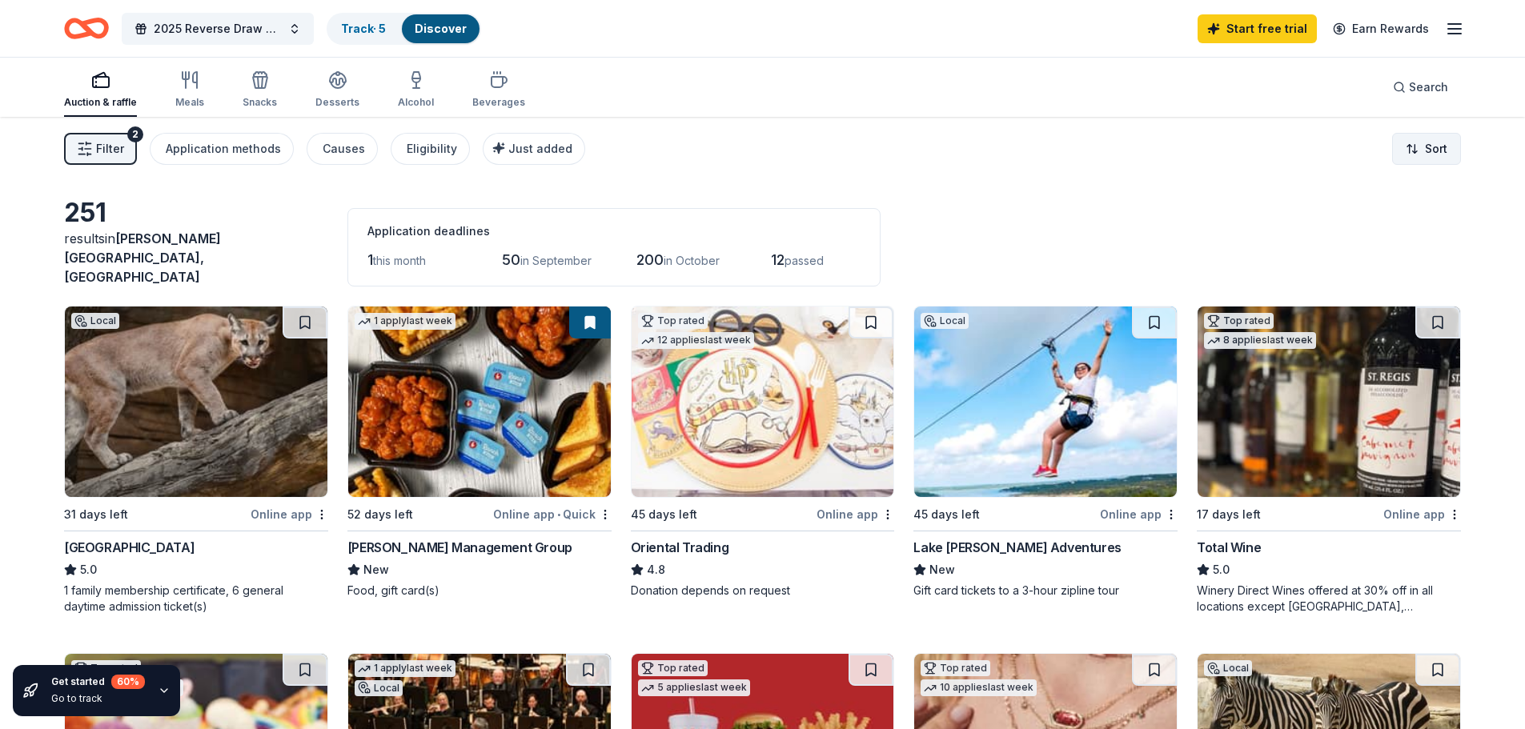
click at [1407, 148] on html "2025 Reverse Draw Raffle Track · 5 Discover Start free trial Earn Rewards Aucti…" at bounding box center [762, 364] width 1525 height 729
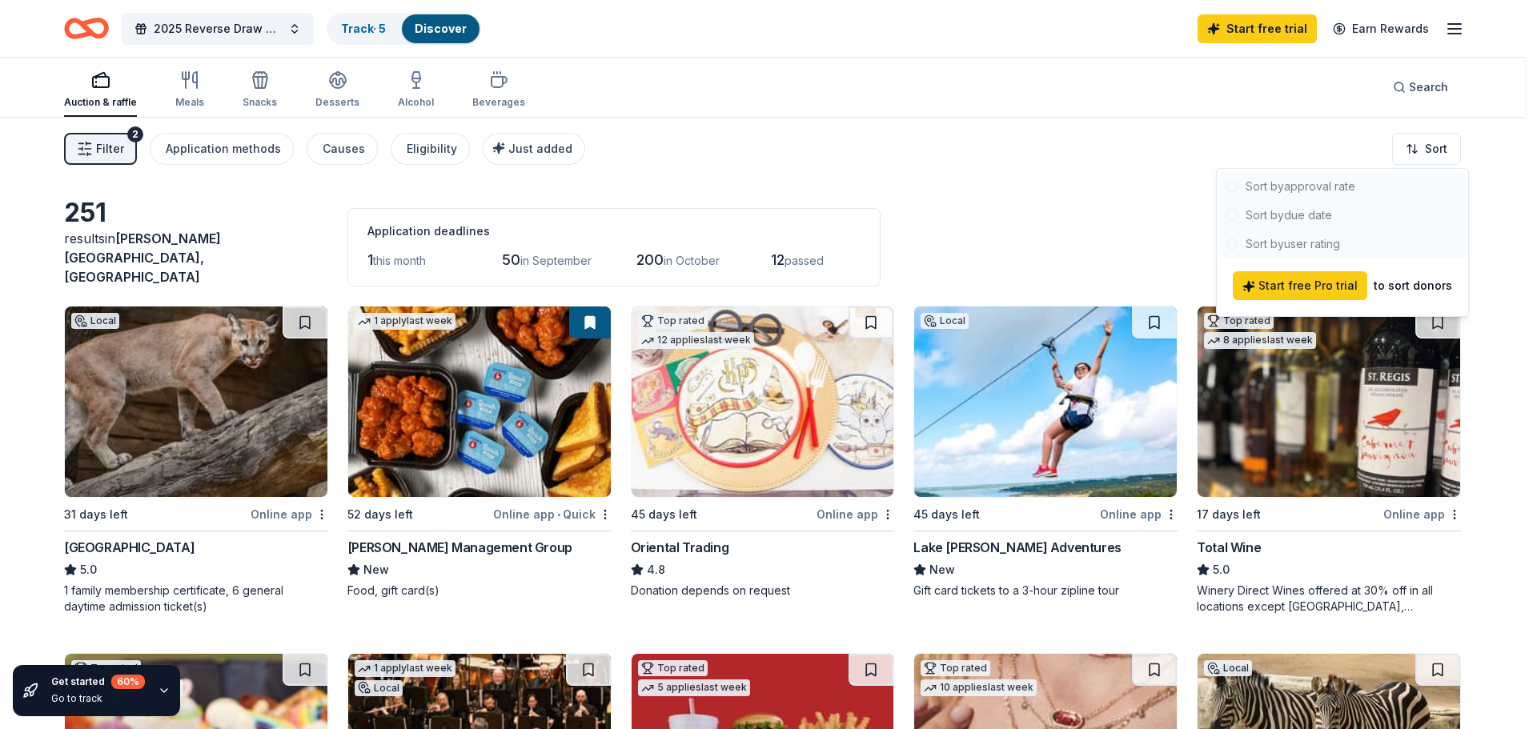
click at [1437, 155] on html "2025 Reverse Draw Raffle Track · 5 Discover Start free trial Earn Rewards Aucti…" at bounding box center [768, 364] width 1537 height 729
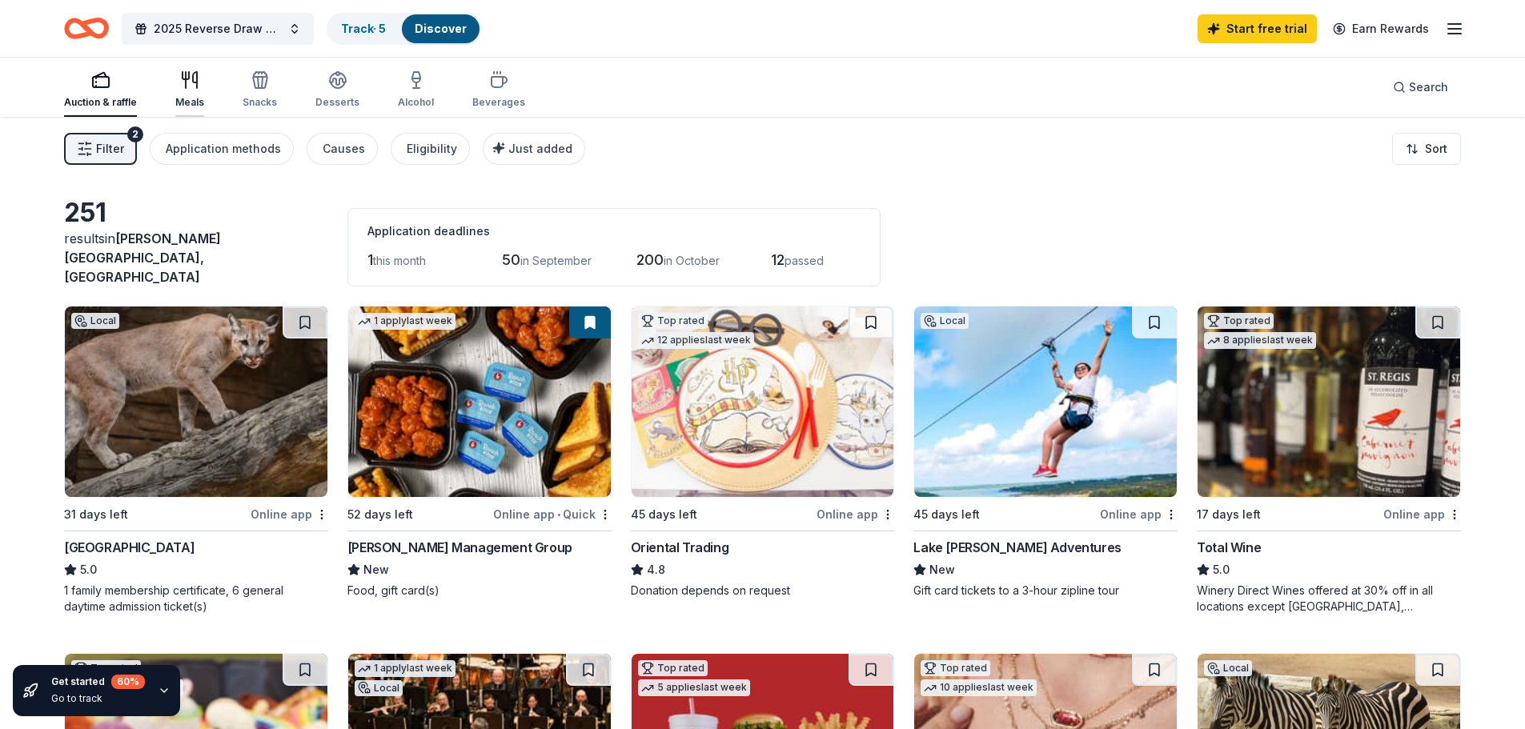
click at [191, 100] on div "Meals" at bounding box center [189, 102] width 29 height 13
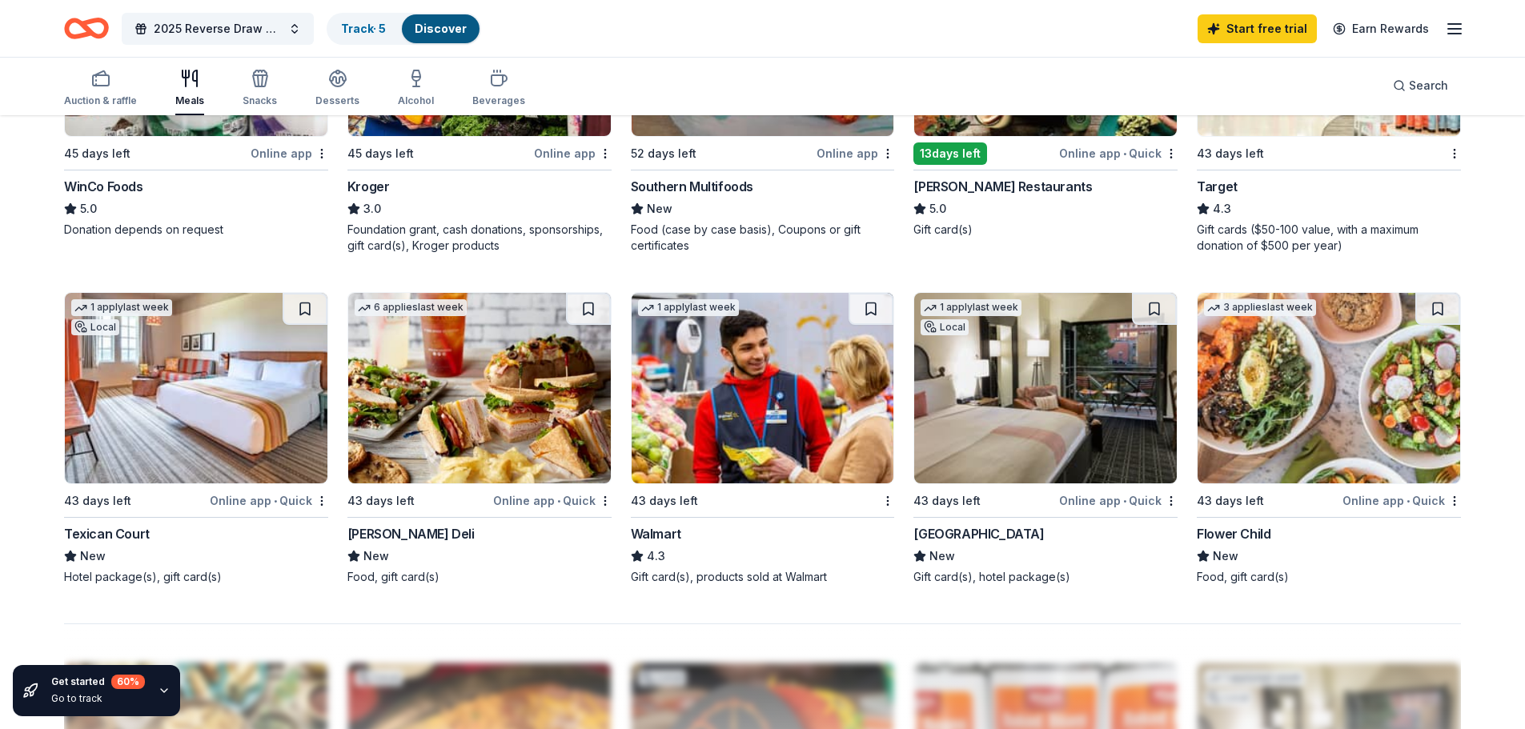
scroll to position [1041, 0]
click at [992, 394] on img at bounding box center [1045, 387] width 263 height 191
drag, startPoint x: 267, startPoint y: 90, endPoint x: 405, endPoint y: 252, distance: 213.0
click at [267, 89] on div "Snacks" at bounding box center [260, 88] width 34 height 38
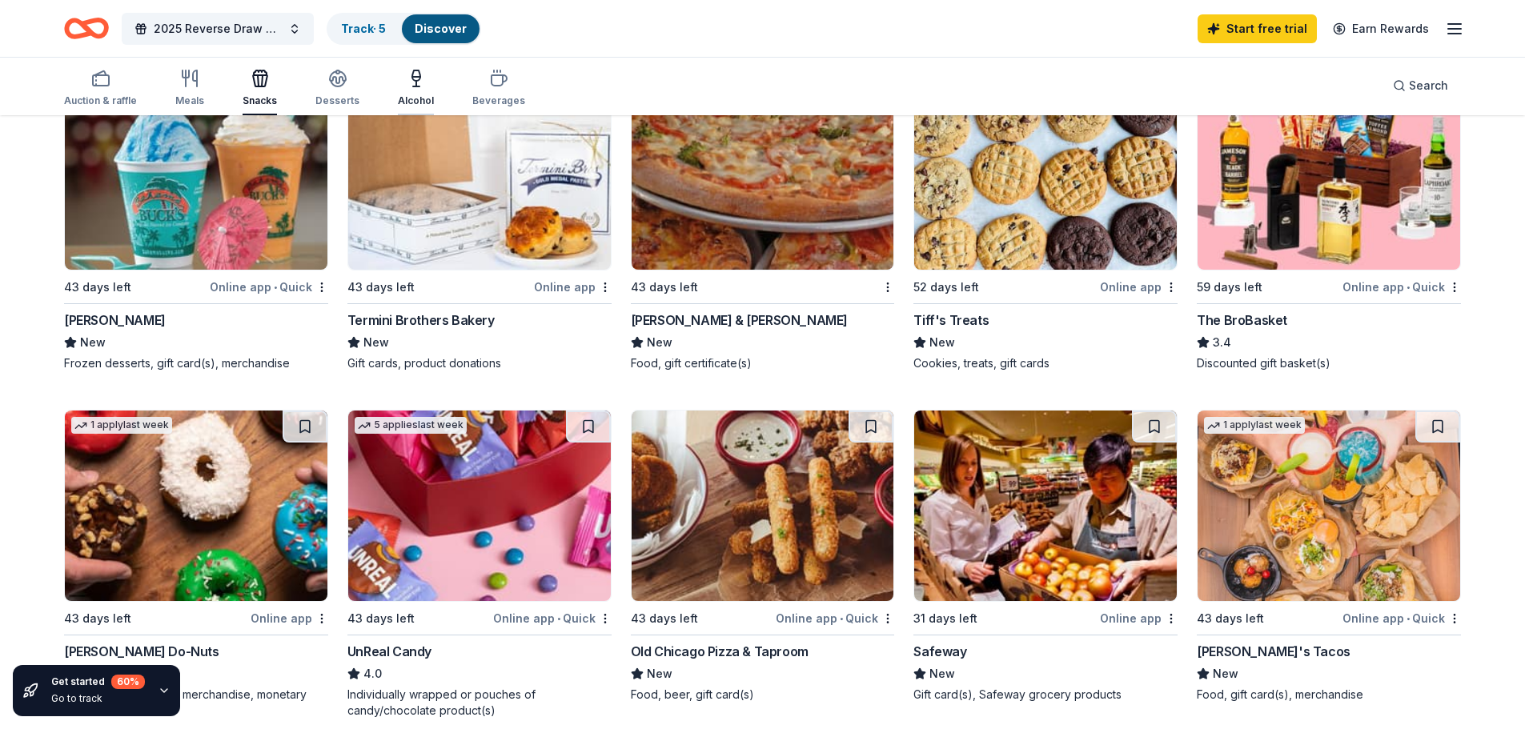
scroll to position [881, 0]
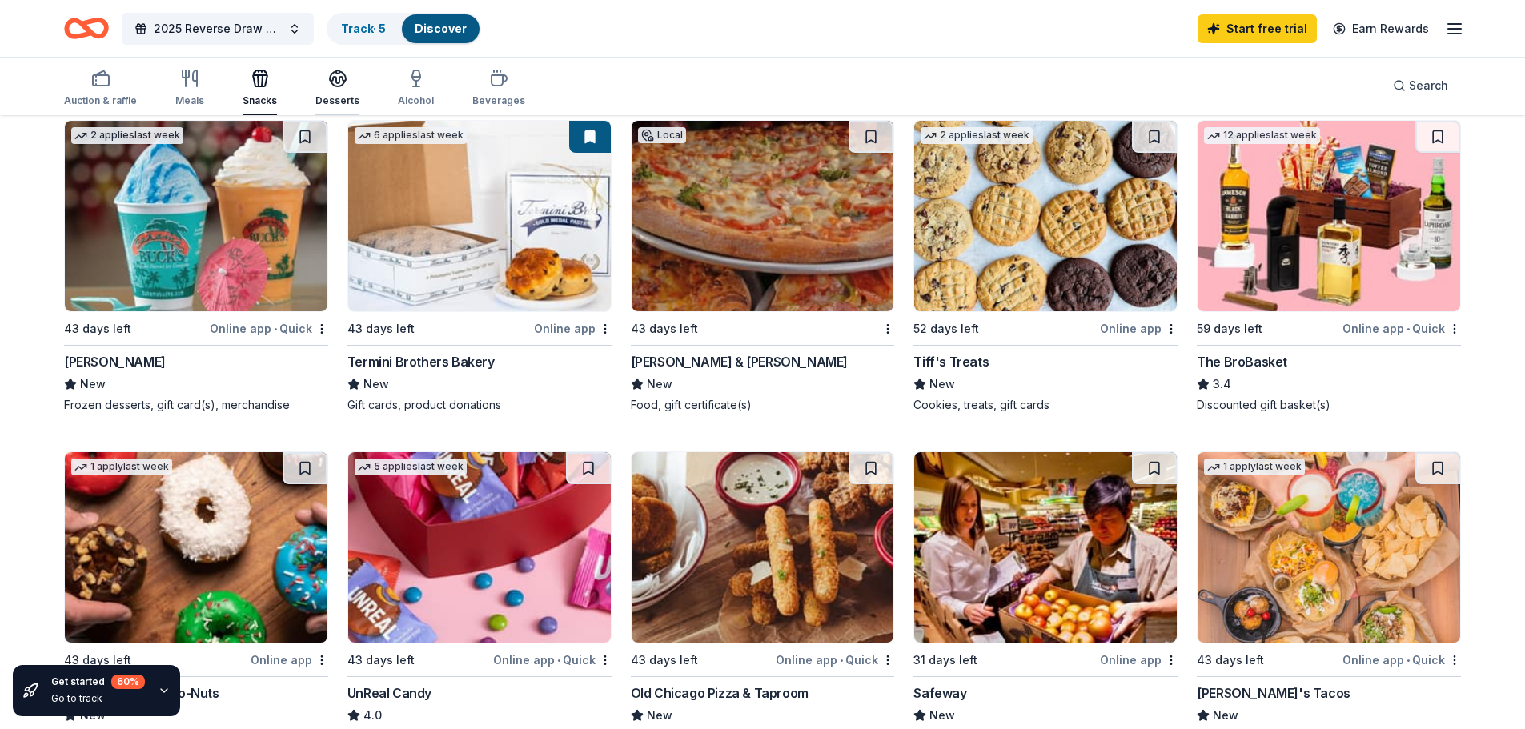
click at [334, 92] on div "Desserts" at bounding box center [337, 88] width 44 height 38
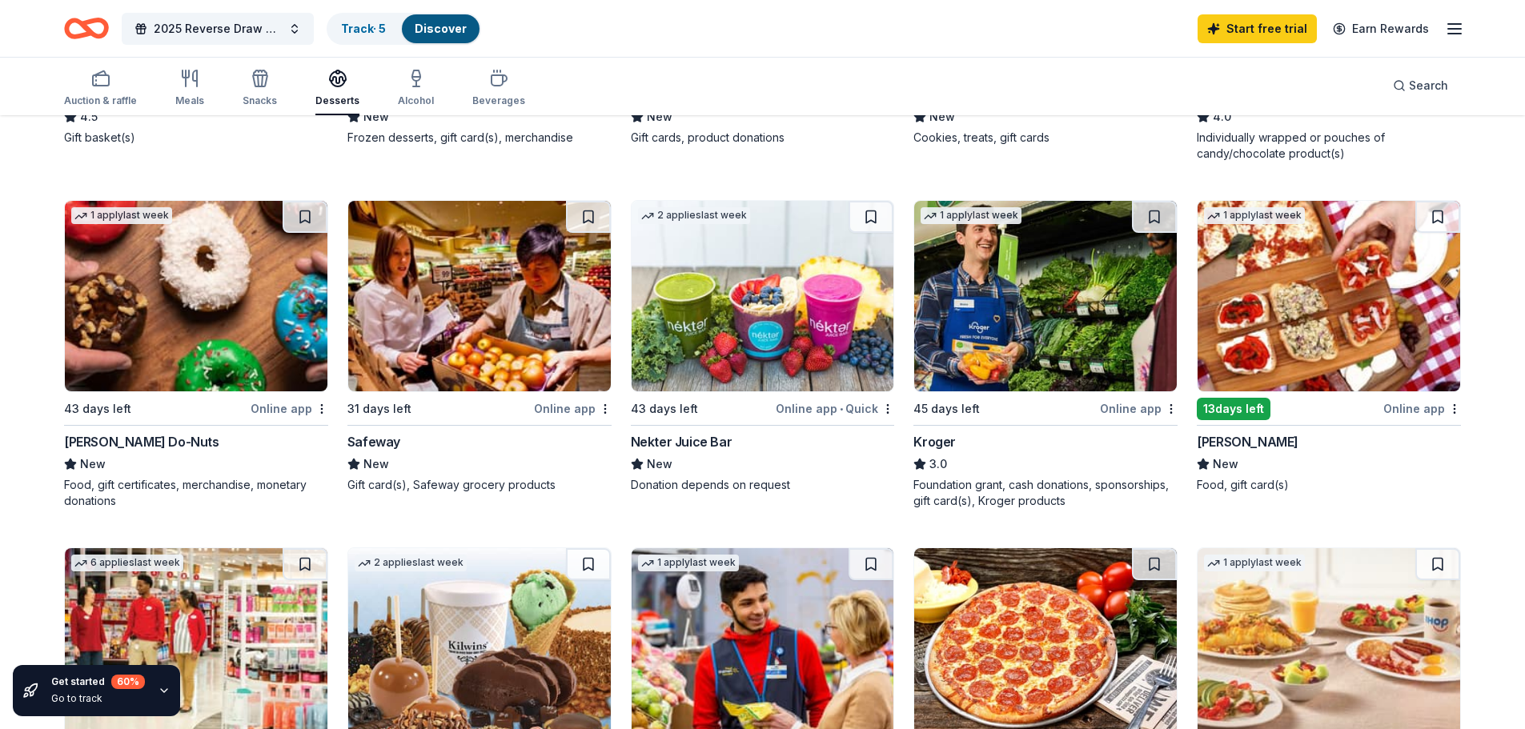
scroll to position [1121, 0]
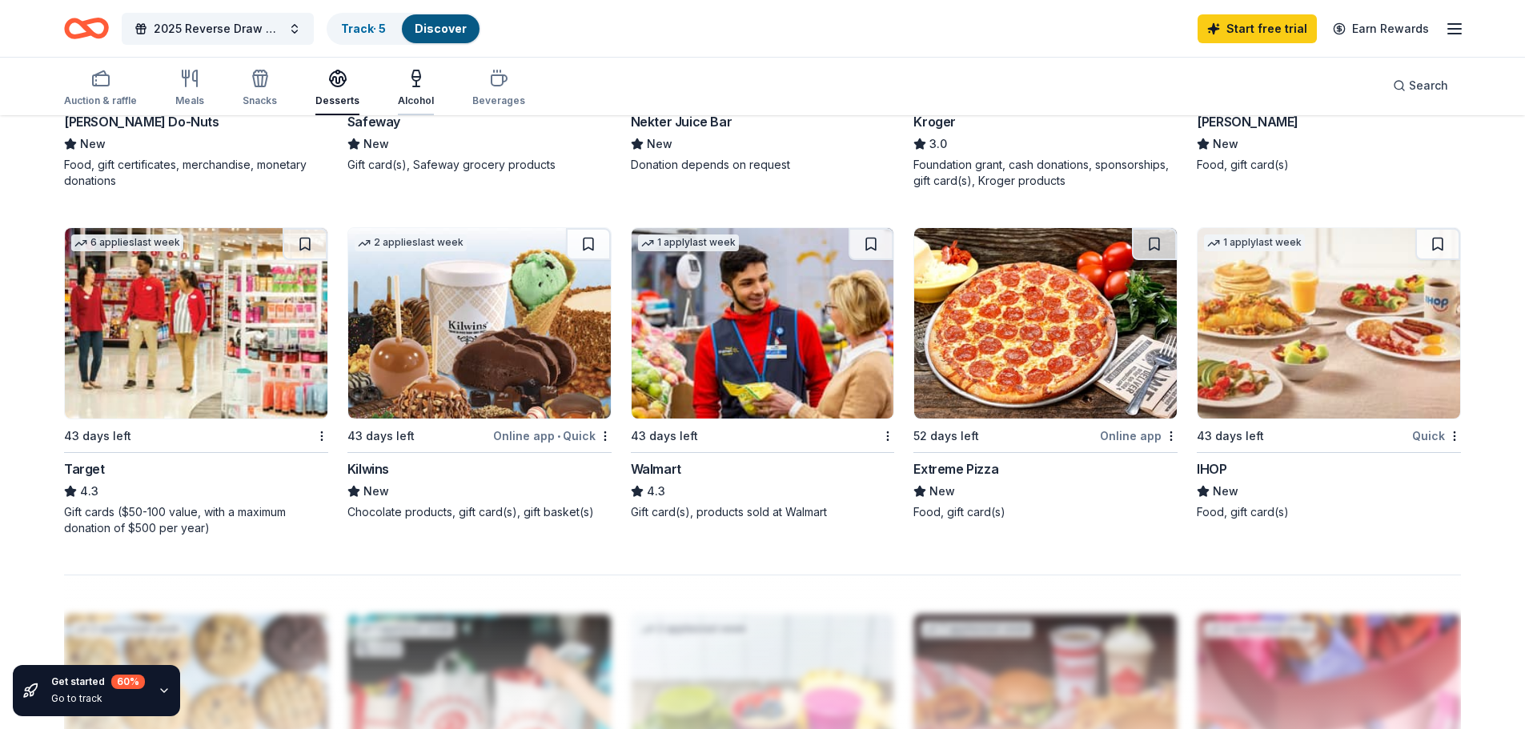
click at [416, 82] on icon "button" at bounding box center [416, 84] width 0 height 6
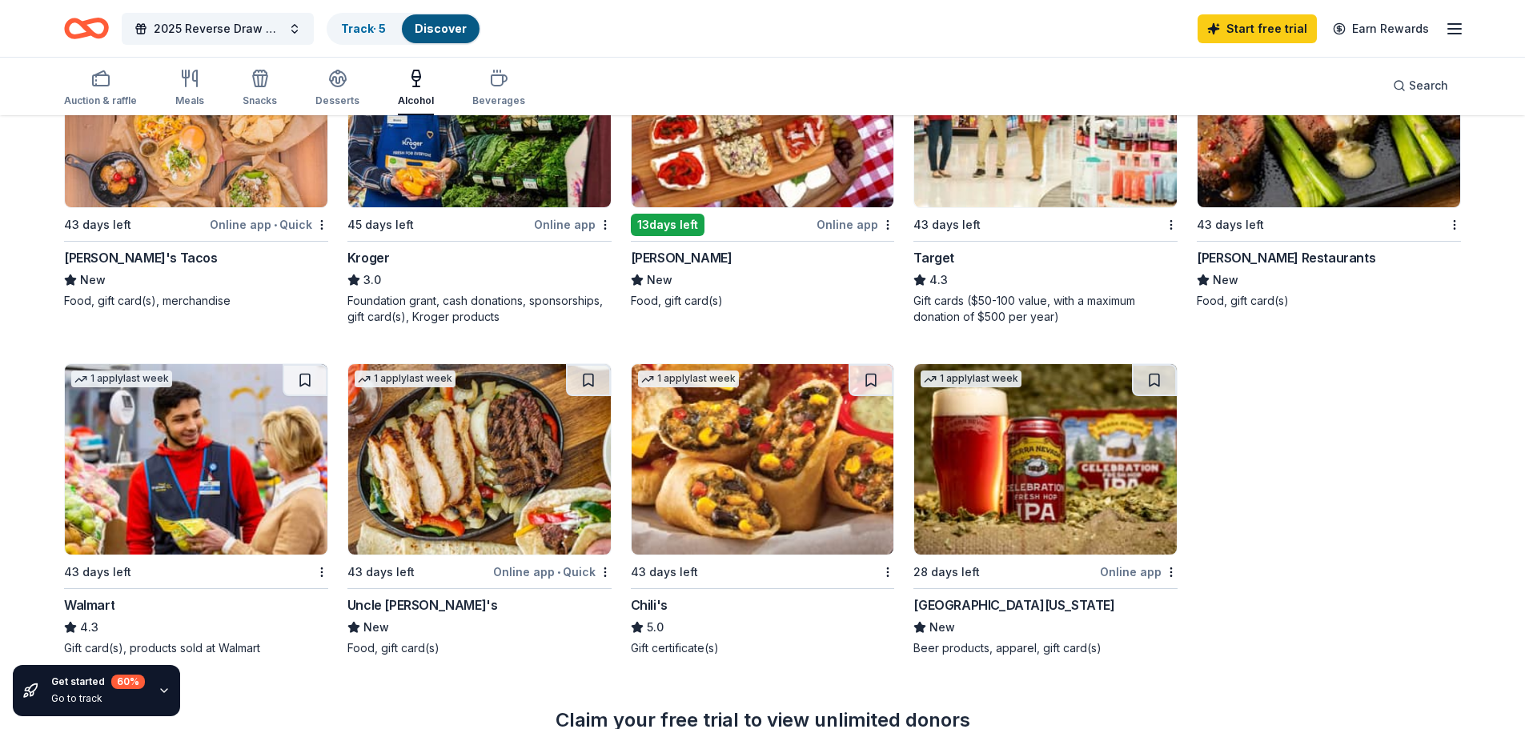
scroll to position [1041, 0]
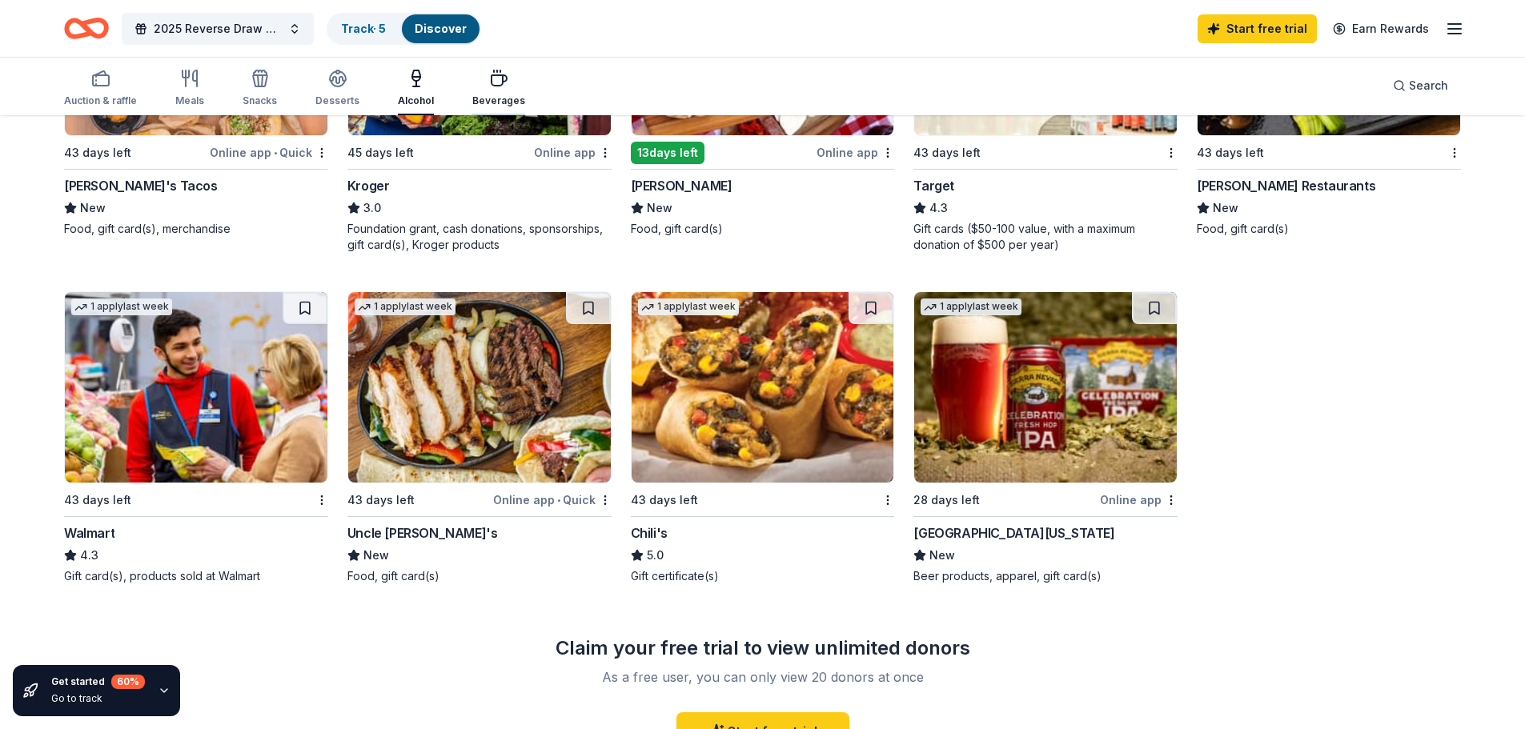
click at [496, 88] on div "Beverages" at bounding box center [498, 88] width 53 height 38
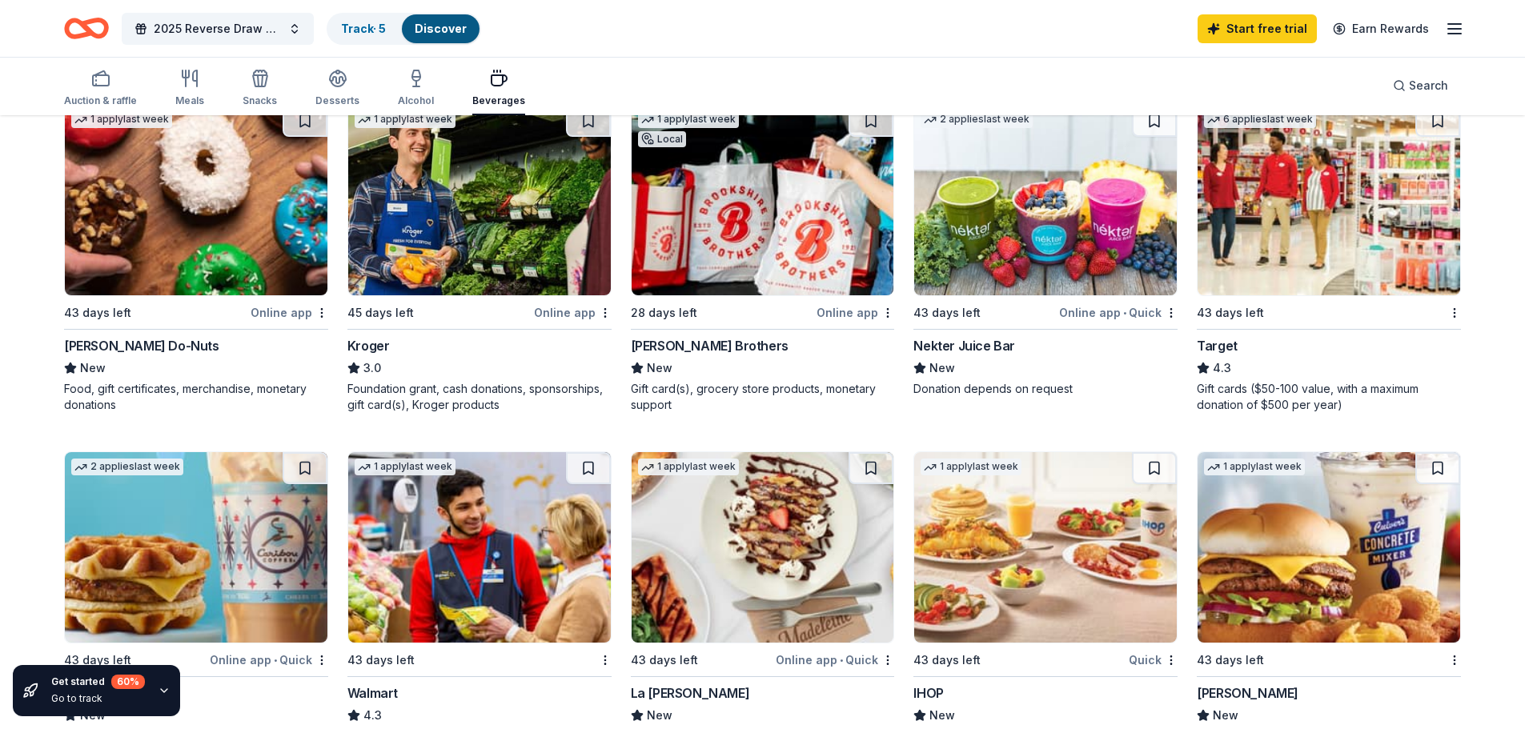
scroll to position [1121, 0]
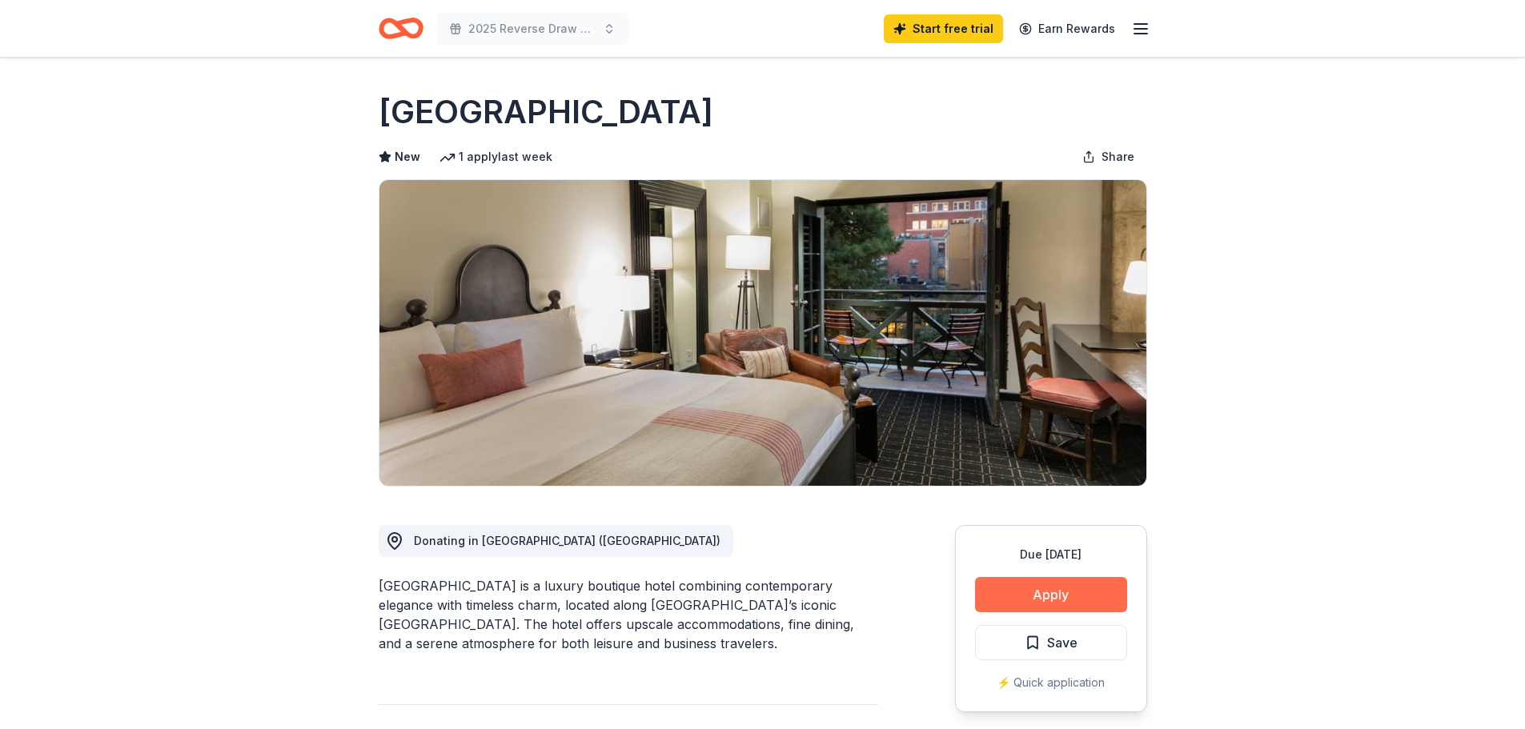
click at [1019, 591] on button "Apply" at bounding box center [1051, 594] width 152 height 35
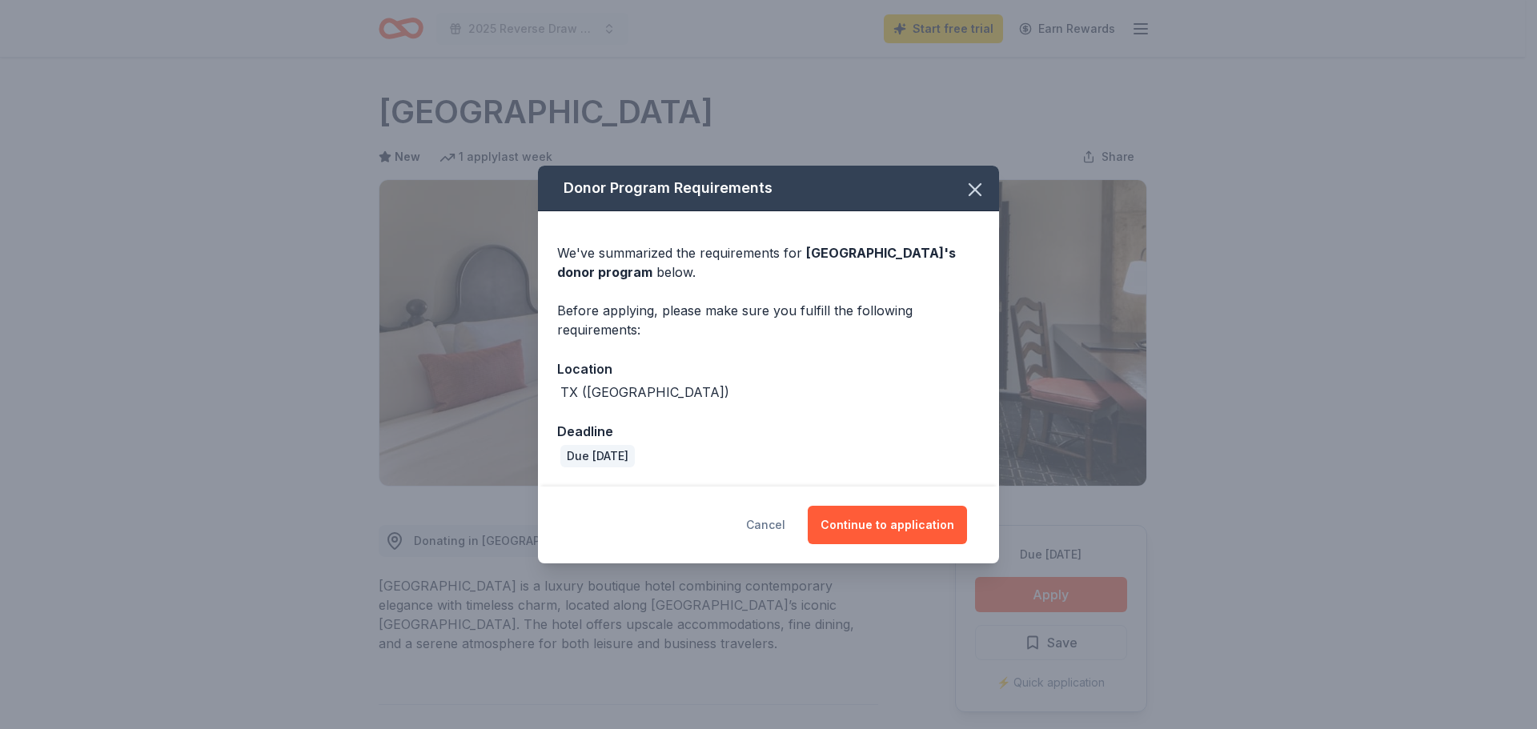
click at [773, 529] on button "Cancel" at bounding box center [765, 525] width 39 height 38
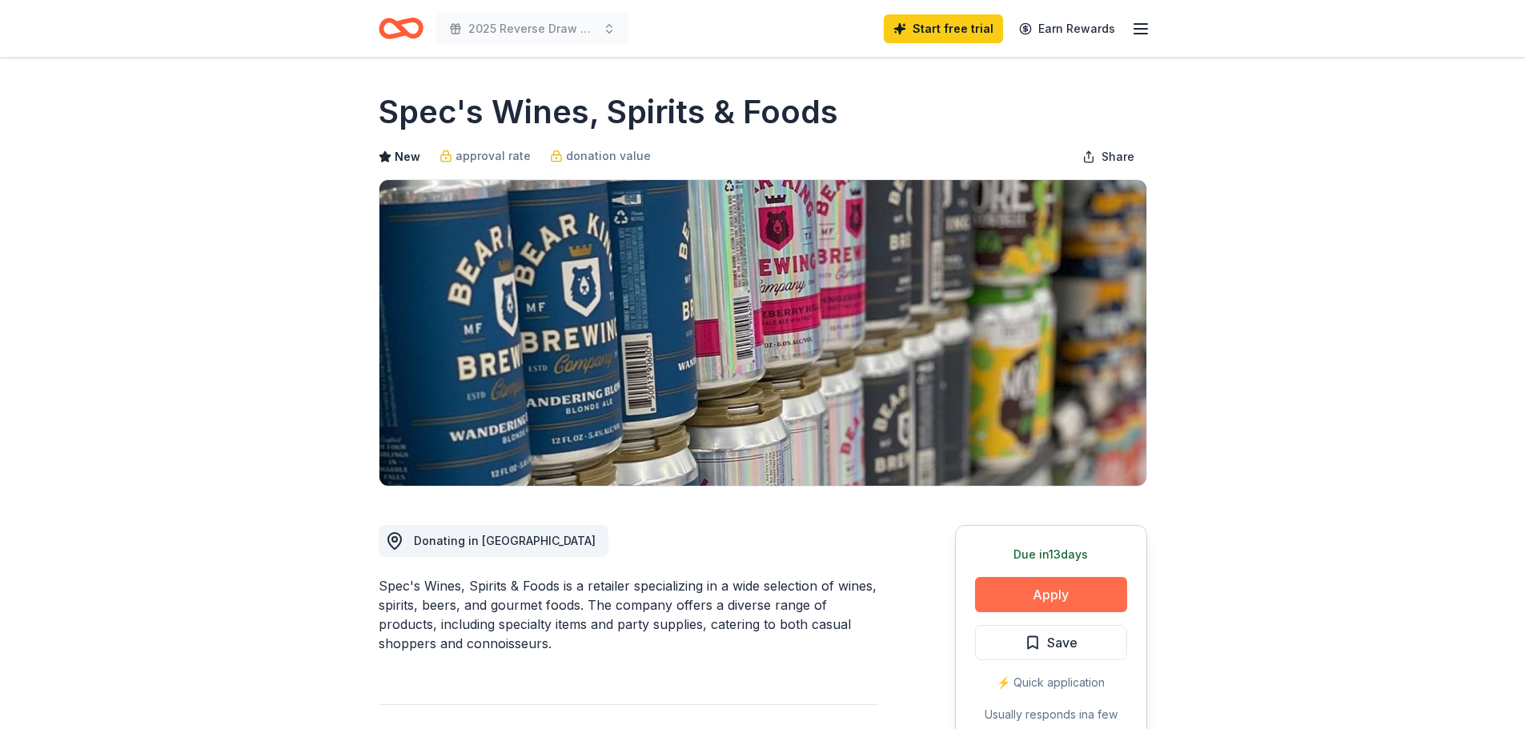
click at [1024, 593] on button "Apply" at bounding box center [1051, 594] width 152 height 35
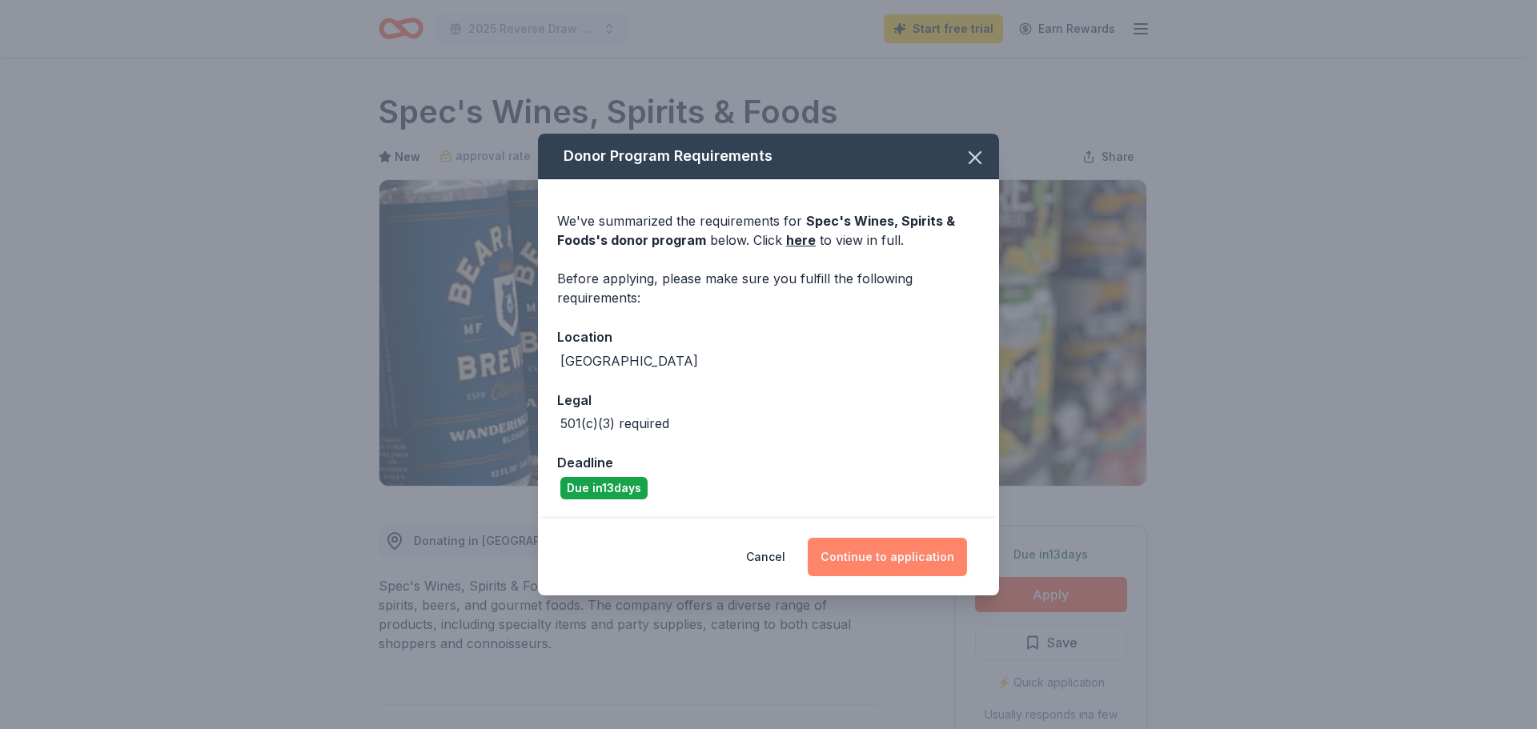
click at [910, 558] on button "Continue to application" at bounding box center [887, 557] width 159 height 38
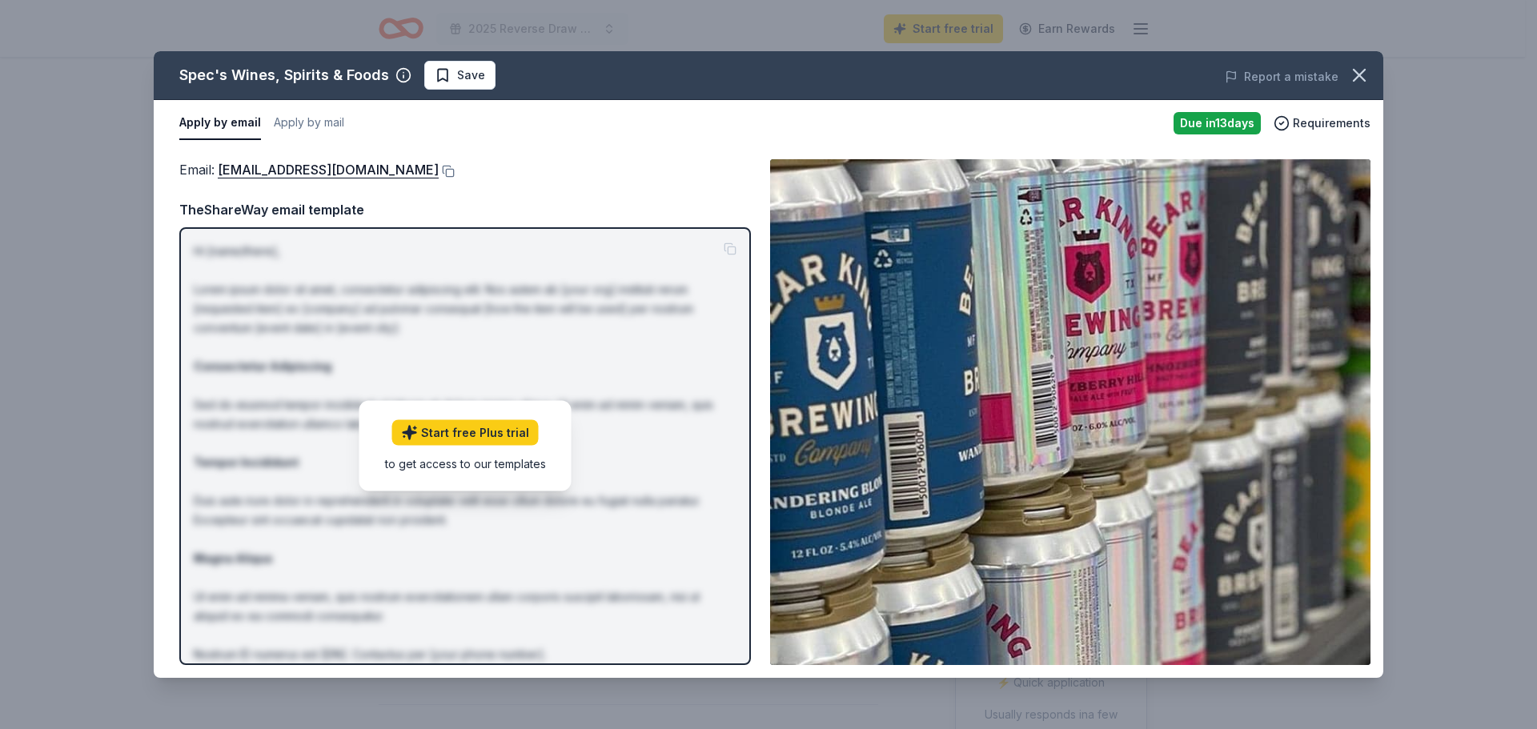
click at [1027, 456] on img at bounding box center [1070, 412] width 601 height 506
click at [439, 172] on button at bounding box center [447, 171] width 16 height 13
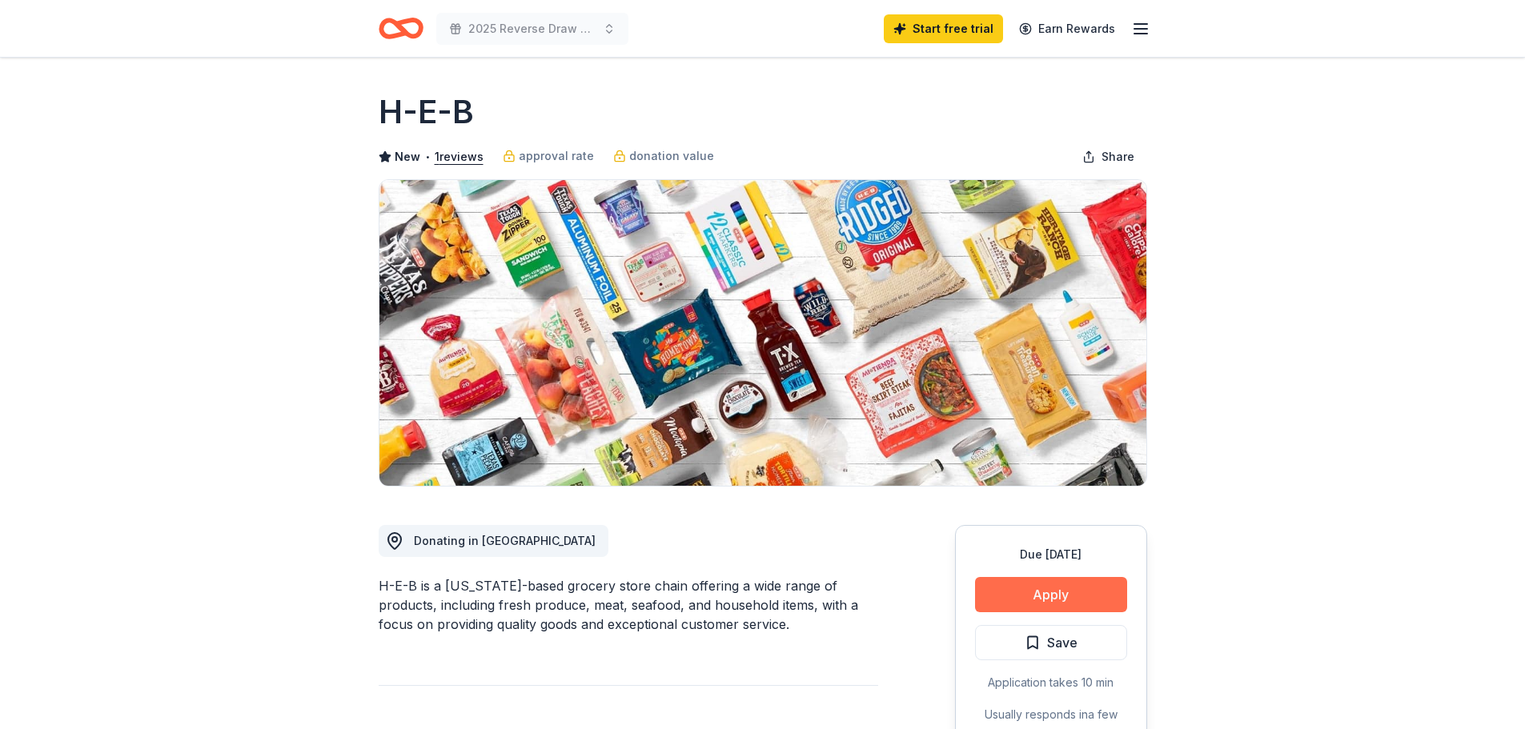
click at [1044, 591] on button "Apply" at bounding box center [1051, 594] width 152 height 35
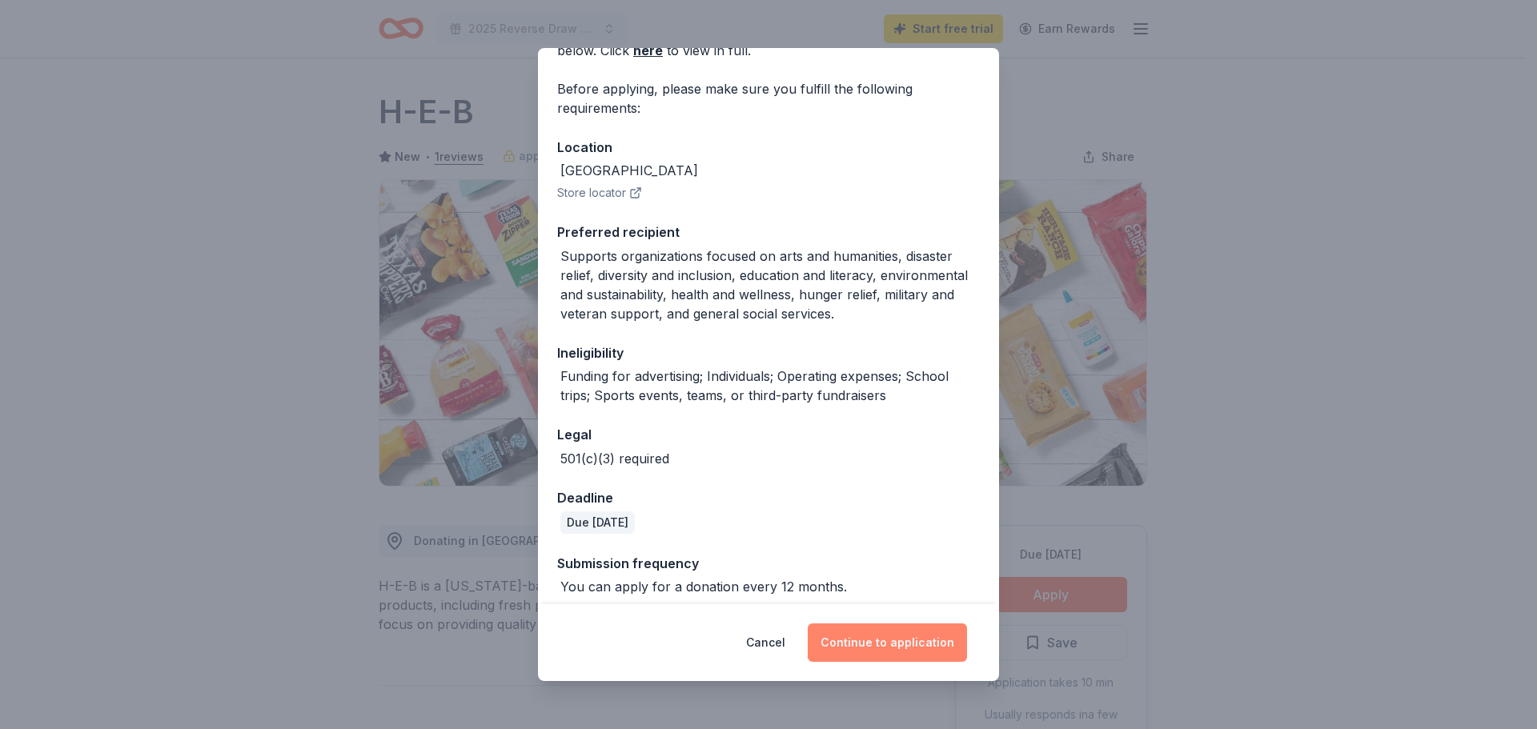
scroll to position [115, 0]
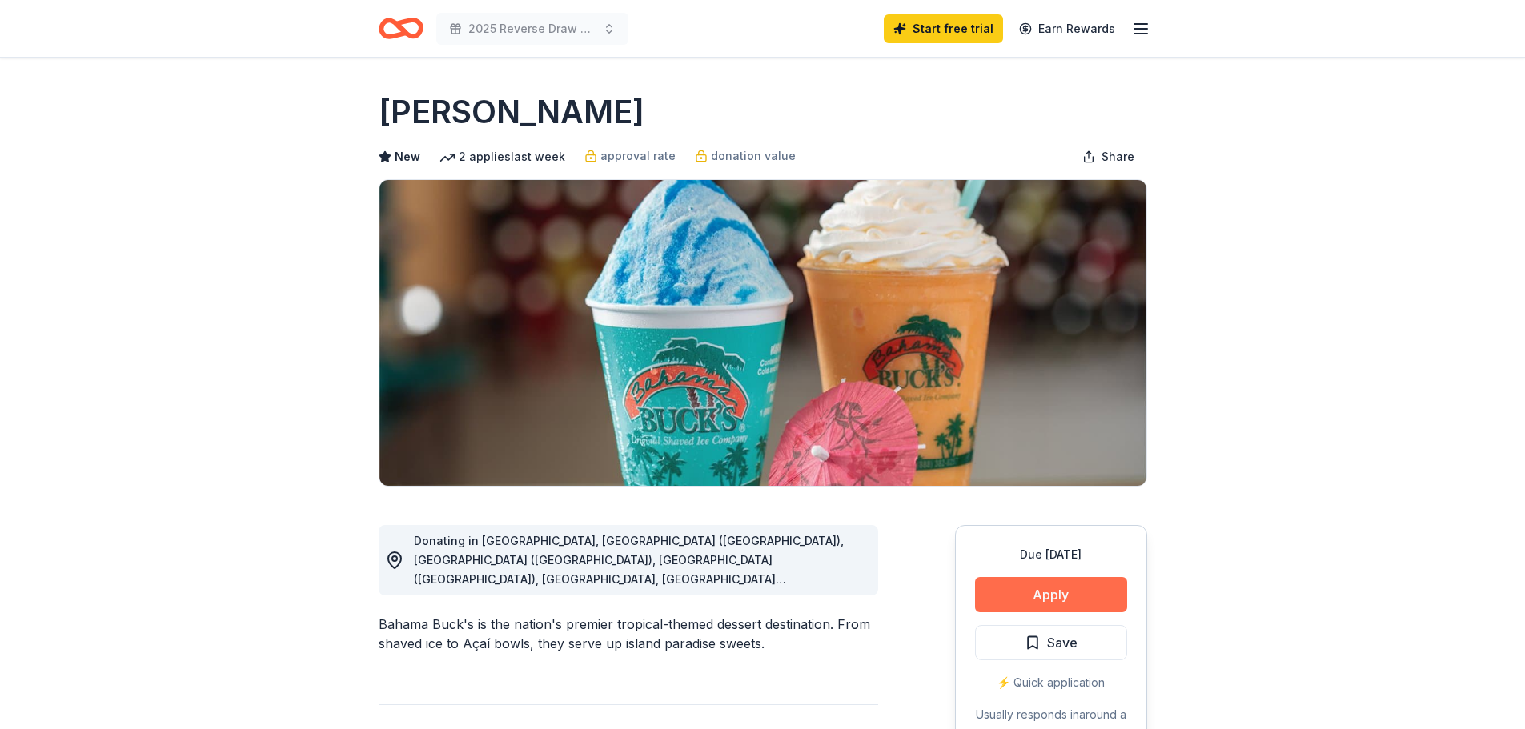
click at [1054, 599] on button "Apply" at bounding box center [1051, 594] width 152 height 35
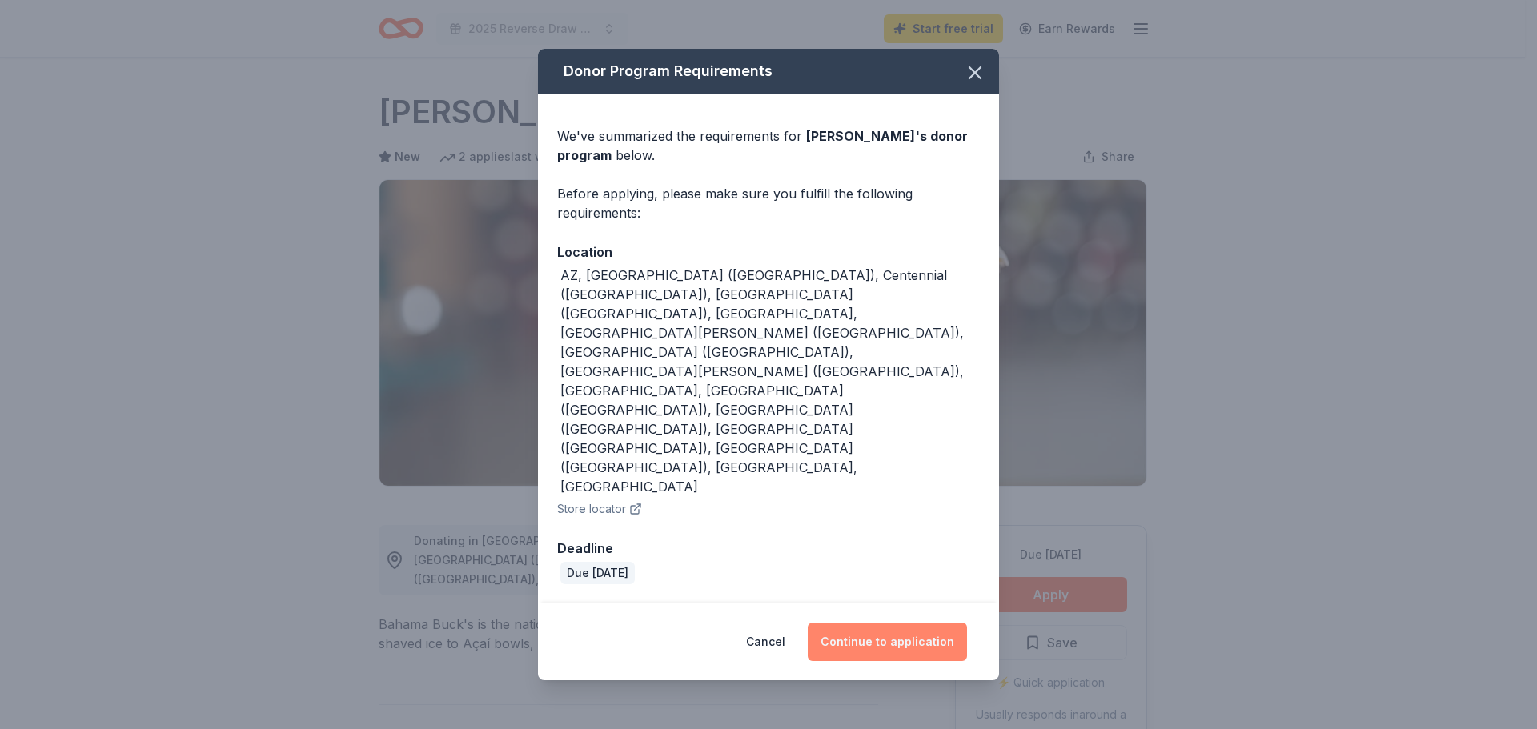
click at [877, 623] on button "Continue to application" at bounding box center [887, 642] width 159 height 38
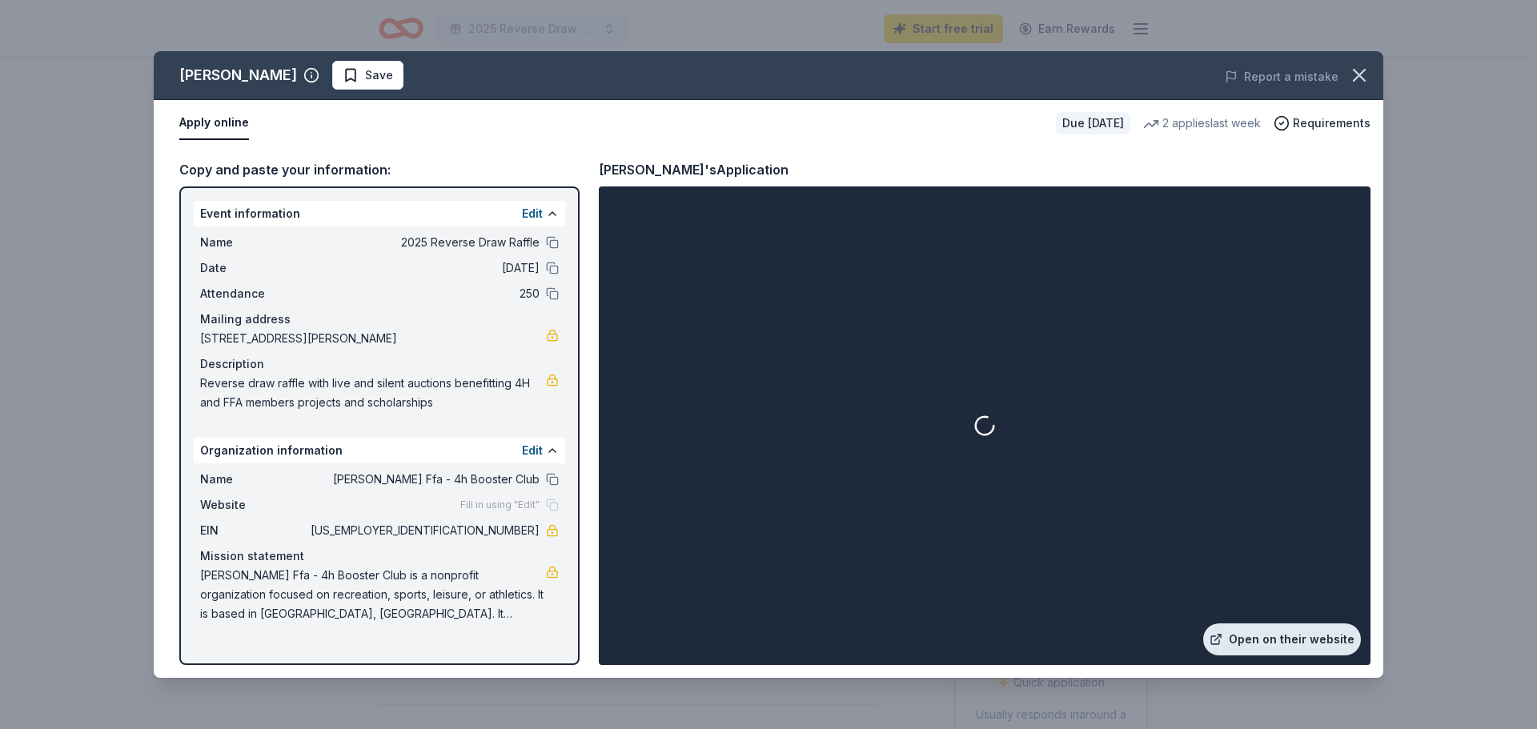
click at [1261, 642] on link "Open on their website" at bounding box center [1282, 640] width 158 height 32
